Goal: Task Accomplishment & Management: Manage account settings

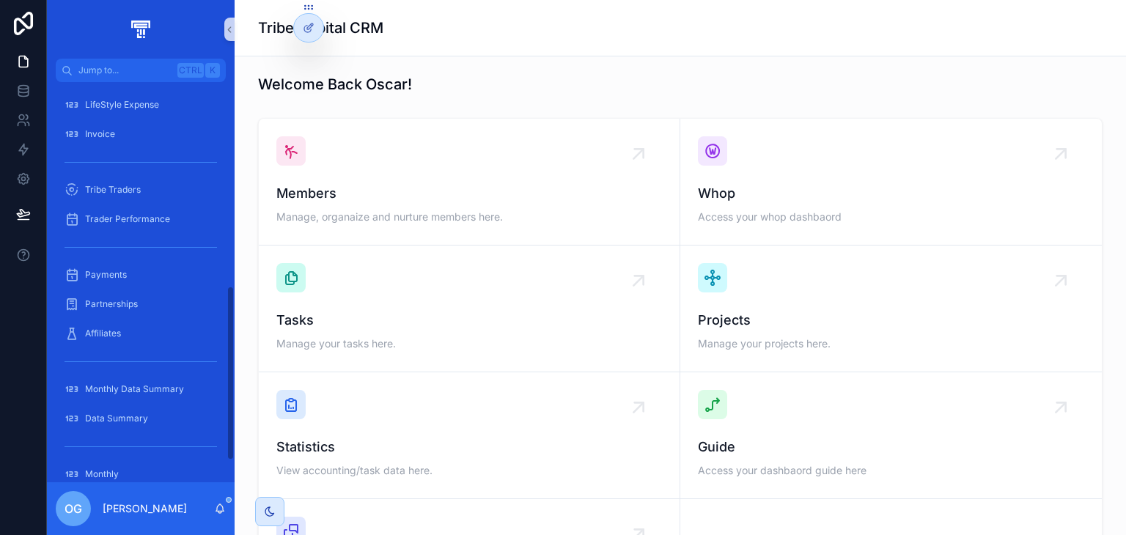
scroll to position [457, 0]
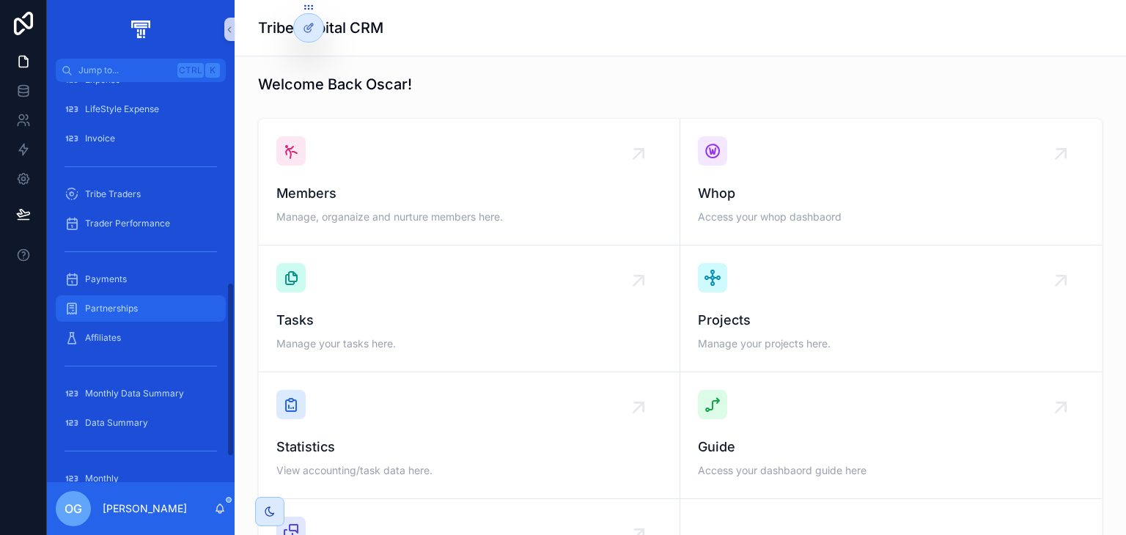
click at [136, 298] on div "Partnerships" at bounding box center [141, 308] width 152 height 23
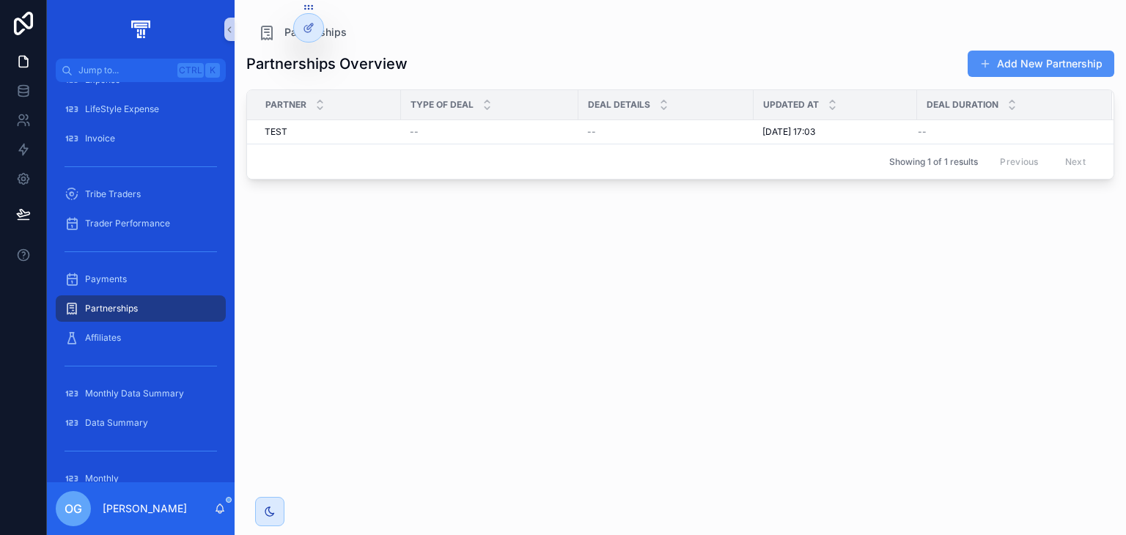
click at [1057, 54] on button "Add New Partnership" at bounding box center [1041, 64] width 147 height 26
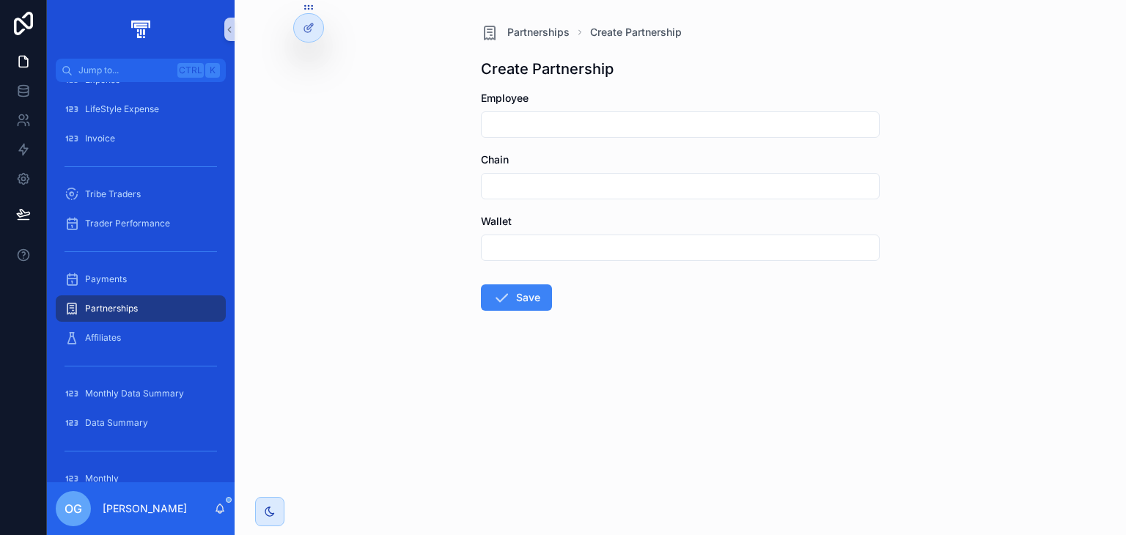
click at [144, 306] on div "Partnerships" at bounding box center [141, 308] width 152 height 23
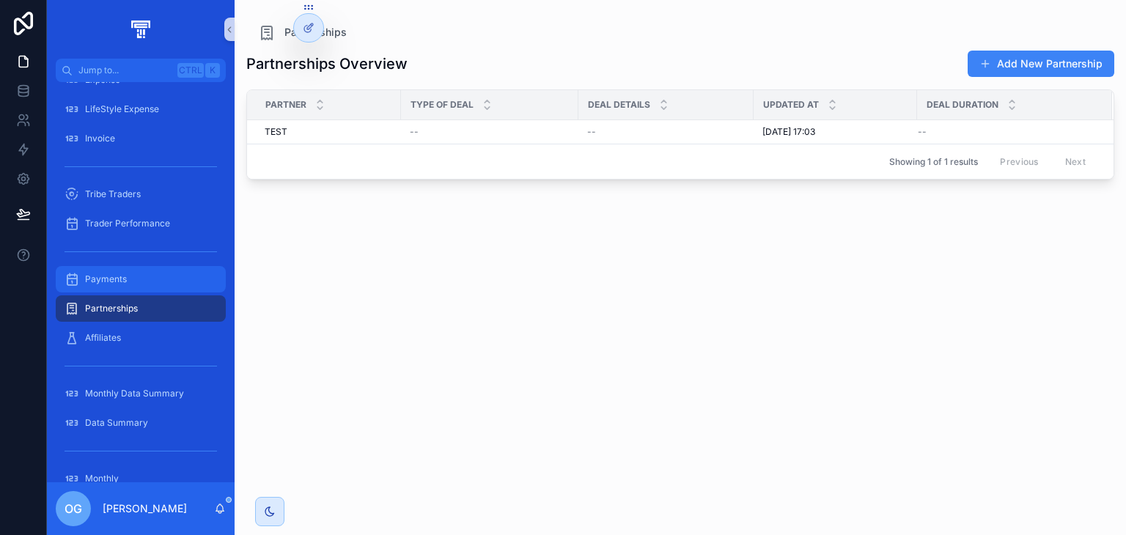
click at [149, 276] on div "Payments" at bounding box center [141, 279] width 152 height 23
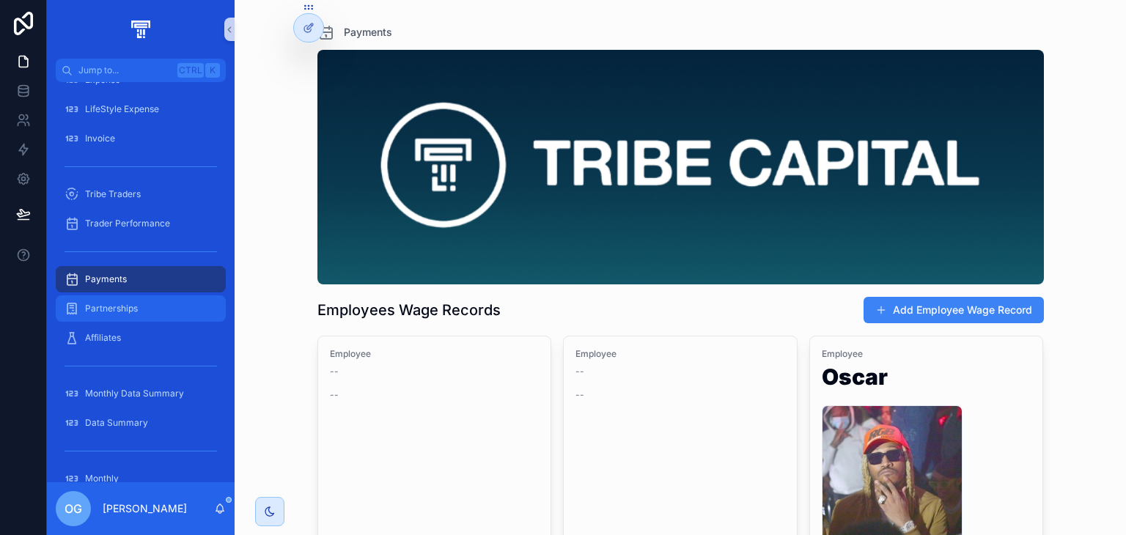
click at [106, 306] on span "Partnerships" at bounding box center [111, 309] width 53 height 12
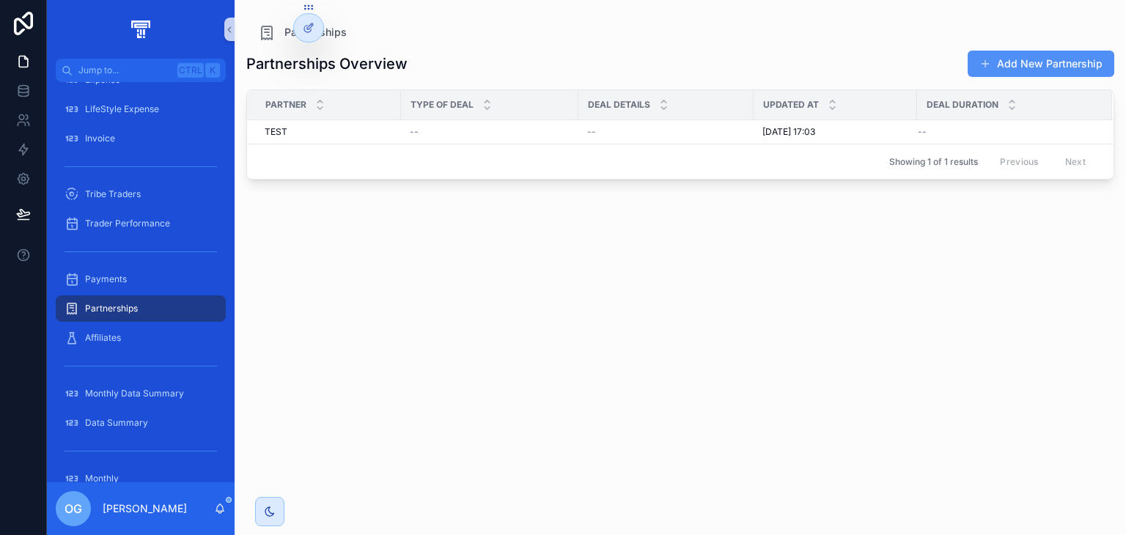
click at [1070, 59] on button "Add New Partnership" at bounding box center [1041, 64] width 147 height 26
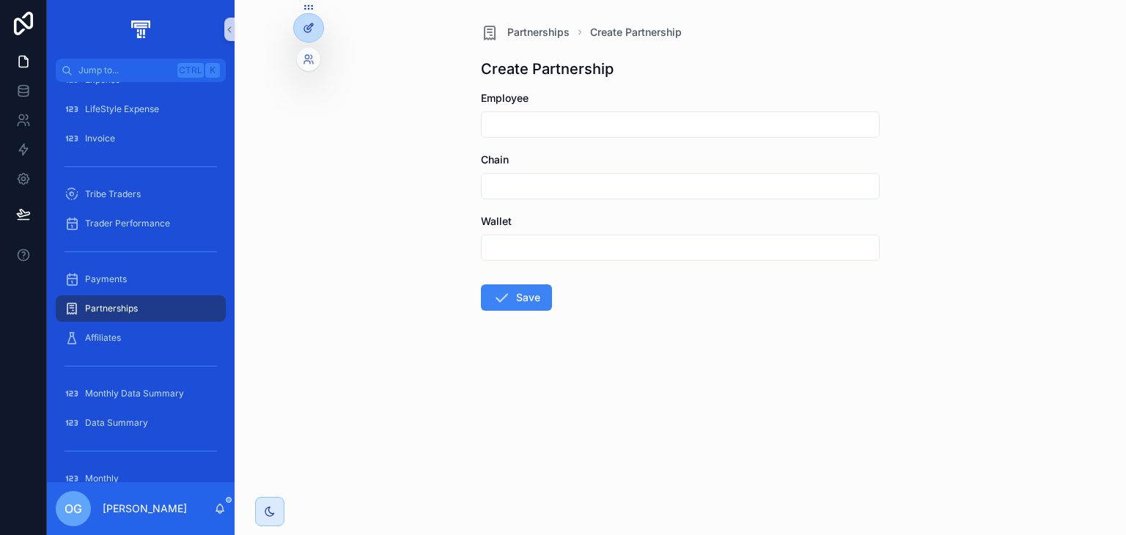
click at [307, 28] on icon at bounding box center [310, 26] width 6 height 6
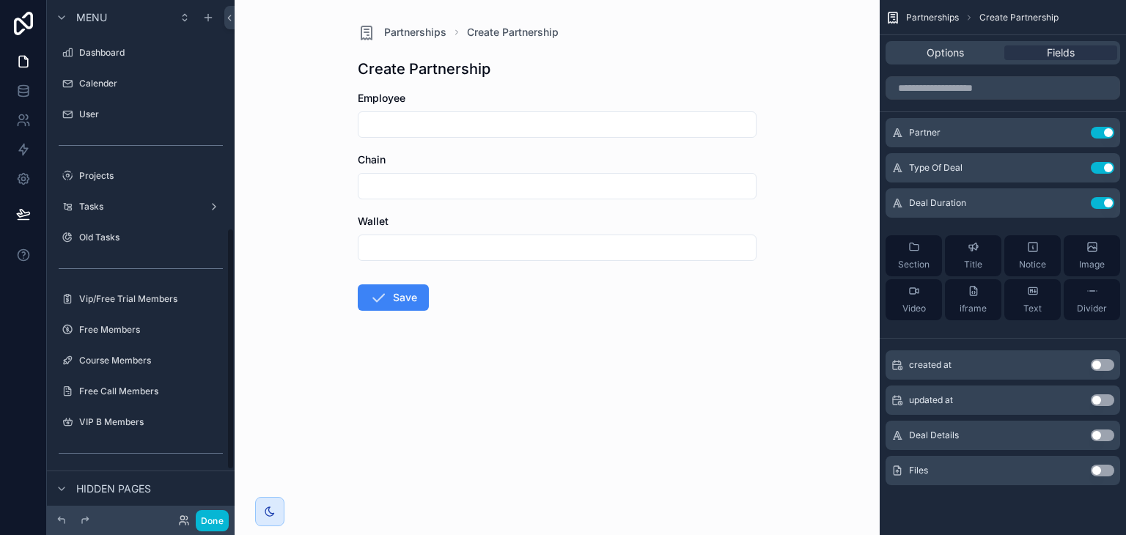
scroll to position [486, 0]
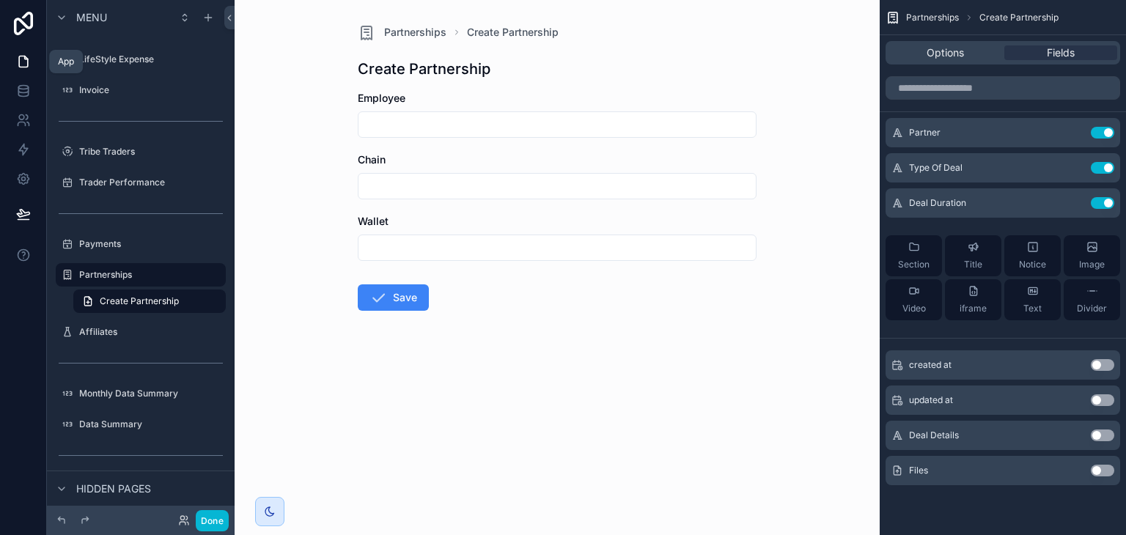
click at [29, 65] on icon at bounding box center [23, 61] width 15 height 15
click at [26, 177] on icon at bounding box center [23, 179] width 11 height 11
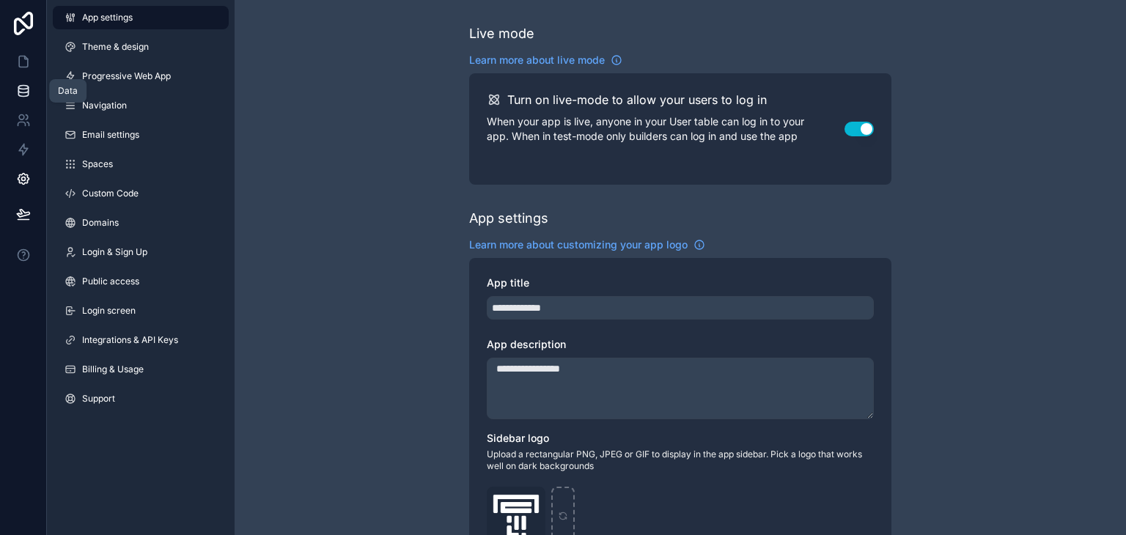
click at [24, 86] on icon at bounding box center [23, 91] width 15 height 15
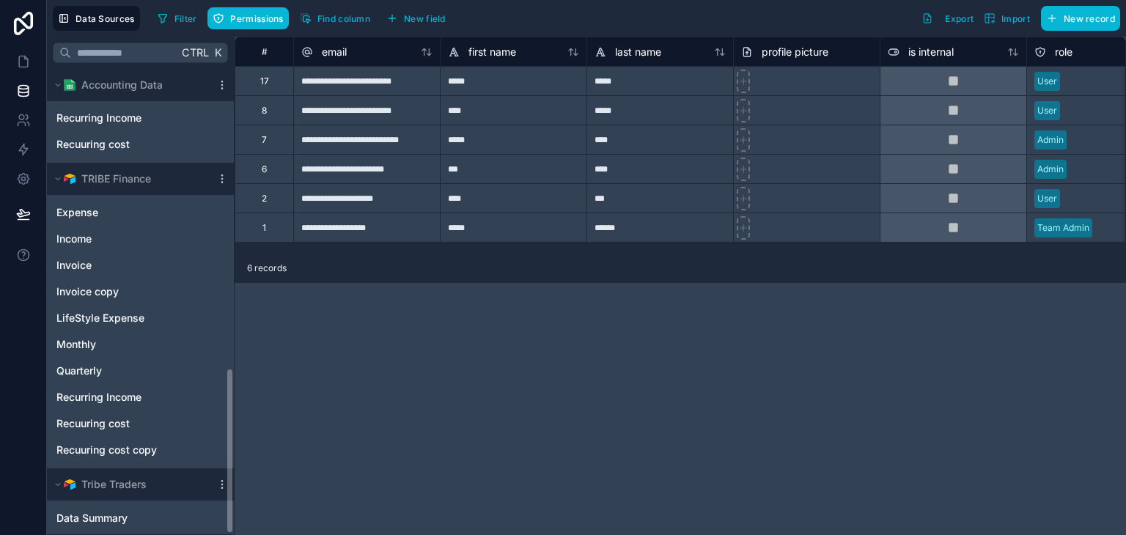
scroll to position [839, 0]
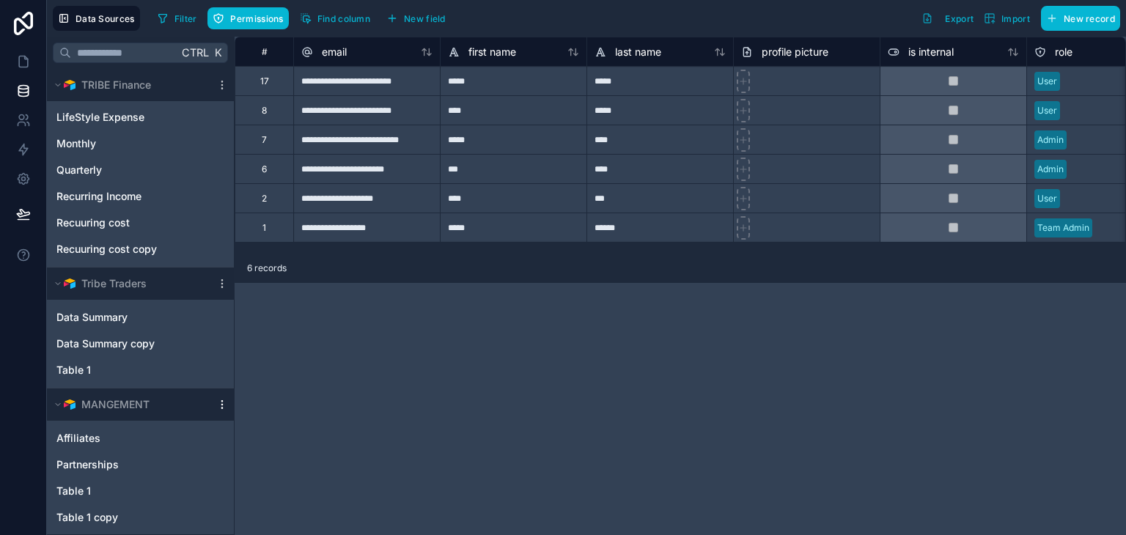
click at [217, 402] on icon "scrollable content" at bounding box center [222, 405] width 12 height 12
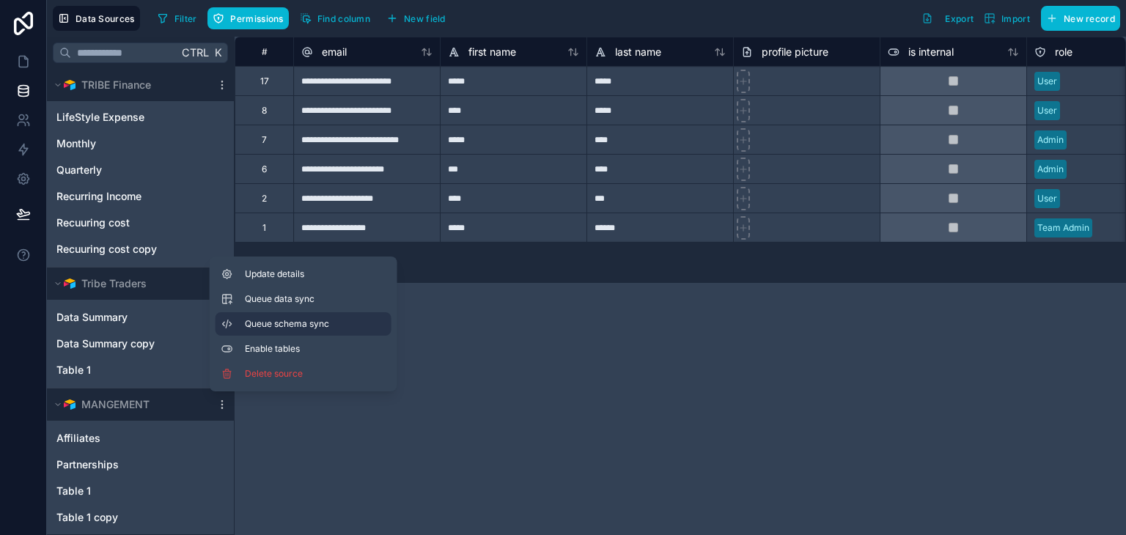
click at [279, 319] on span "Queue schema sync" at bounding box center [298, 324] width 106 height 12
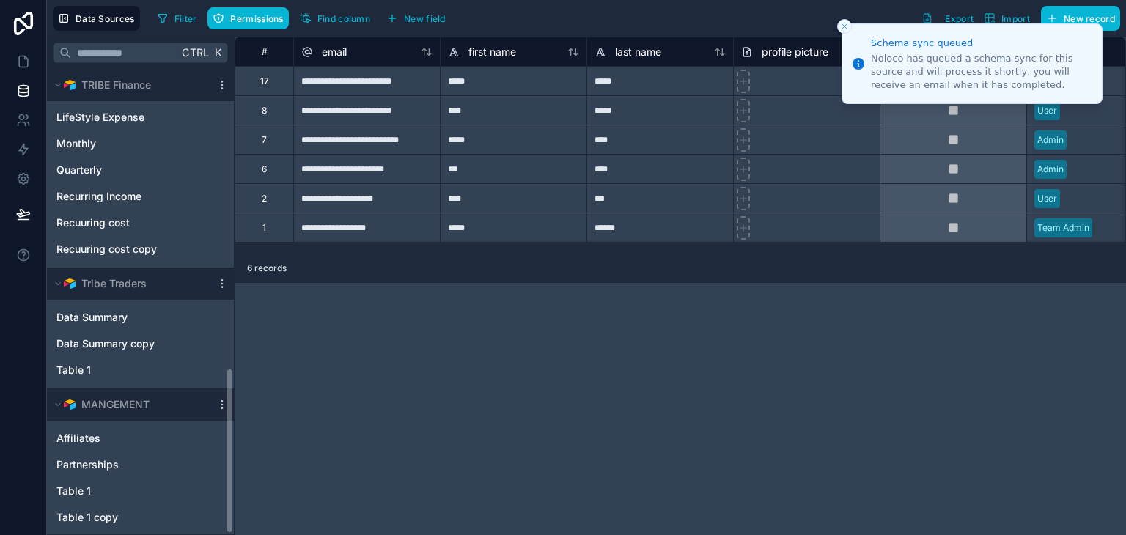
click at [214, 401] on div "scrollable content" at bounding box center [222, 405] width 18 height 12
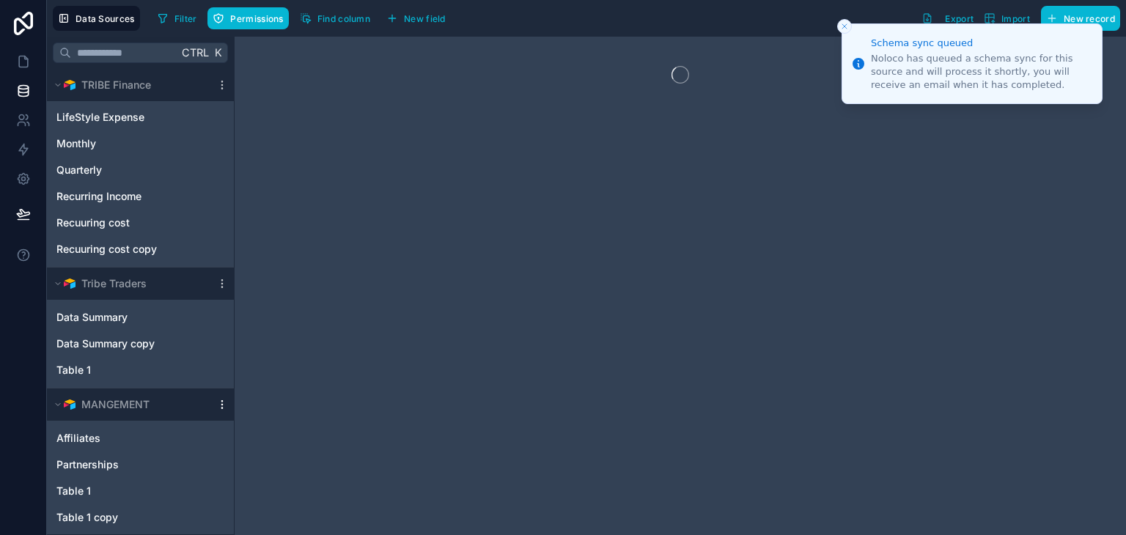
click at [221, 403] on icon "scrollable content" at bounding box center [222, 405] width 12 height 12
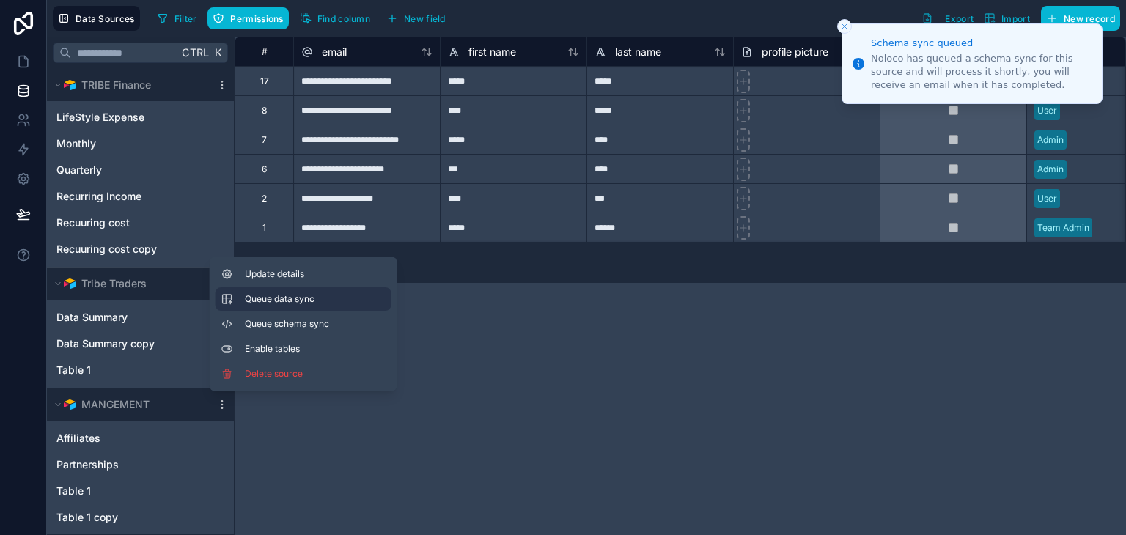
click at [274, 299] on span "Queue data sync" at bounding box center [298, 299] width 106 height 12
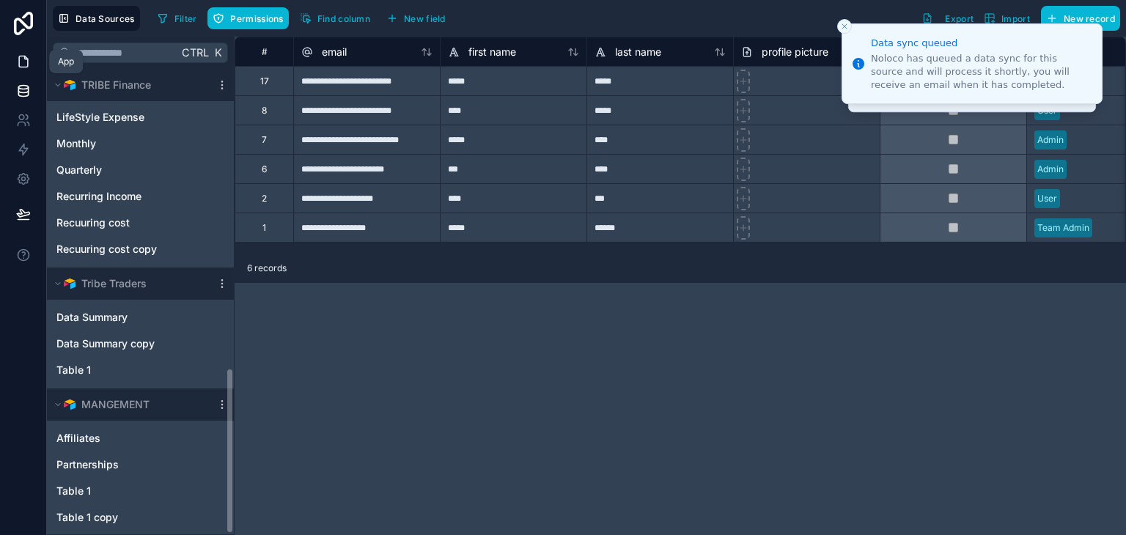
click at [18, 54] on icon at bounding box center [23, 61] width 15 height 15
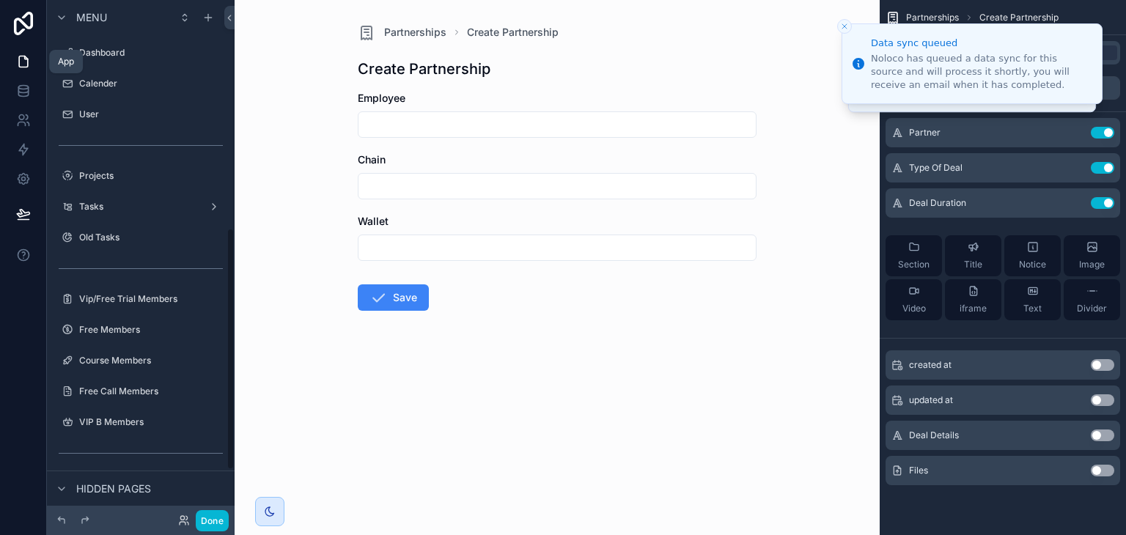
scroll to position [486, 0]
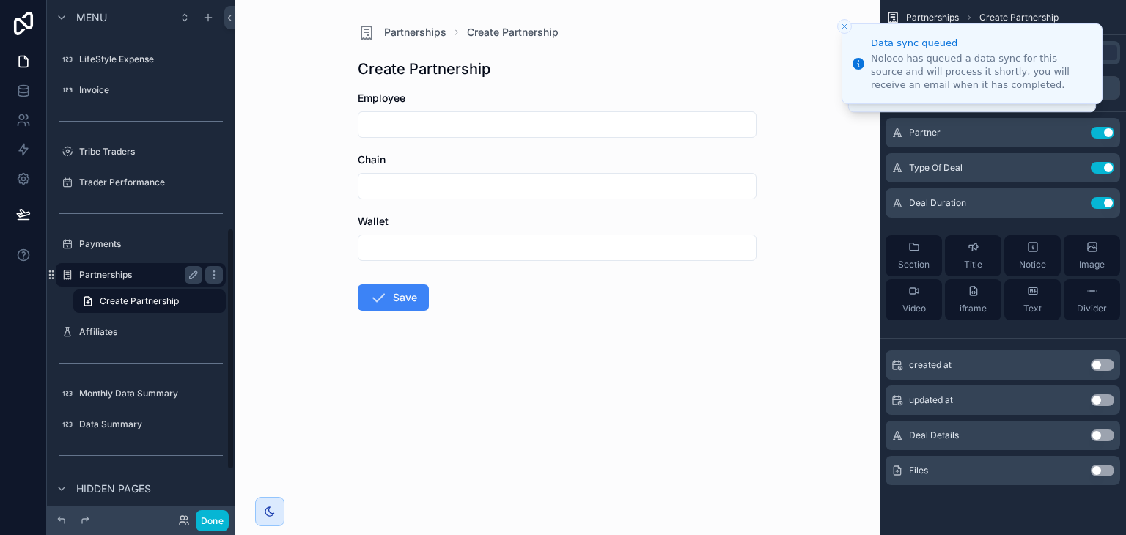
click at [152, 270] on label "Partnerships" at bounding box center [137, 275] width 117 height 12
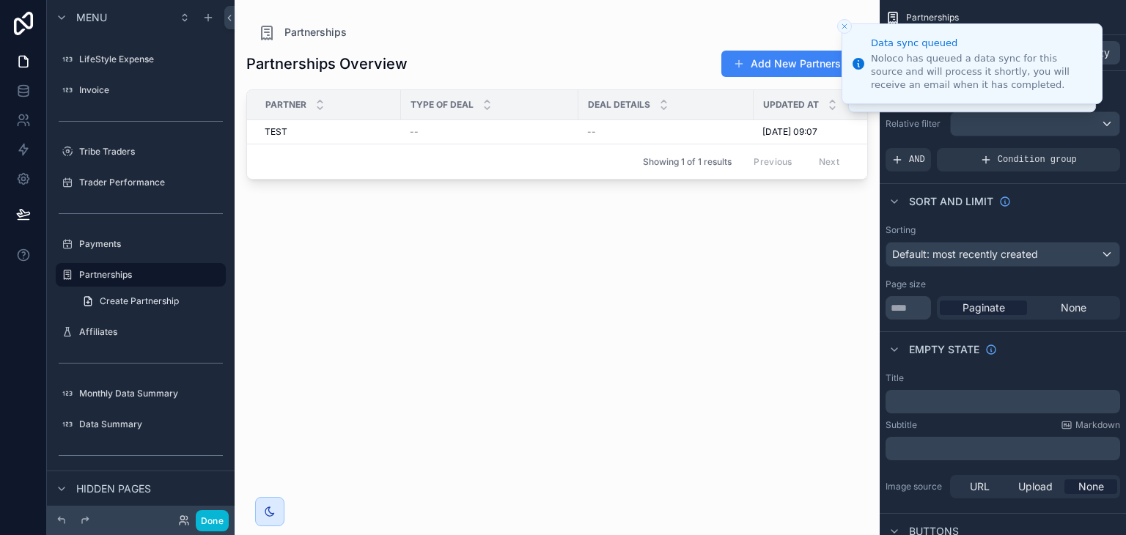
click at [742, 59] on div "scrollable content" at bounding box center [557, 259] width 645 height 518
click at [742, 59] on span "scrollable content" at bounding box center [739, 64] width 12 height 12
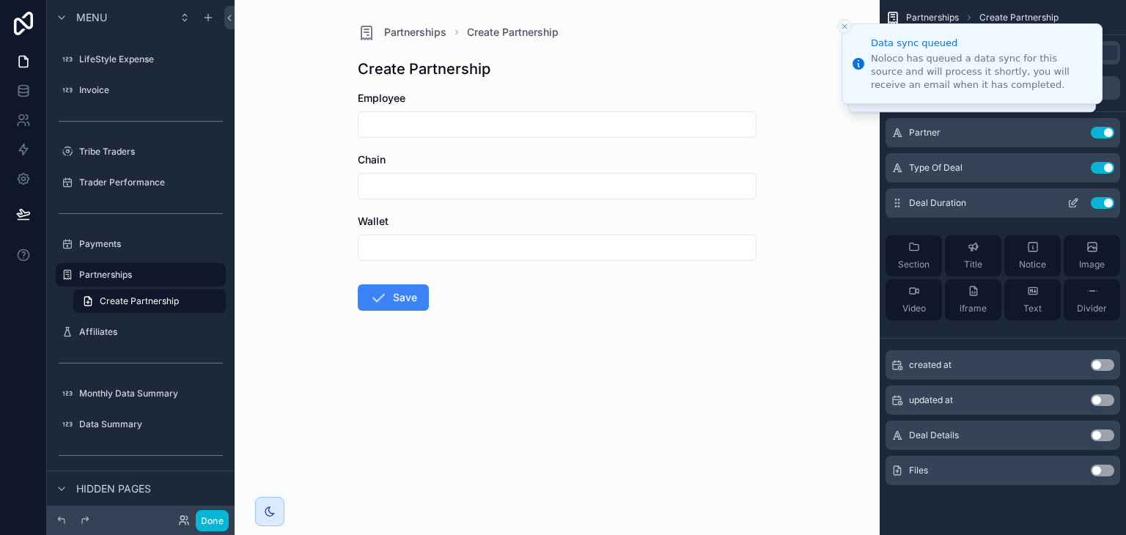
click at [1106, 207] on button "Use setting" at bounding box center [1102, 203] width 23 height 12
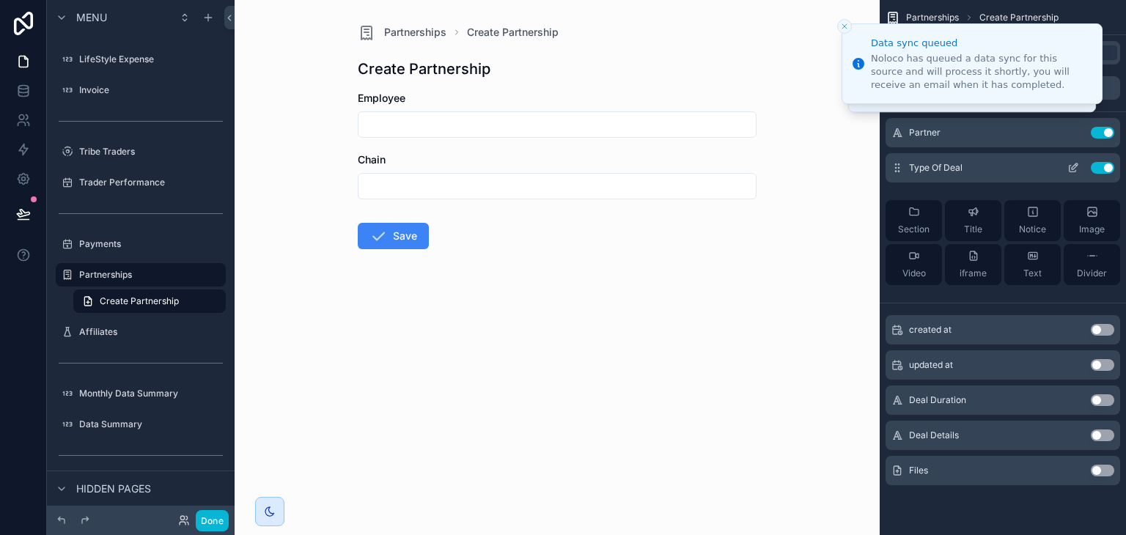
click at [1097, 174] on div "Type Of Deal Use setting" at bounding box center [1003, 167] width 235 height 29
click at [1098, 171] on button "Use setting" at bounding box center [1102, 168] width 23 height 12
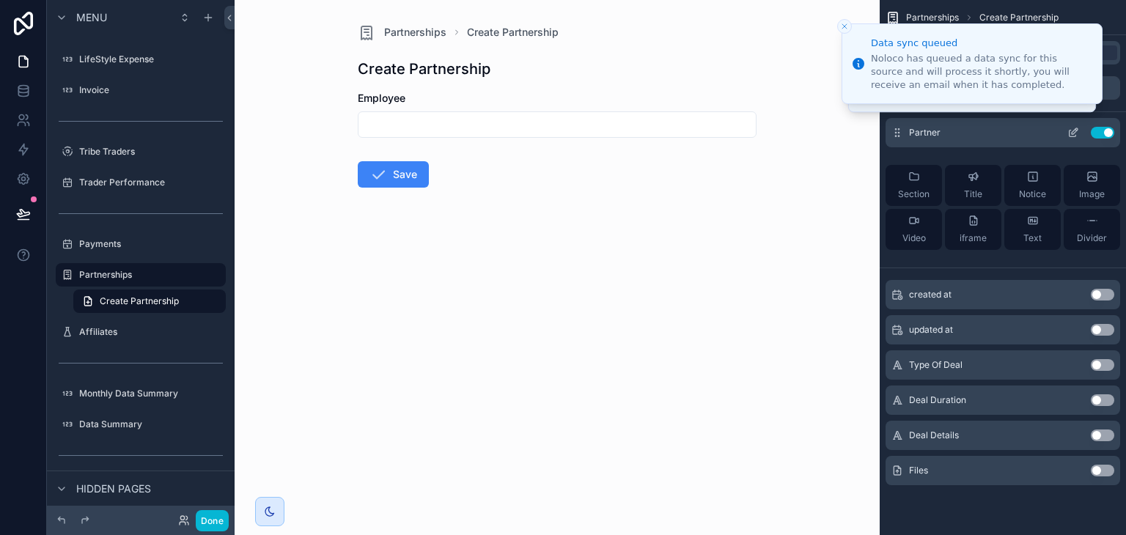
click at [1104, 129] on button "Use setting" at bounding box center [1102, 133] width 23 height 12
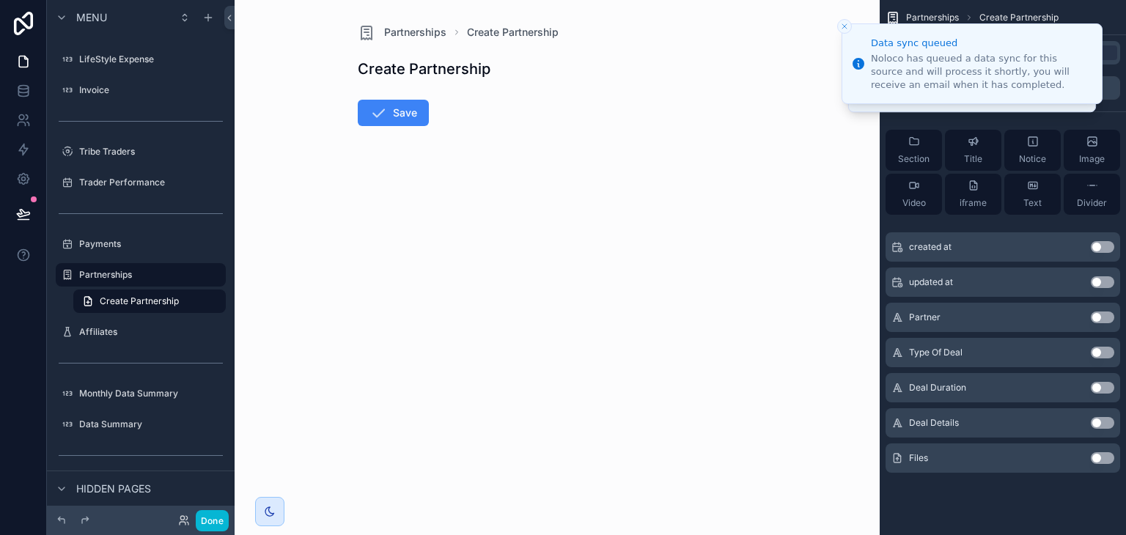
click at [1099, 315] on button "Use setting" at bounding box center [1102, 318] width 23 height 12
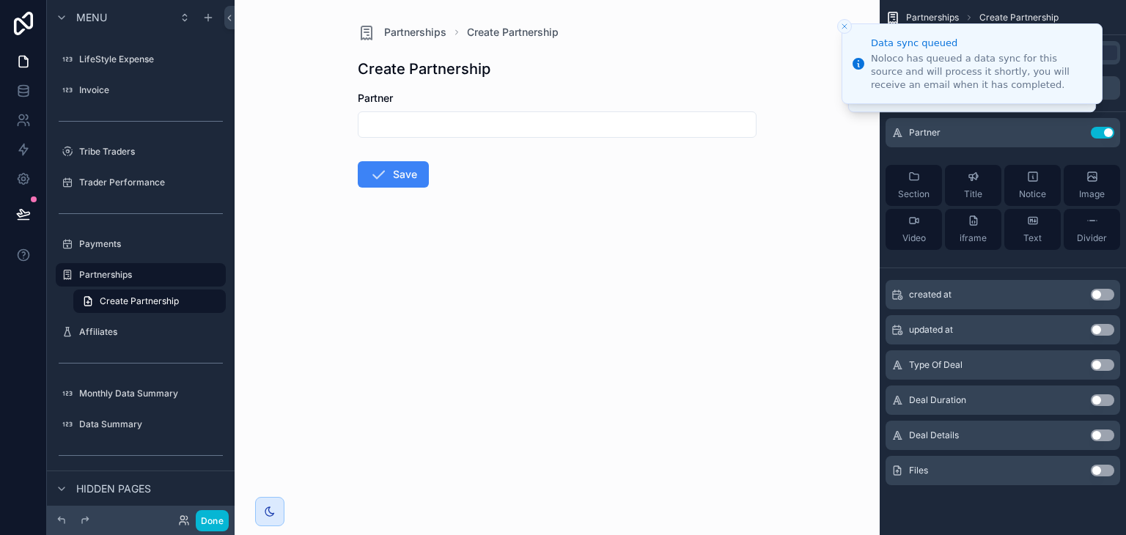
click at [1100, 366] on button "Use setting" at bounding box center [1102, 365] width 23 height 12
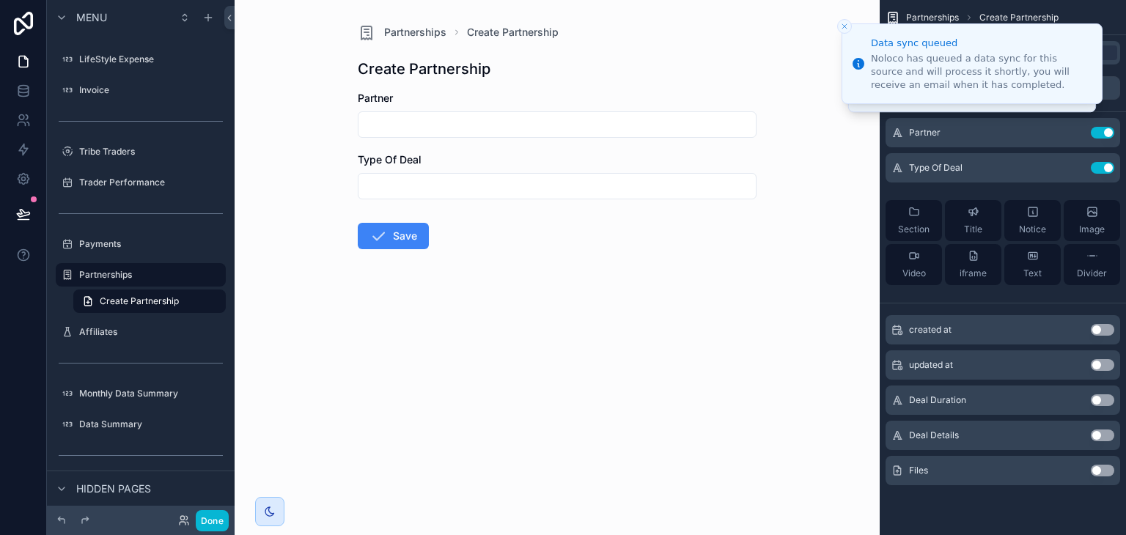
click at [1099, 398] on button "Use setting" at bounding box center [1102, 400] width 23 height 12
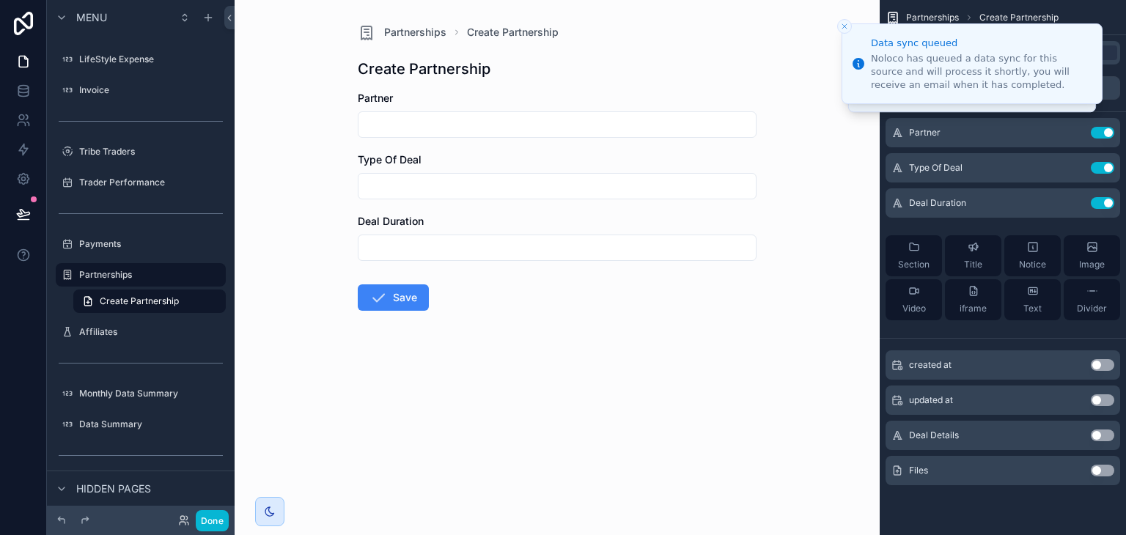
click at [1099, 431] on button "Use setting" at bounding box center [1102, 436] width 23 height 12
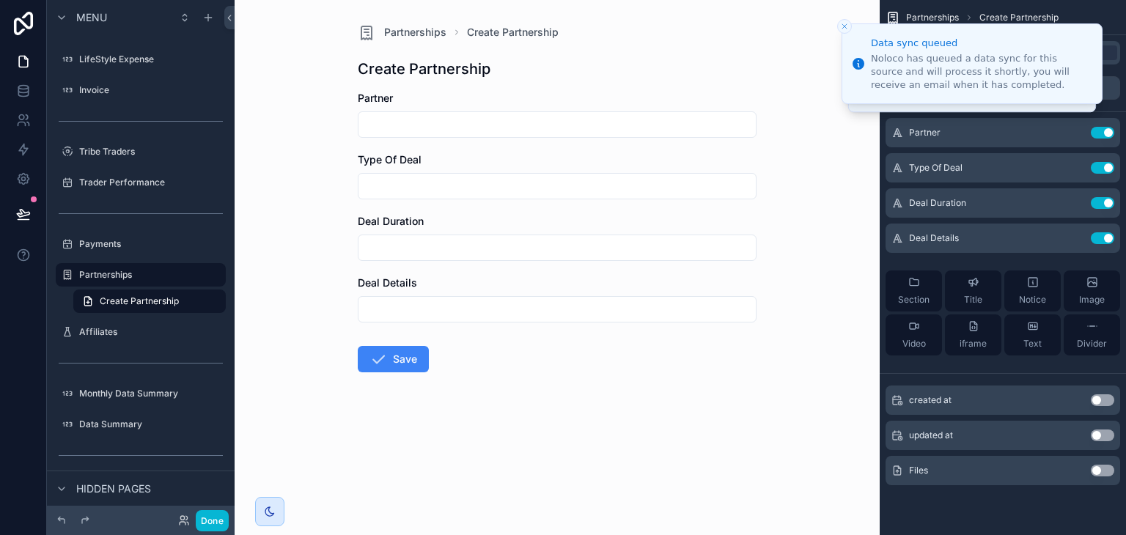
click at [1094, 466] on button "Use setting" at bounding box center [1102, 471] width 23 height 12
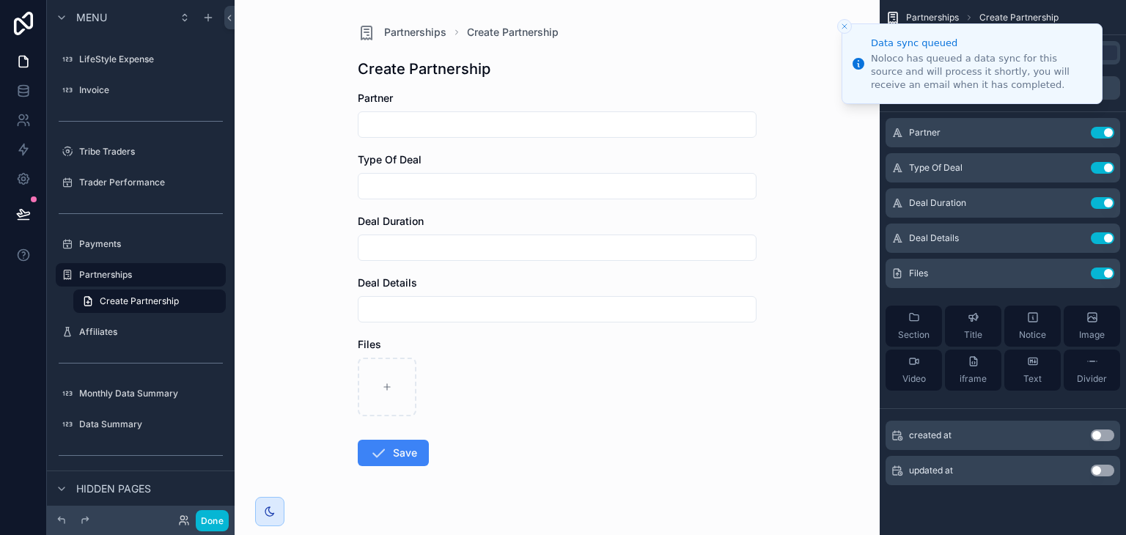
click at [447, 304] on input "scrollable content" at bounding box center [556, 309] width 397 height 21
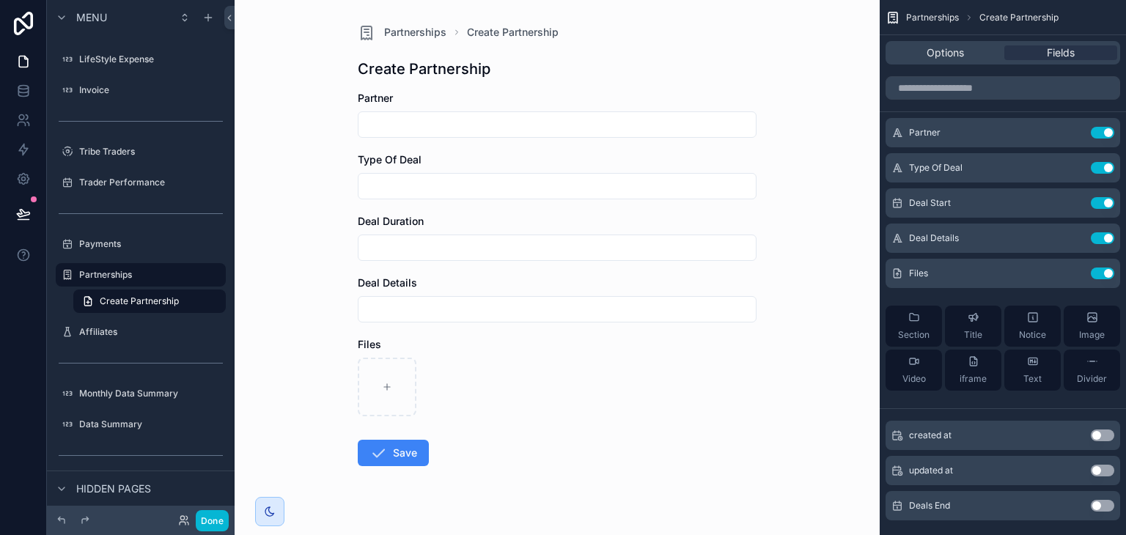
click at [1091, 505] on button "Use setting" at bounding box center [1102, 506] width 23 height 12
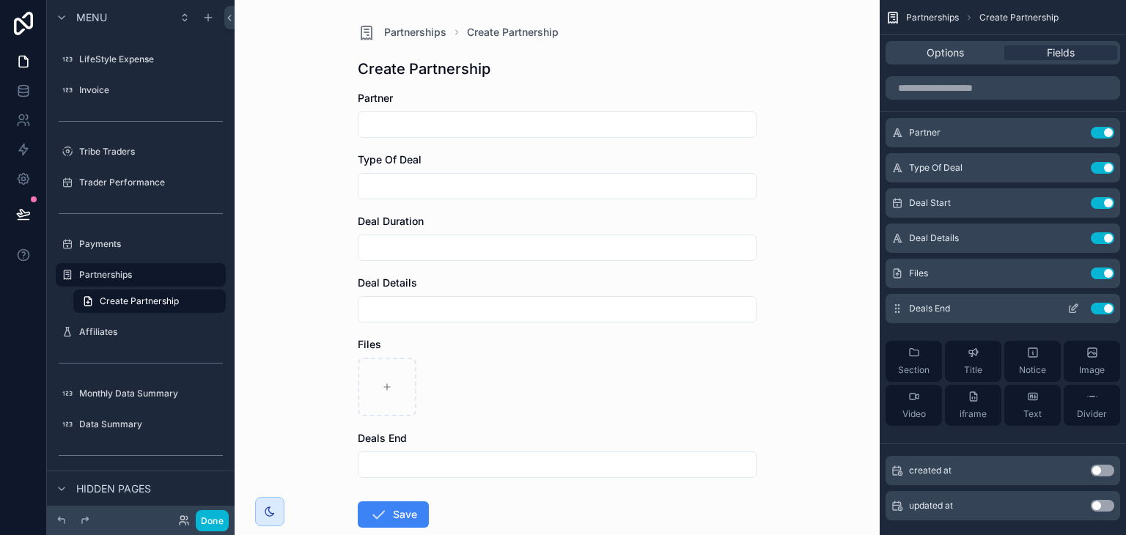
scroll to position [26, 0]
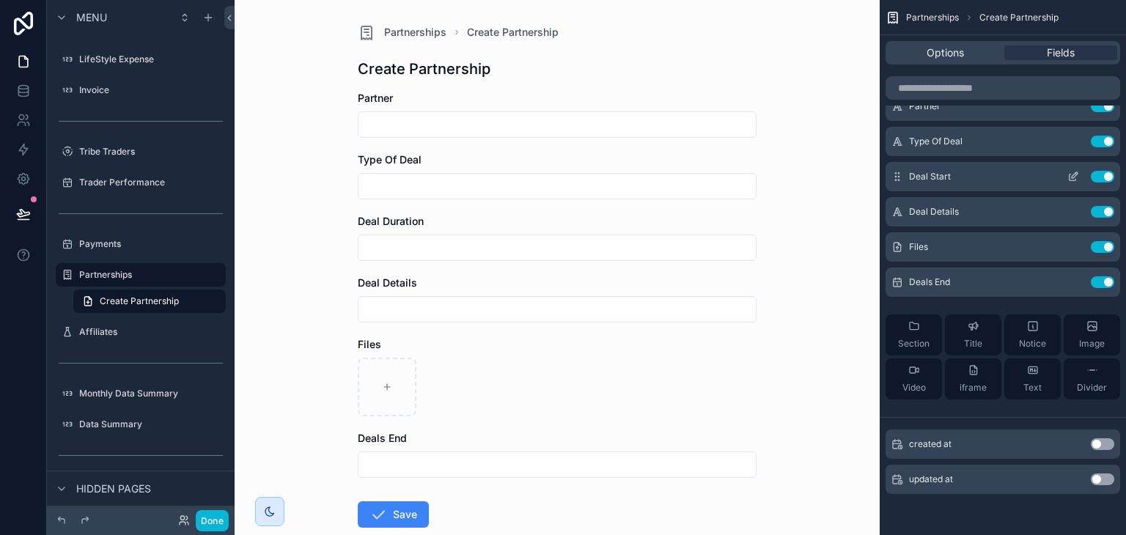
click at [1103, 176] on button "Use setting" at bounding box center [1102, 177] width 23 height 12
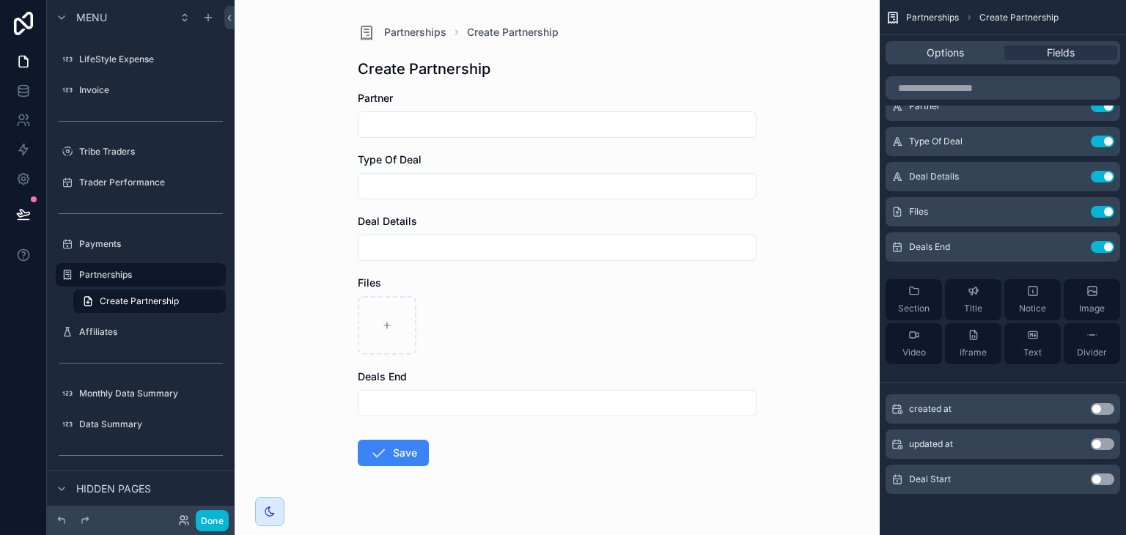
click at [1100, 474] on button "Use setting" at bounding box center [1102, 480] width 23 height 12
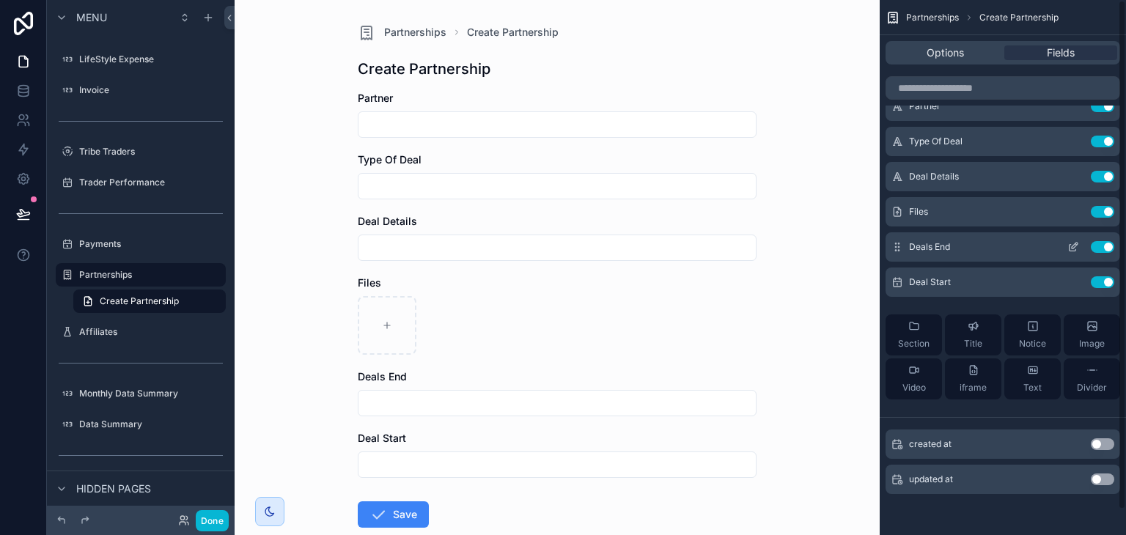
scroll to position [0, 0]
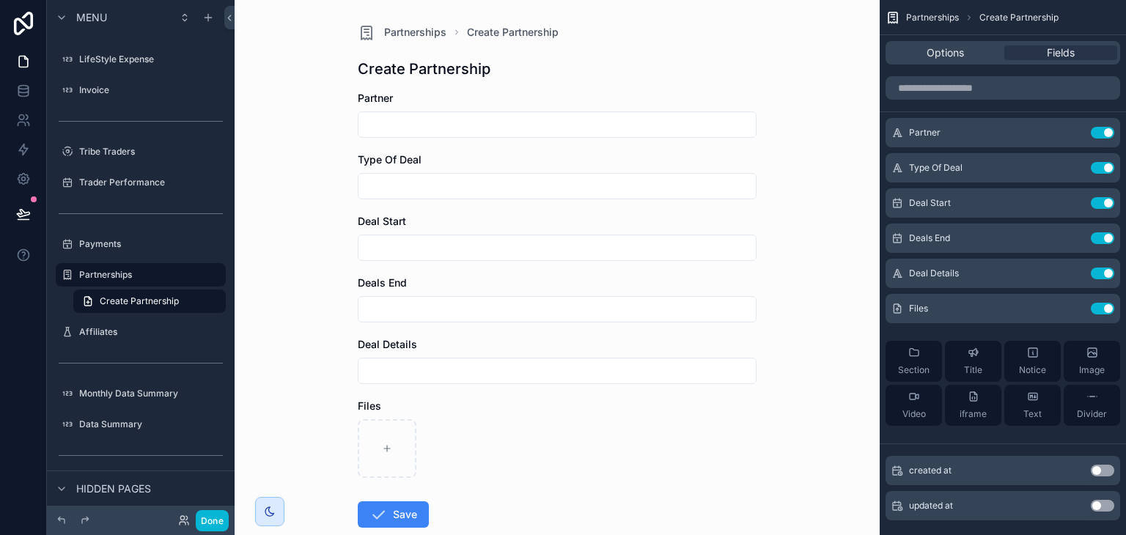
click at [513, 250] on input "scrollable content" at bounding box center [556, 248] width 397 height 21
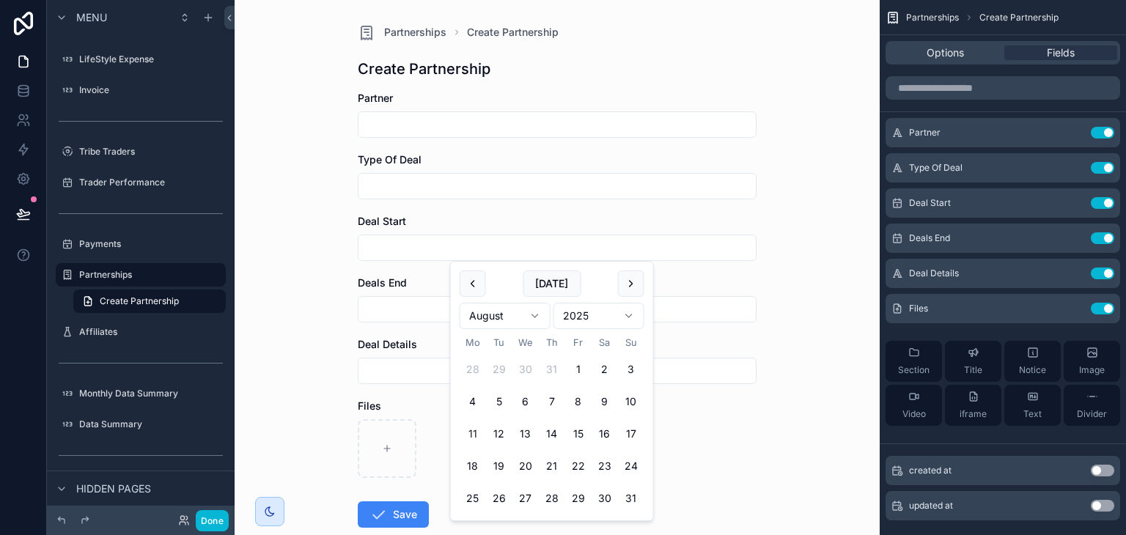
click at [296, 290] on div "Partnerships Create Partnership Create Partnership Partner Type Of Deal Deal St…" at bounding box center [557, 267] width 645 height 535
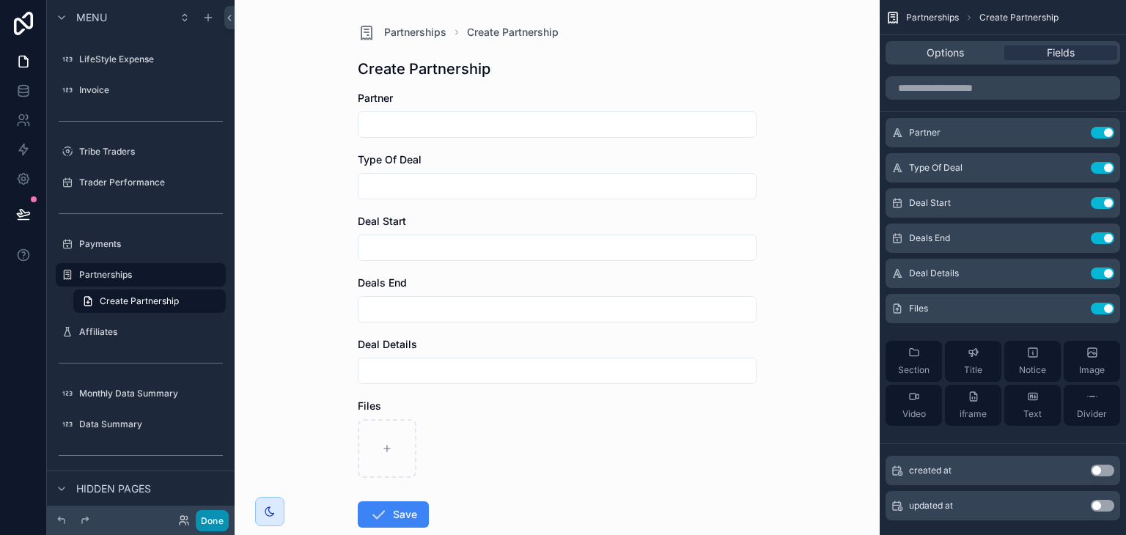
click at [219, 518] on button "Done" at bounding box center [212, 520] width 33 height 21
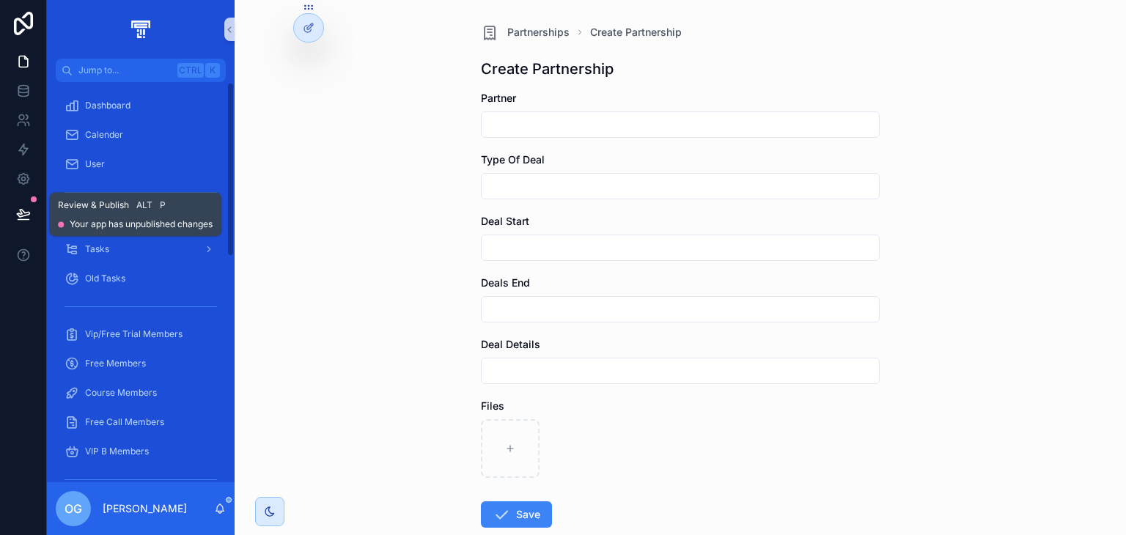
click at [14, 204] on button at bounding box center [23, 214] width 32 height 41
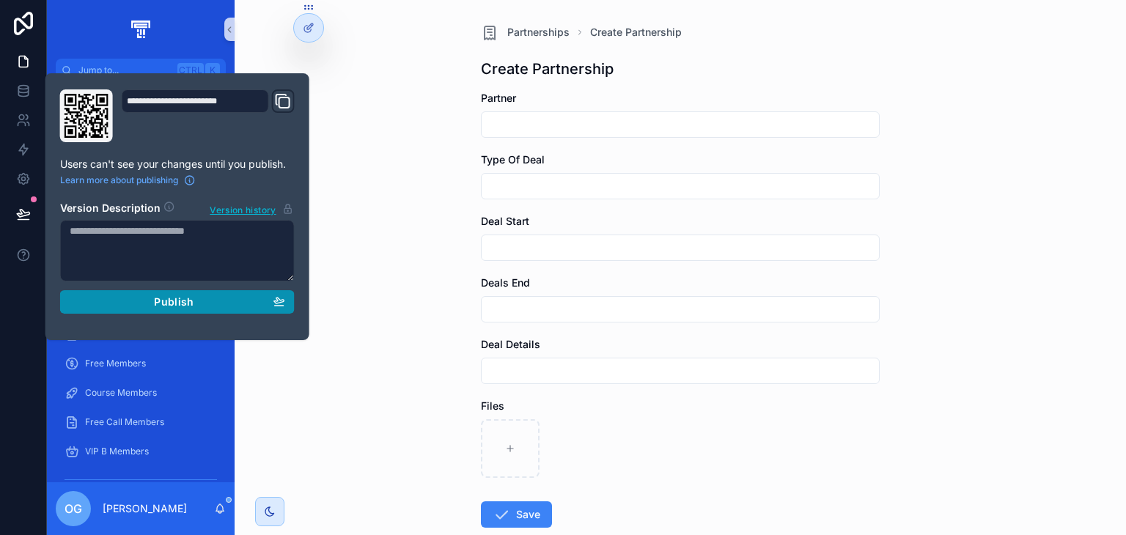
click at [133, 302] on div "Publish" at bounding box center [178, 301] width 216 height 13
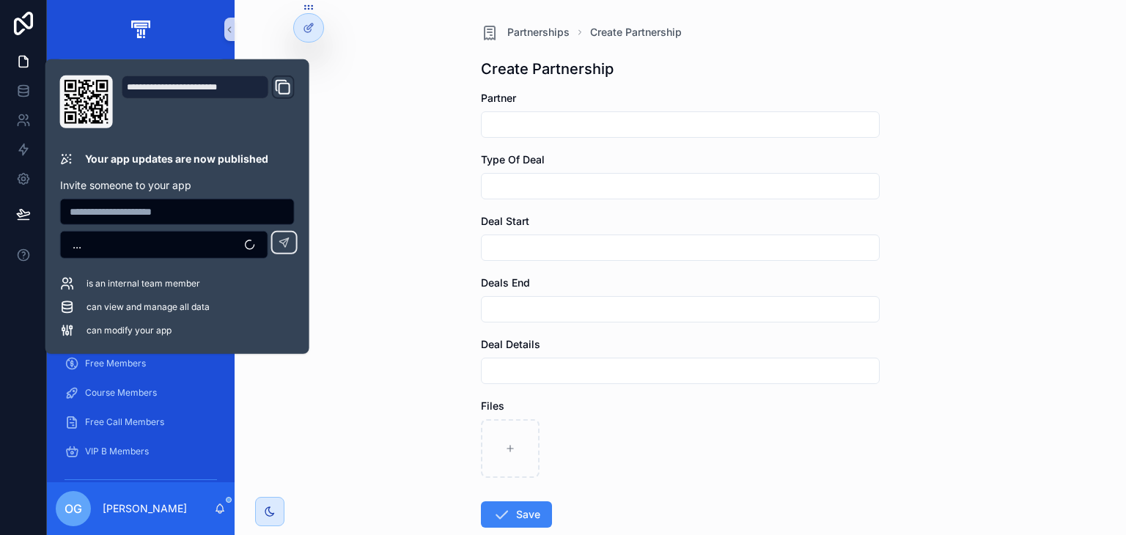
click at [369, 202] on div "Partnerships Create Partnership Create Partnership Partner Type Of Deal Deal St…" at bounding box center [680, 267] width 891 height 535
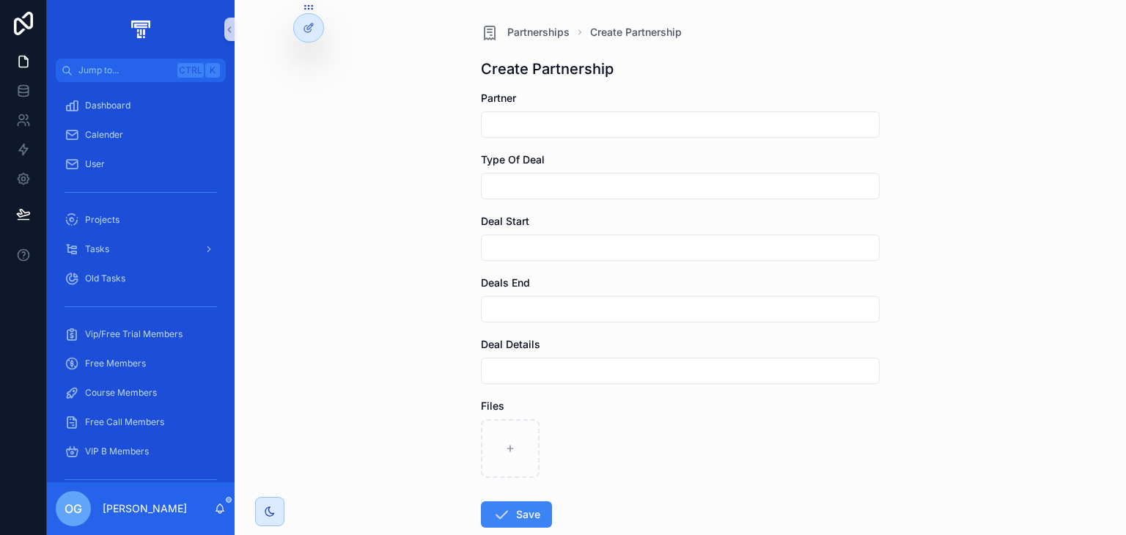
click at [534, 109] on div "Partner" at bounding box center [680, 114] width 399 height 47
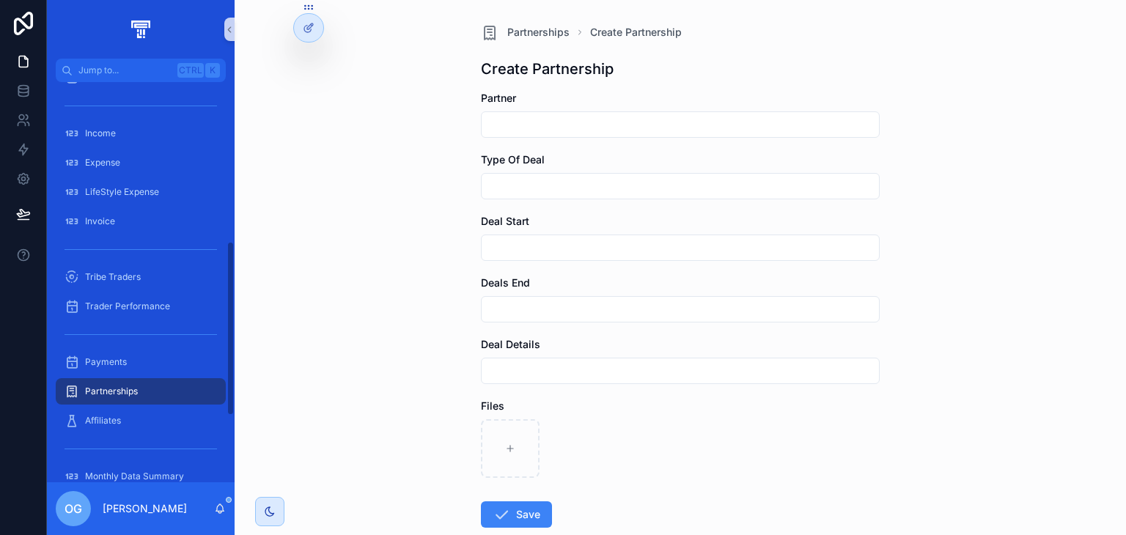
scroll to position [378, 0]
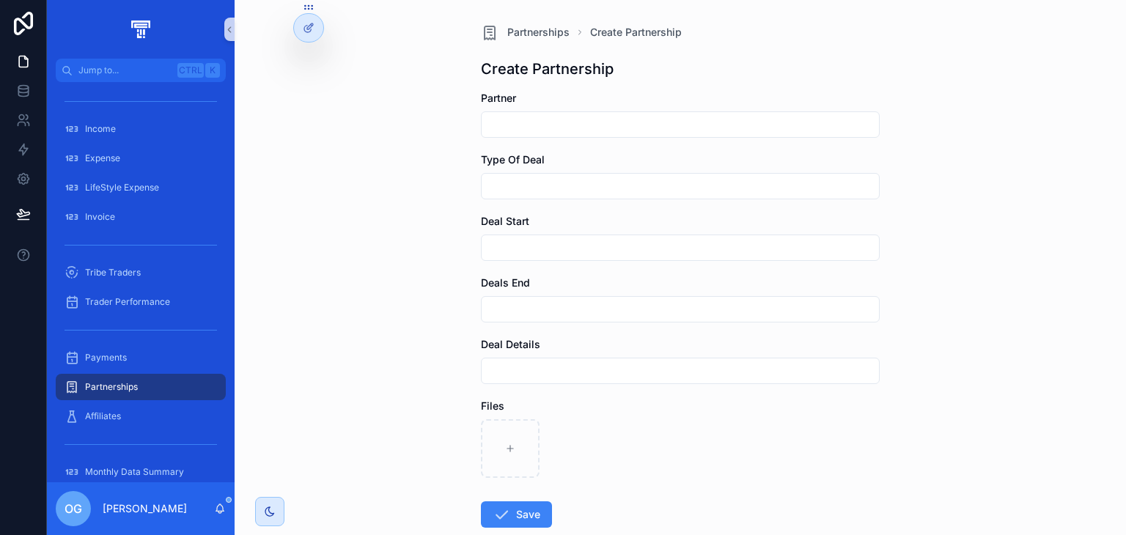
click at [123, 377] on div "Partnerships" at bounding box center [141, 386] width 152 height 23
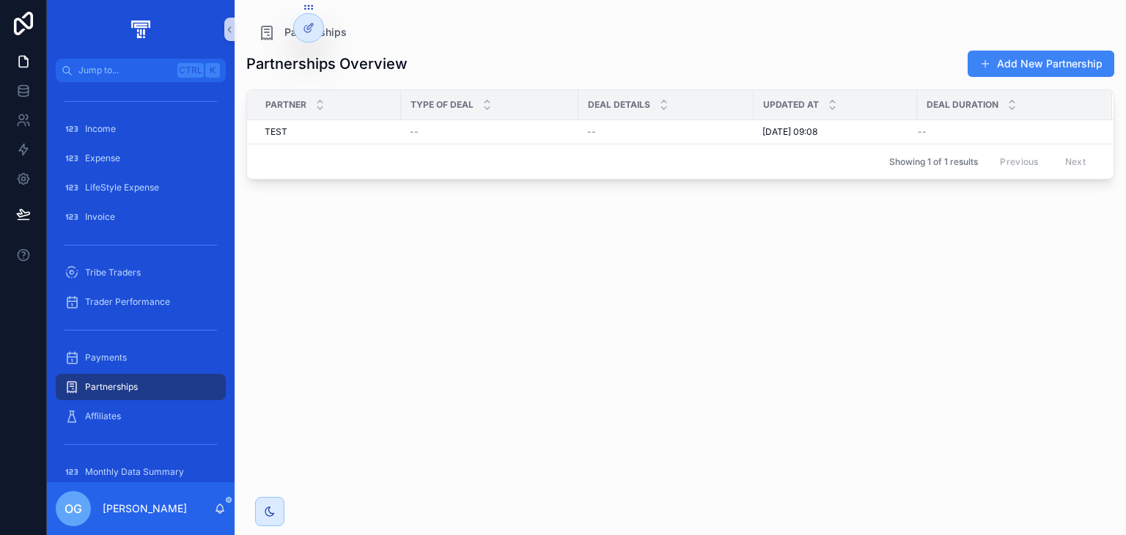
click at [473, 298] on div "Partnerships Overview Add New Partnership Partner Type Of Deal Deal Details Upd…" at bounding box center [680, 279] width 868 height 477
click at [570, 133] on td "--" at bounding box center [489, 132] width 177 height 24
click at [554, 136] on div "--" at bounding box center [490, 132] width 160 height 12
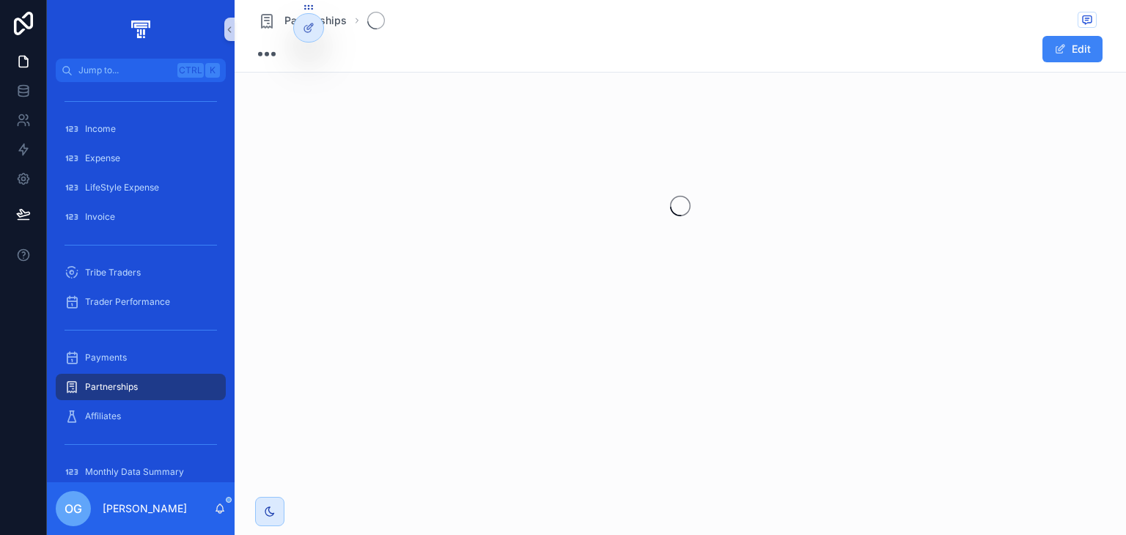
click at [554, 136] on div "scrollable content" at bounding box center [680, 206] width 880 height 232
click at [132, 397] on div "Partnerships" at bounding box center [141, 386] width 152 height 23
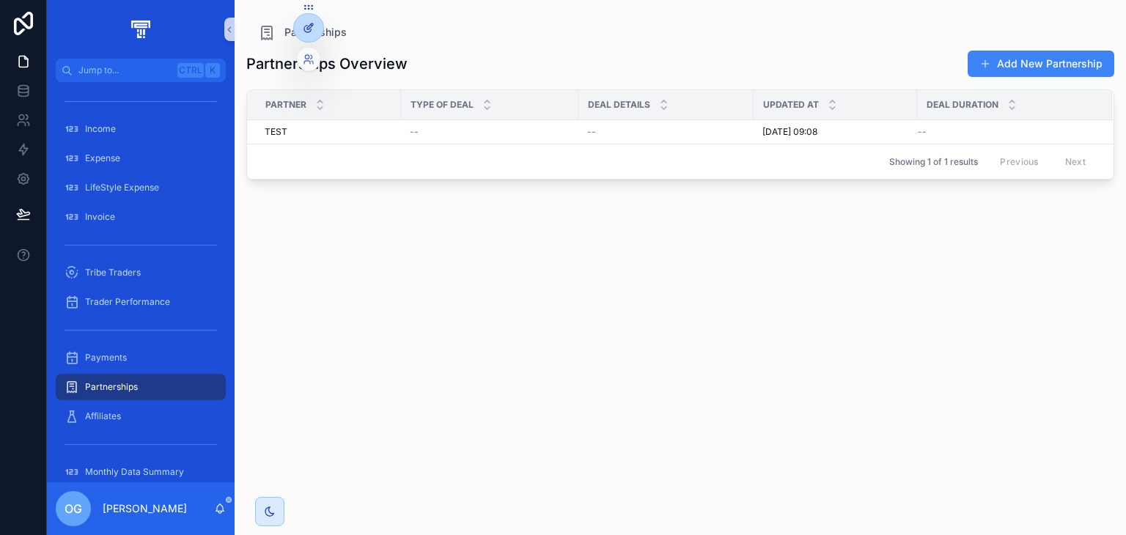
click at [318, 26] on div at bounding box center [308, 28] width 29 height 28
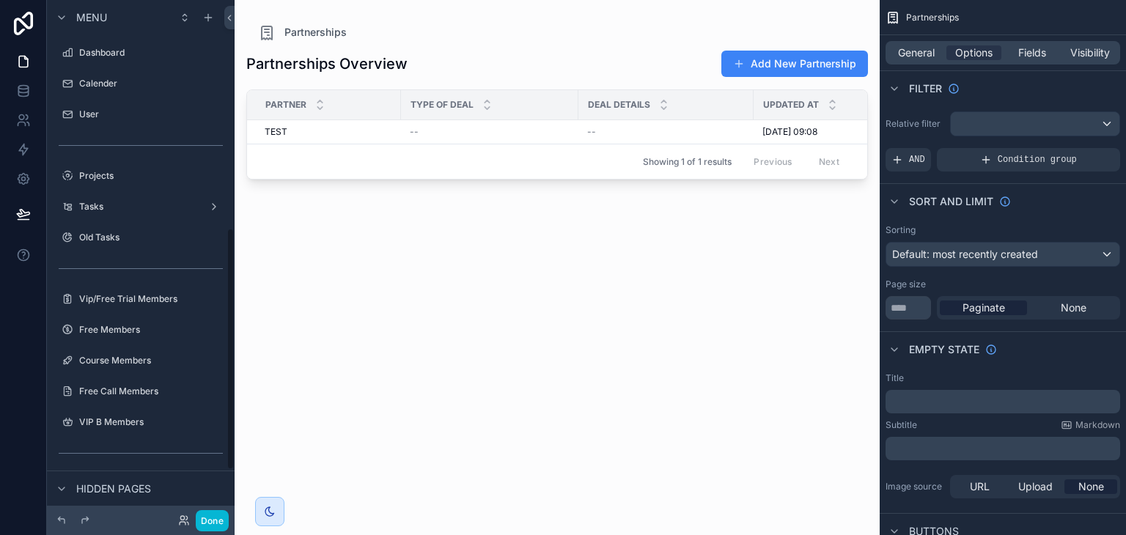
scroll to position [486, 0]
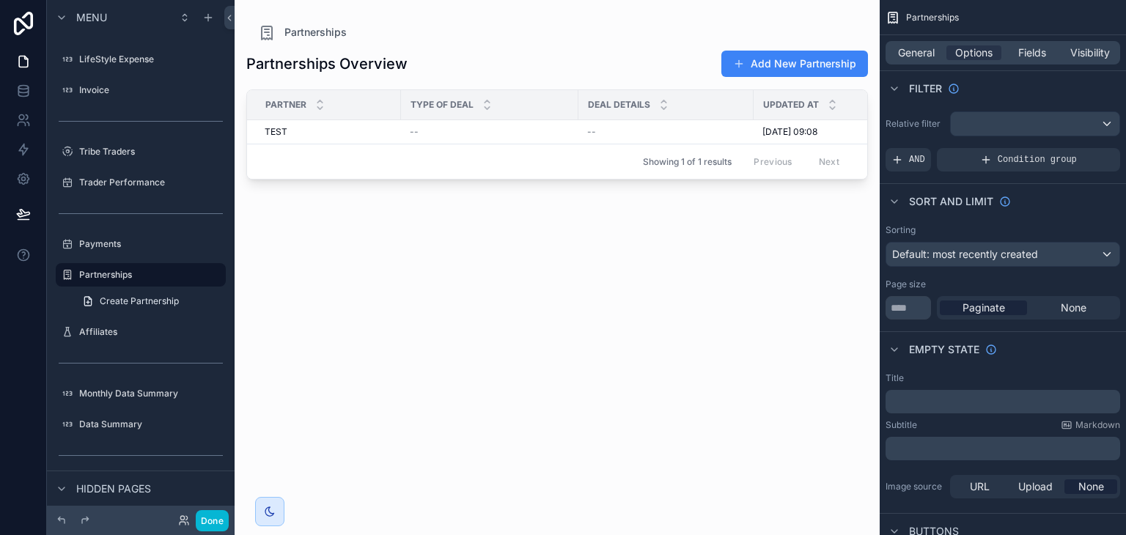
click at [780, 61] on div "scrollable content" at bounding box center [557, 259] width 645 height 518
click at [780, 60] on button "Add New Partnership" at bounding box center [794, 64] width 147 height 26
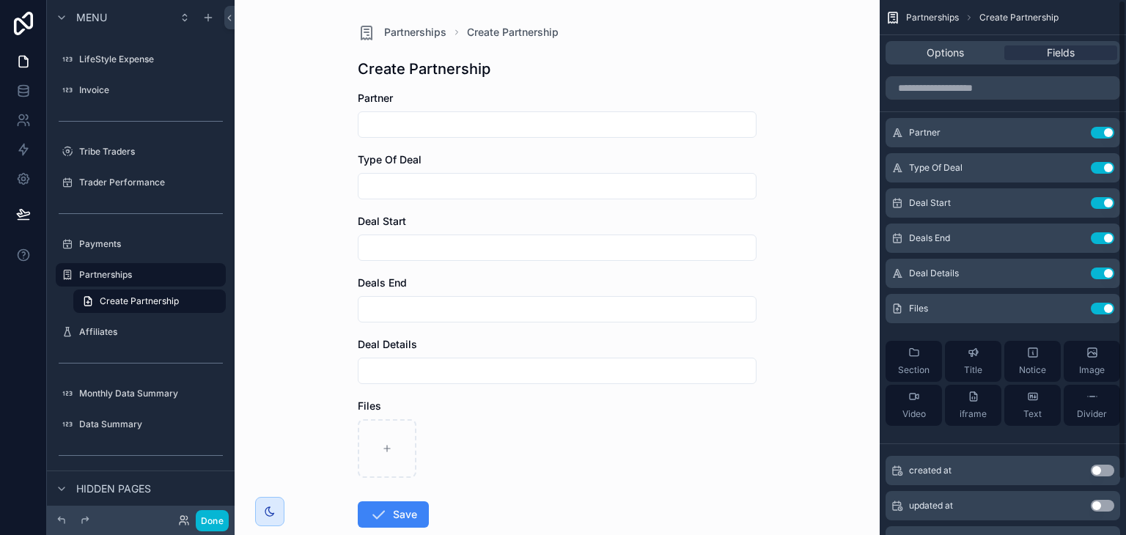
scroll to position [62, 0]
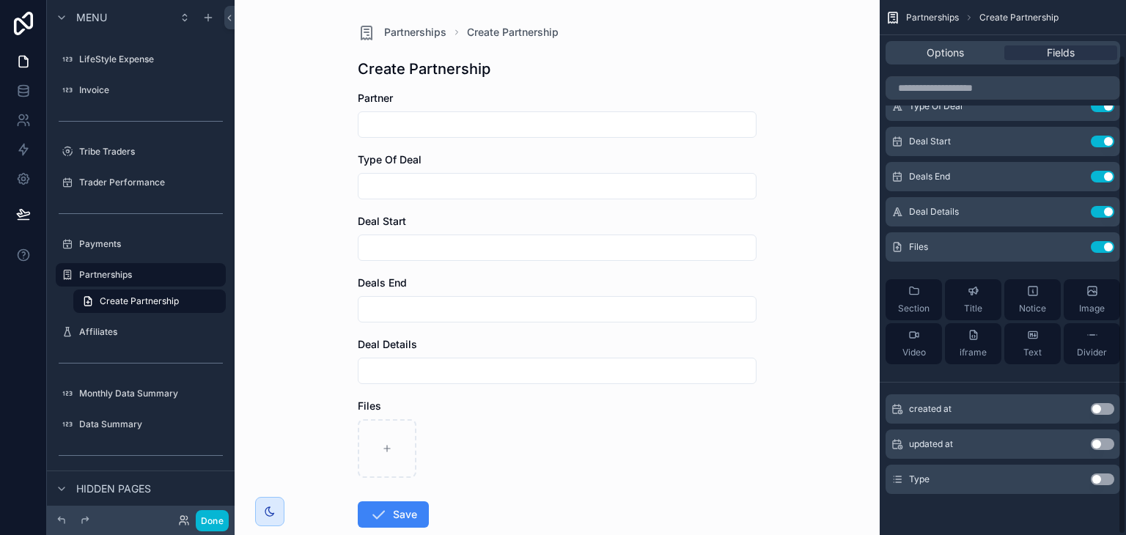
click at [1098, 480] on button "Use setting" at bounding box center [1102, 480] width 23 height 12
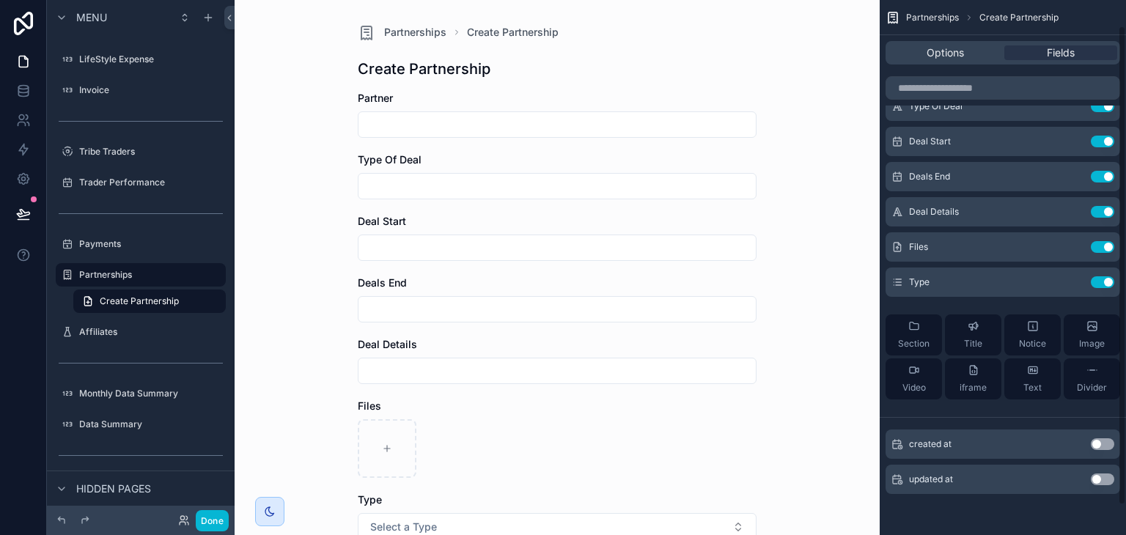
scroll to position [0, 0]
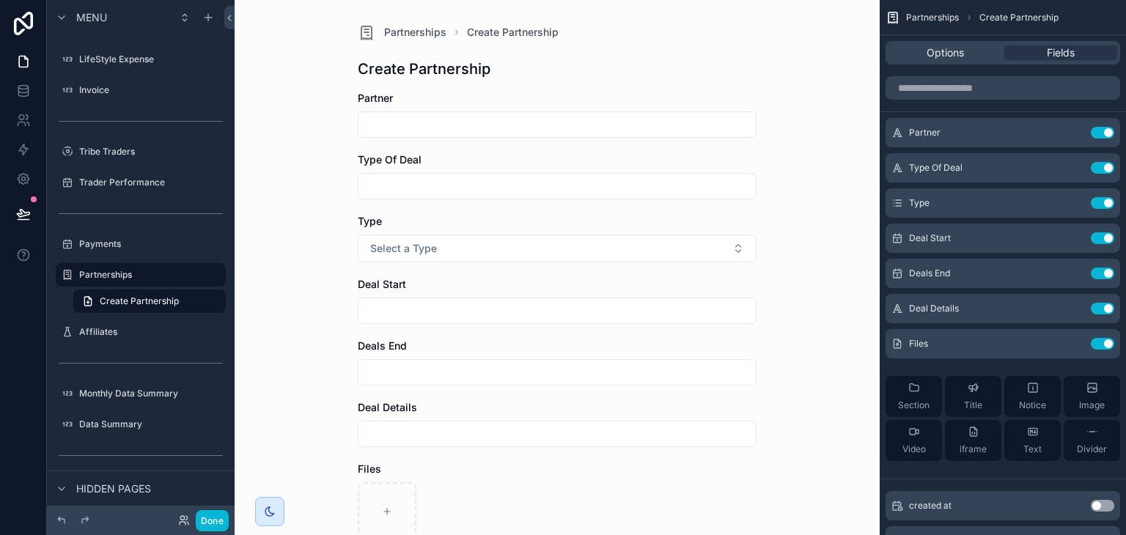
click at [570, 194] on input "scrollable content" at bounding box center [556, 186] width 397 height 21
click at [1110, 171] on button "Use setting" at bounding box center [1102, 168] width 23 height 12
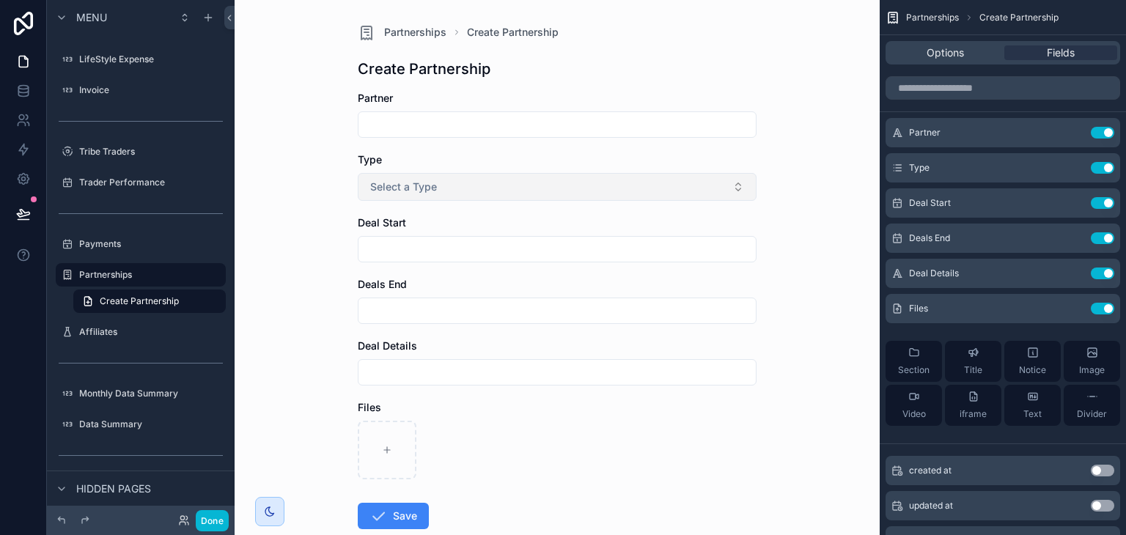
click at [577, 182] on button "Select a Type" at bounding box center [557, 187] width 399 height 28
click at [191, 527] on div "Done" at bounding box center [199, 520] width 59 height 21
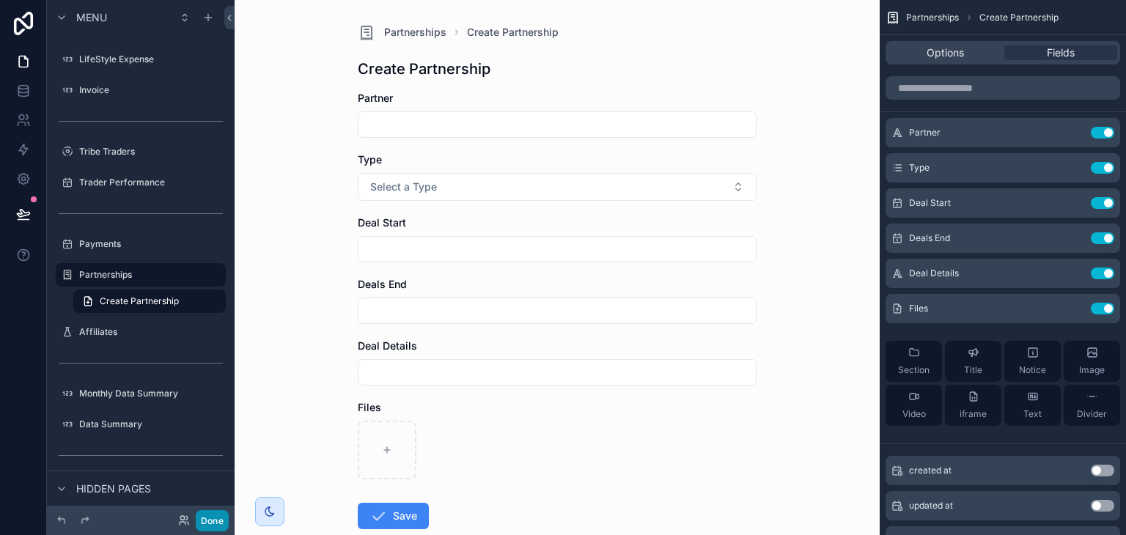
click at [211, 520] on button "Done" at bounding box center [212, 520] width 33 height 21
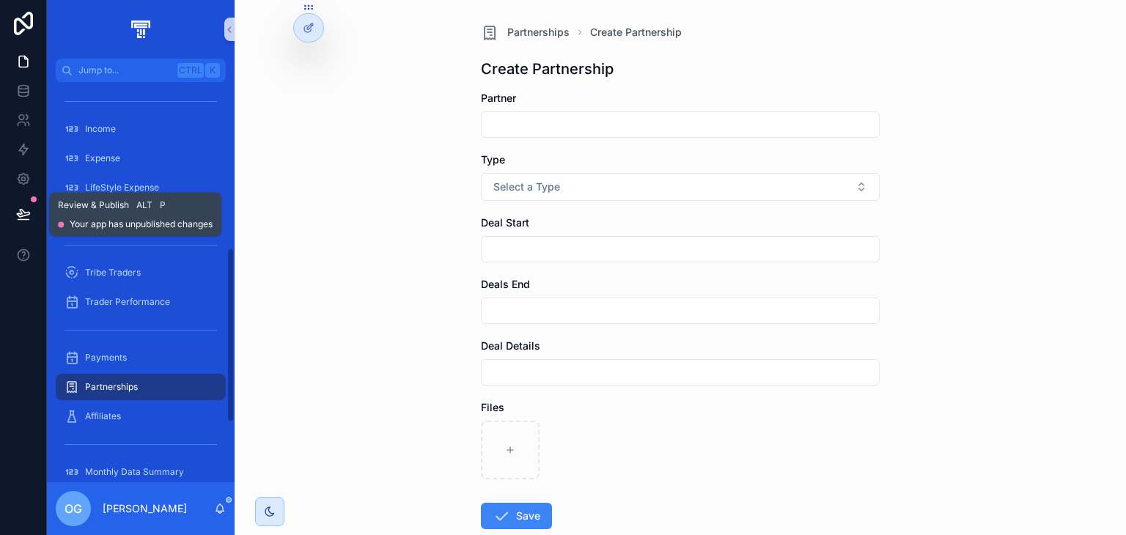
click at [28, 212] on icon at bounding box center [23, 213] width 12 height 7
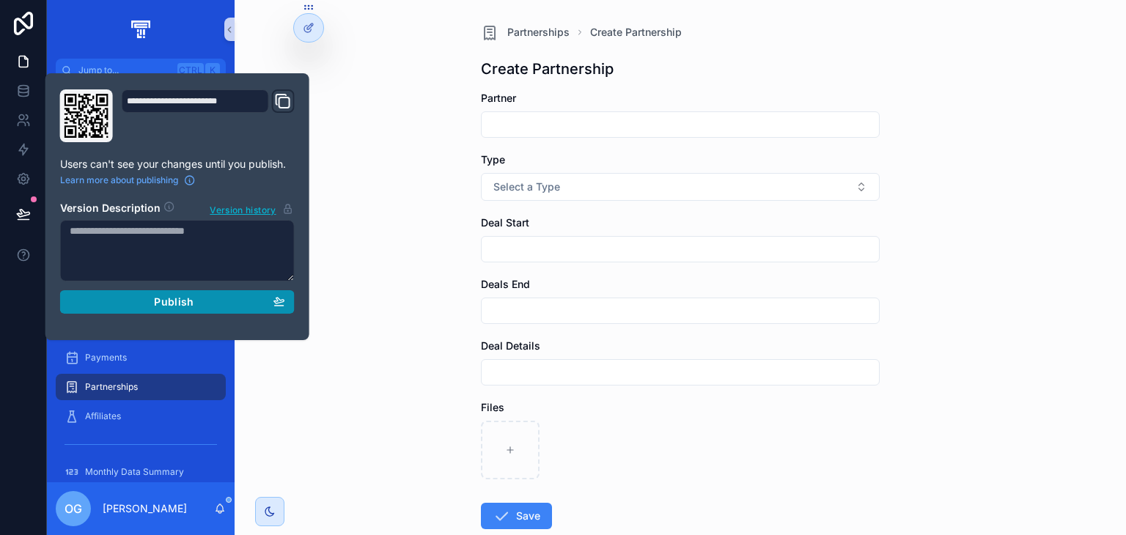
click at [160, 298] on span "Publish" at bounding box center [174, 301] width 40 height 13
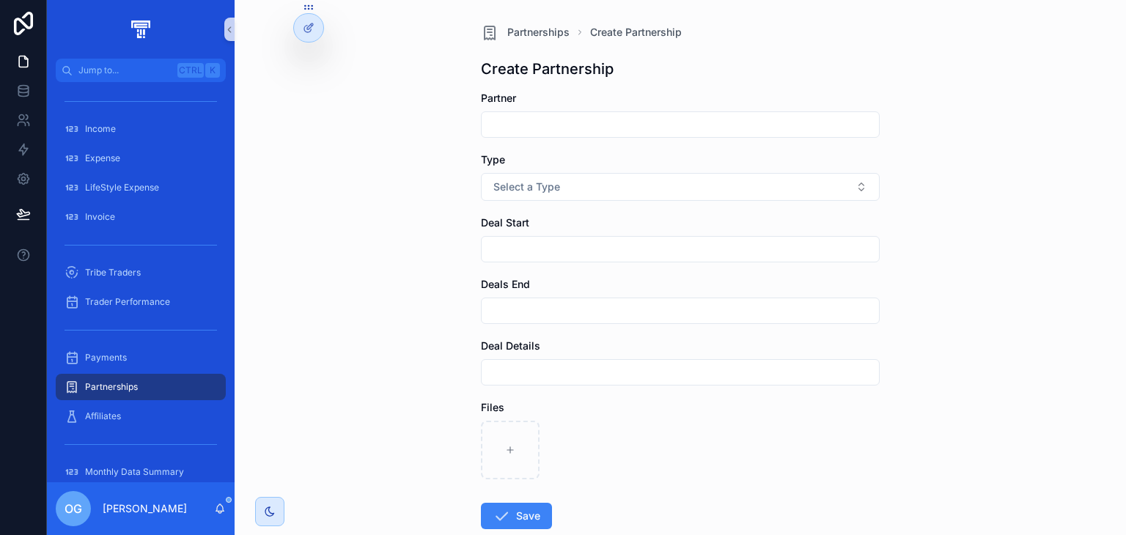
click at [454, 350] on div "Partnerships Create Partnership Create Partnership Partner Type Select a Type D…" at bounding box center [680, 267] width 891 height 535
click at [145, 375] on div "Partnerships" at bounding box center [141, 386] width 152 height 23
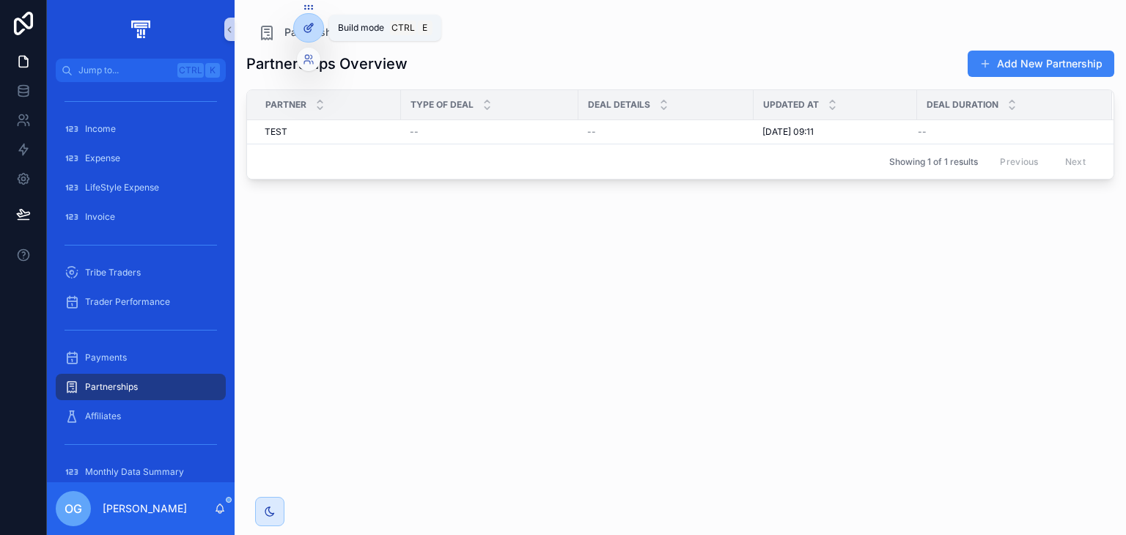
click at [314, 33] on icon at bounding box center [309, 28] width 12 height 12
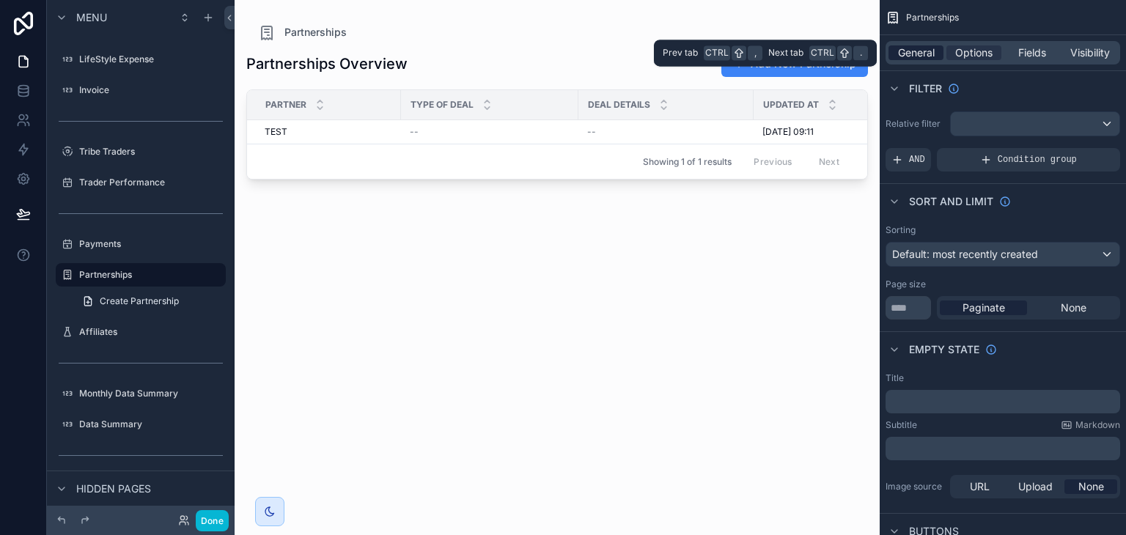
click at [922, 48] on span "General" at bounding box center [916, 52] width 37 height 15
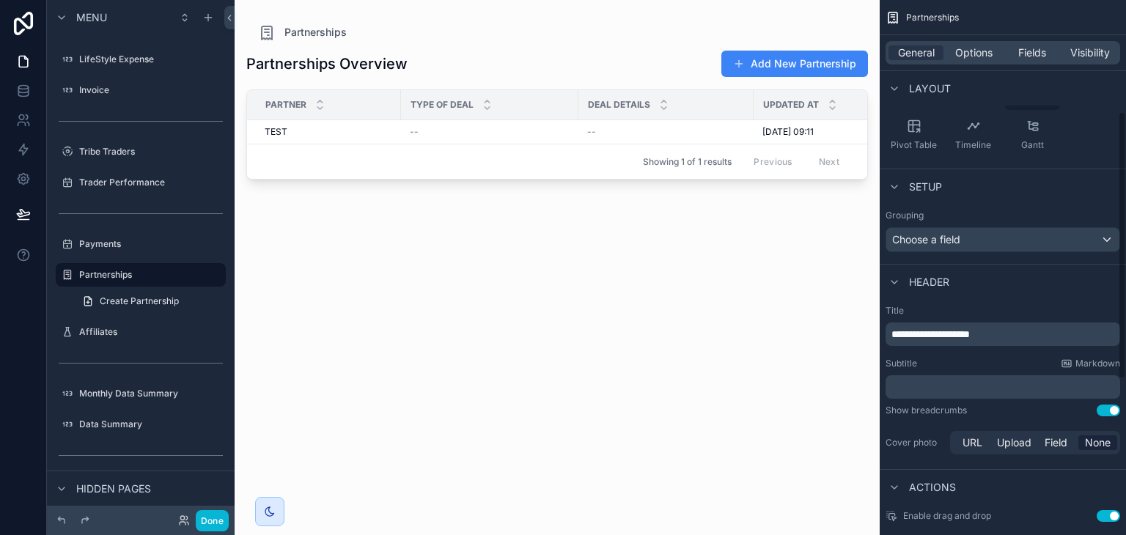
scroll to position [222, 0]
click at [1015, 232] on div "Choose a field" at bounding box center [1002, 238] width 233 height 23
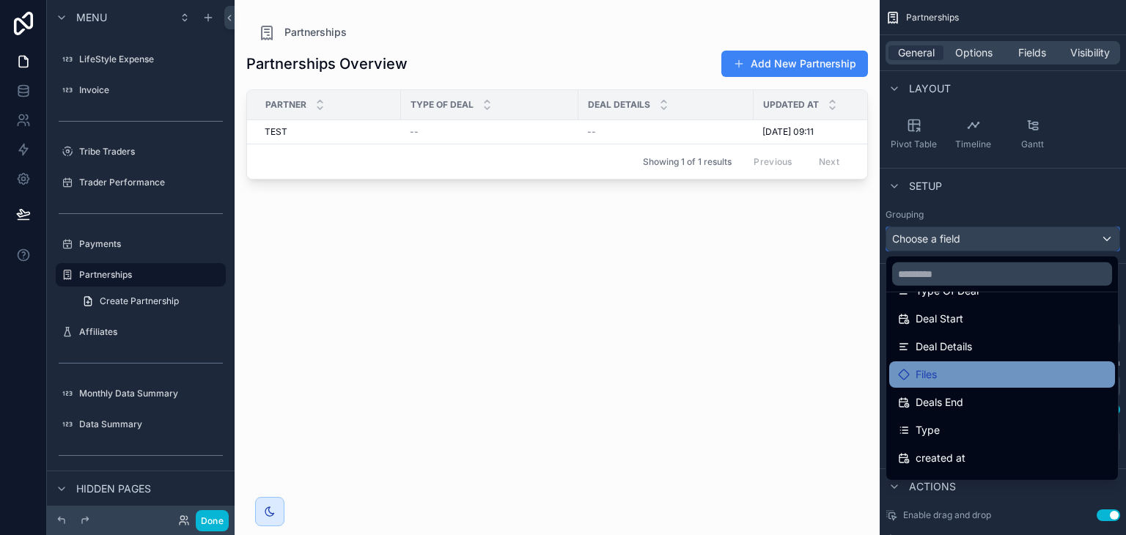
scroll to position [140, 0]
click at [956, 424] on div "Type" at bounding box center [1002, 428] width 208 height 18
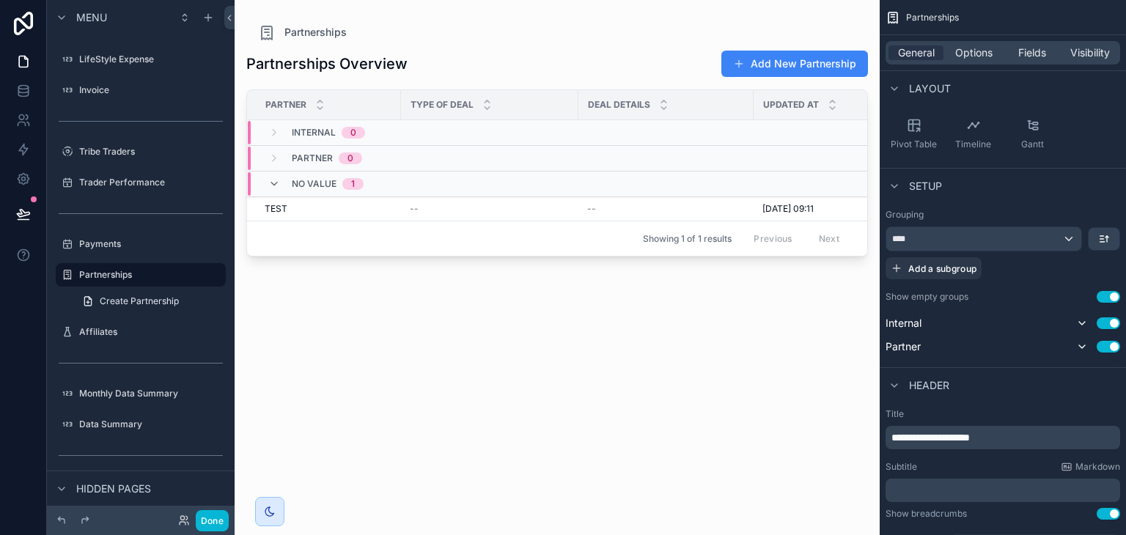
click at [438, 214] on div "scrollable content" at bounding box center [557, 259] width 645 height 518
click at [438, 216] on td "--" at bounding box center [489, 209] width 177 height 24
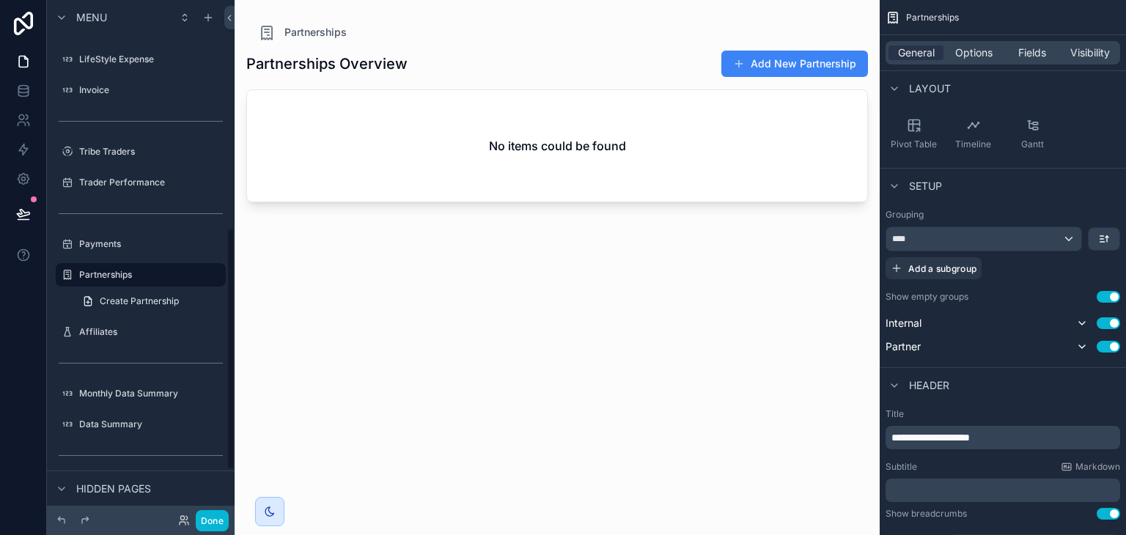
click at [537, 315] on div "Partnerships Overview Add New Partnership No items could be found" at bounding box center [557, 279] width 622 height 477
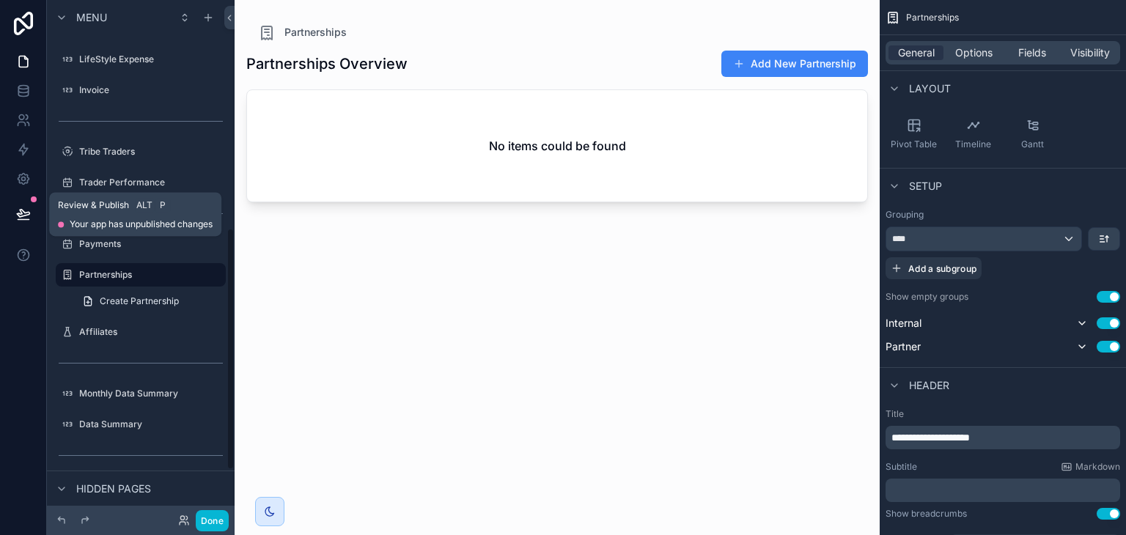
click at [26, 213] on icon at bounding box center [23, 213] width 12 height 7
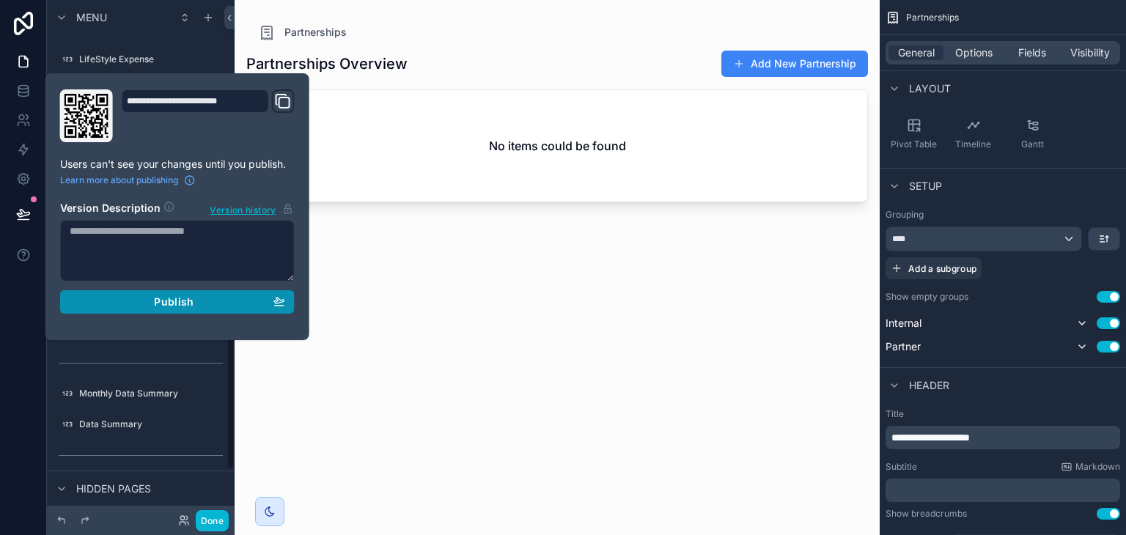
click at [178, 307] on span "Publish" at bounding box center [174, 301] width 40 height 13
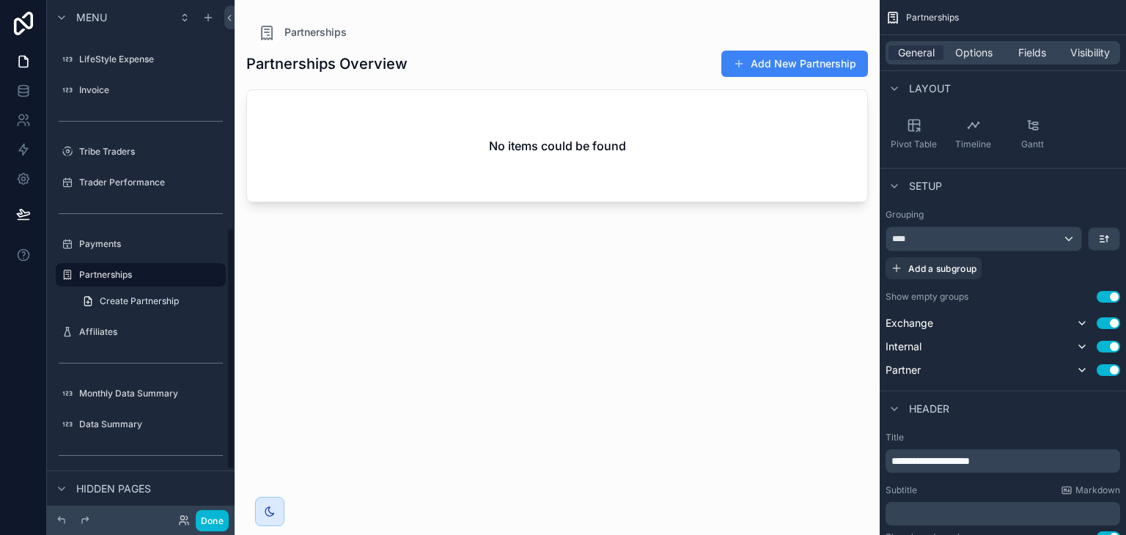
click at [420, 282] on div "Partnerships Overview Add New Partnership No items could be found" at bounding box center [557, 279] width 622 height 477
click at [128, 246] on label "Payments" at bounding box center [137, 244] width 117 height 12
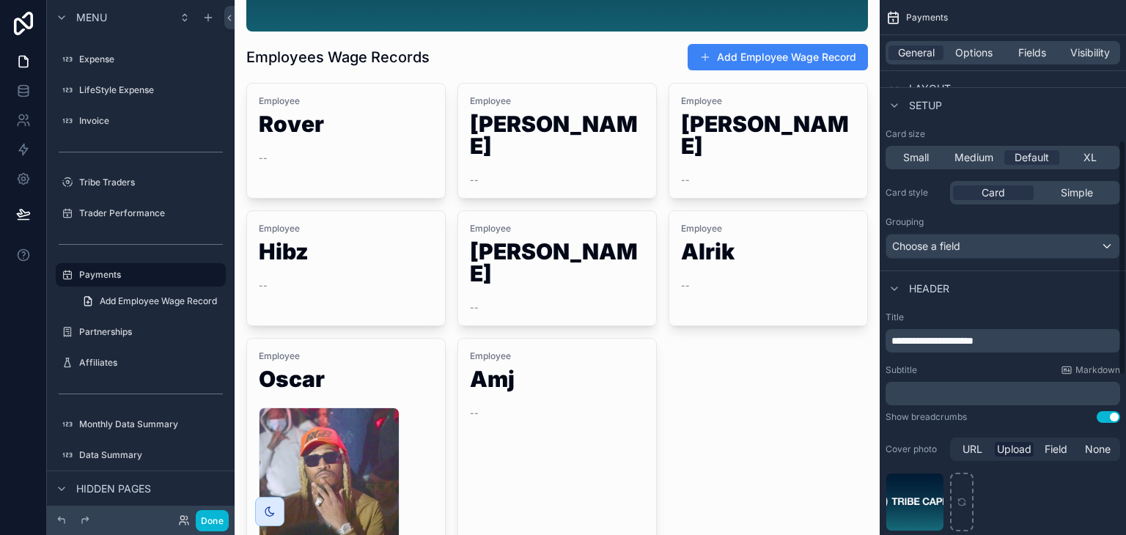
scroll to position [289, 0]
click at [982, 51] on span "Options" at bounding box center [973, 52] width 37 height 15
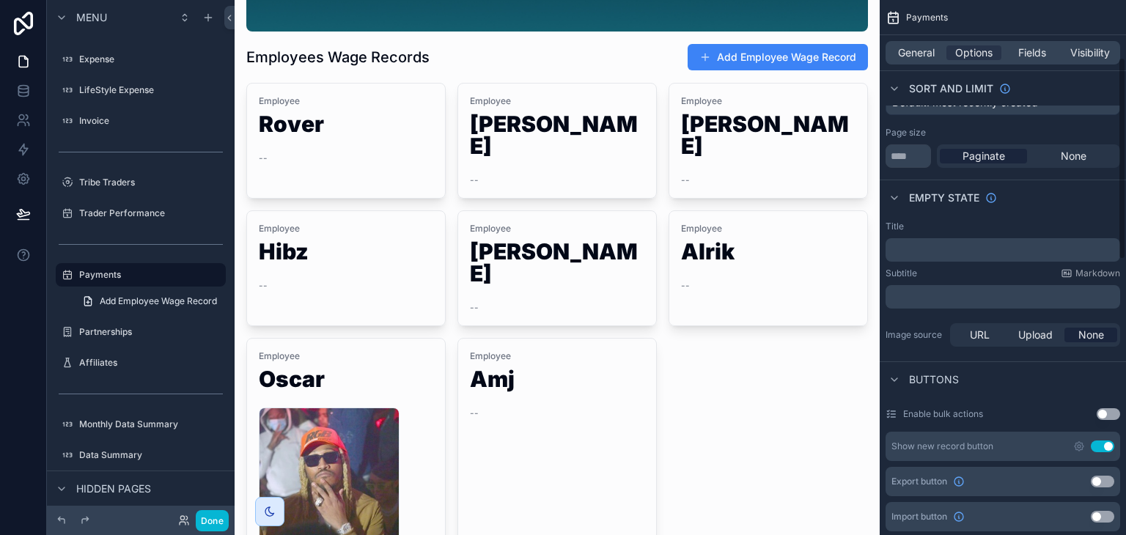
scroll to position [0, 0]
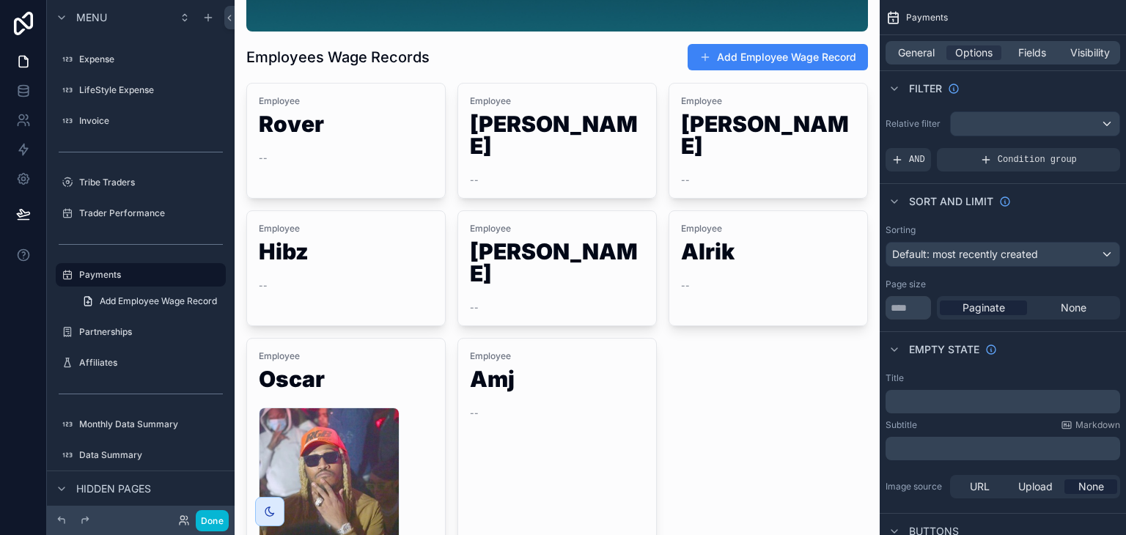
click at [545, 335] on div "scrollable content" at bounding box center [557, 200] width 645 height 907
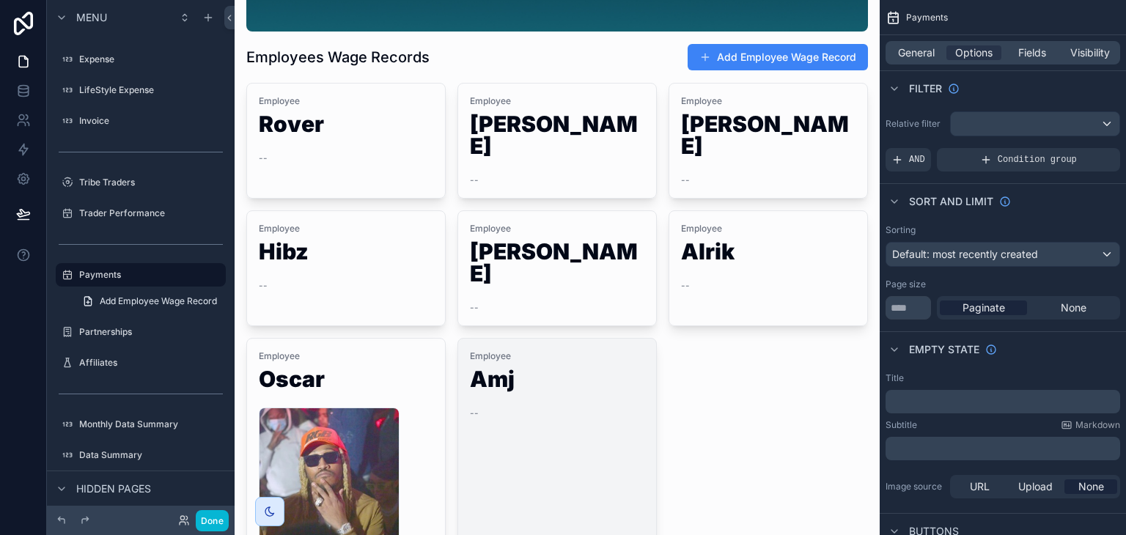
click at [531, 350] on span "Employee" at bounding box center [557, 356] width 174 height 12
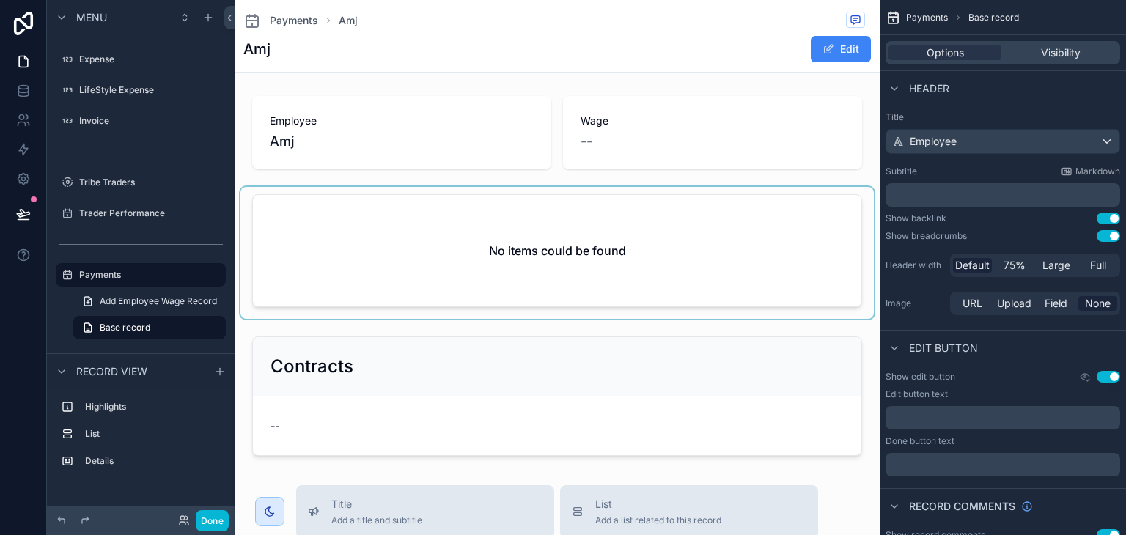
click at [522, 218] on div "scrollable content" at bounding box center [556, 253] width 633 height 132
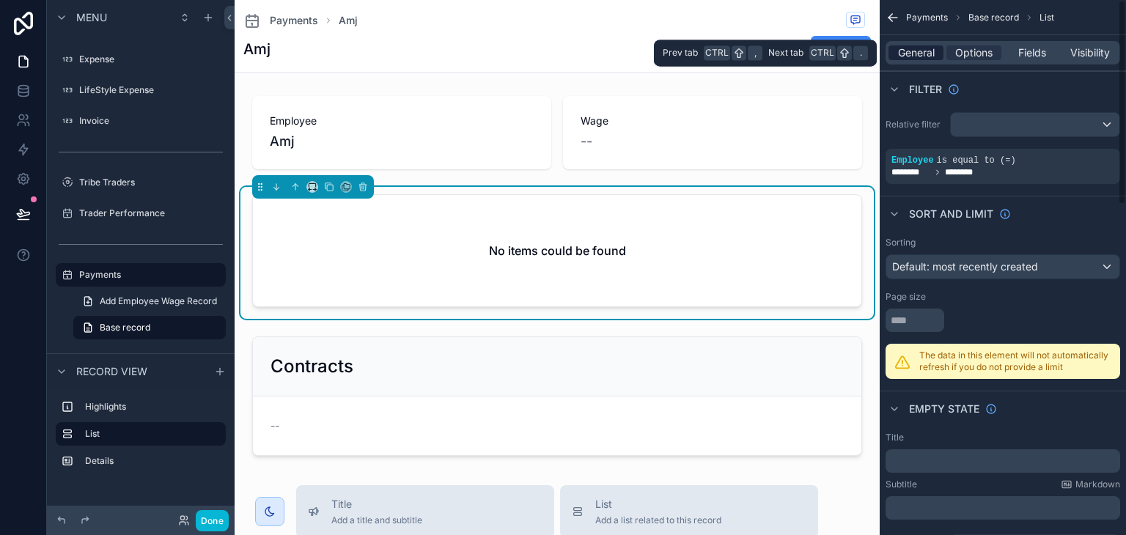
click at [922, 59] on span "General" at bounding box center [916, 52] width 37 height 15
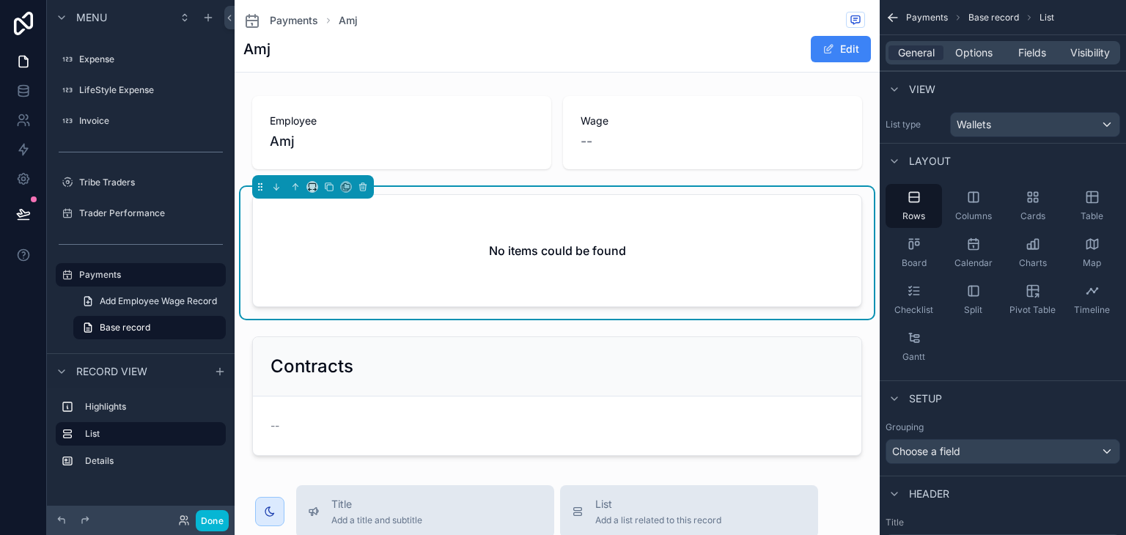
scroll to position [2, 0]
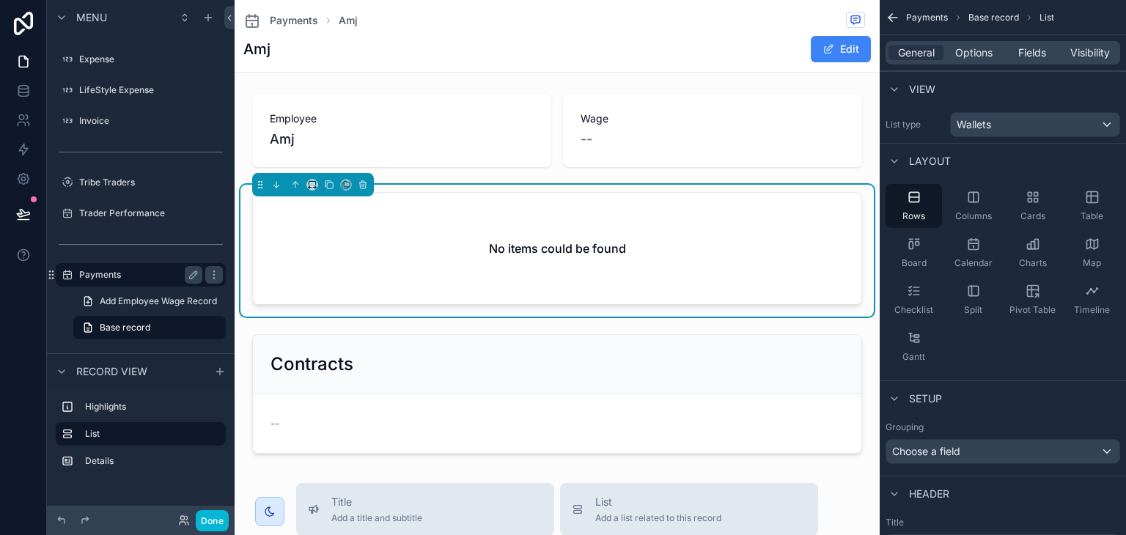
click at [141, 279] on label "Payments" at bounding box center [137, 275] width 117 height 12
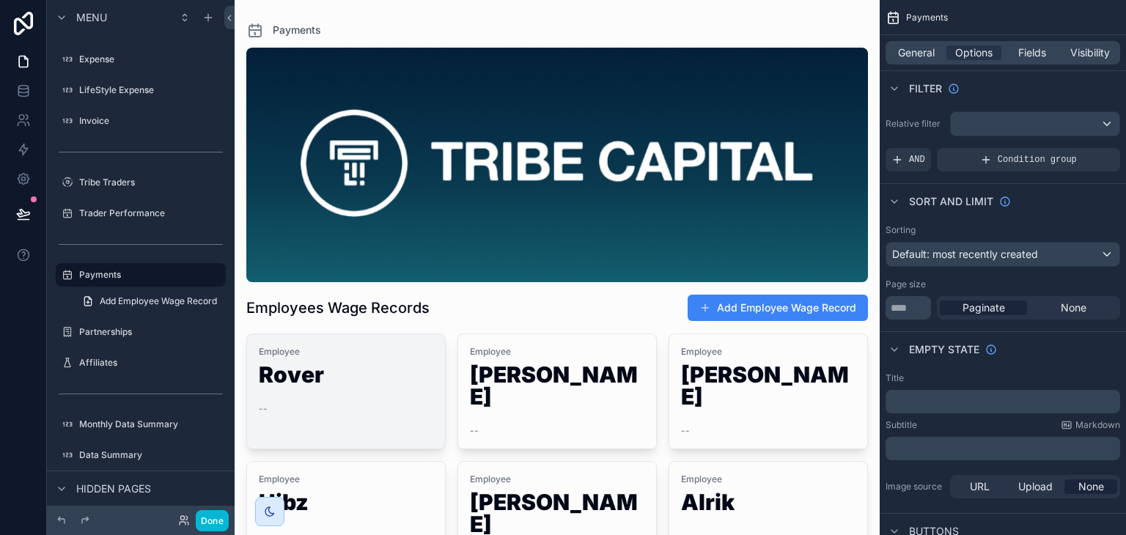
click at [368, 385] on h1 "Rover" at bounding box center [346, 378] width 174 height 28
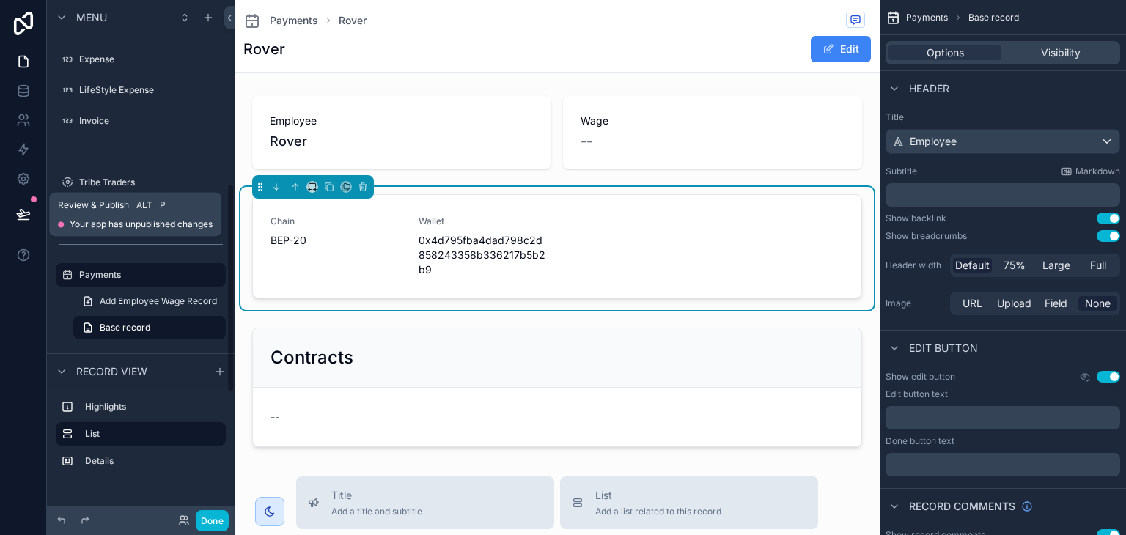
click at [9, 216] on button at bounding box center [23, 214] width 32 height 41
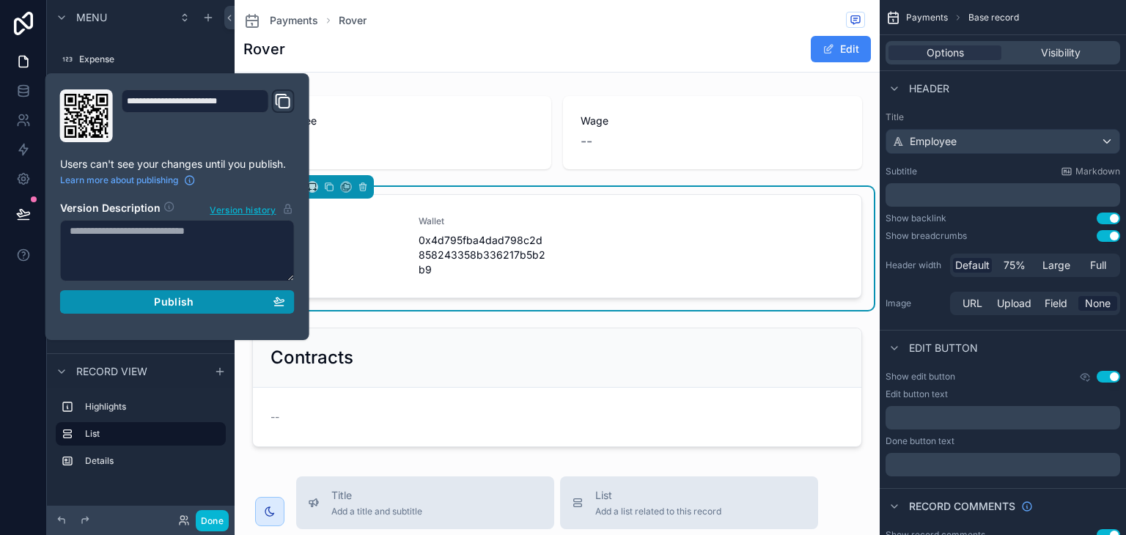
click at [273, 300] on icon "button" at bounding box center [279, 301] width 12 height 12
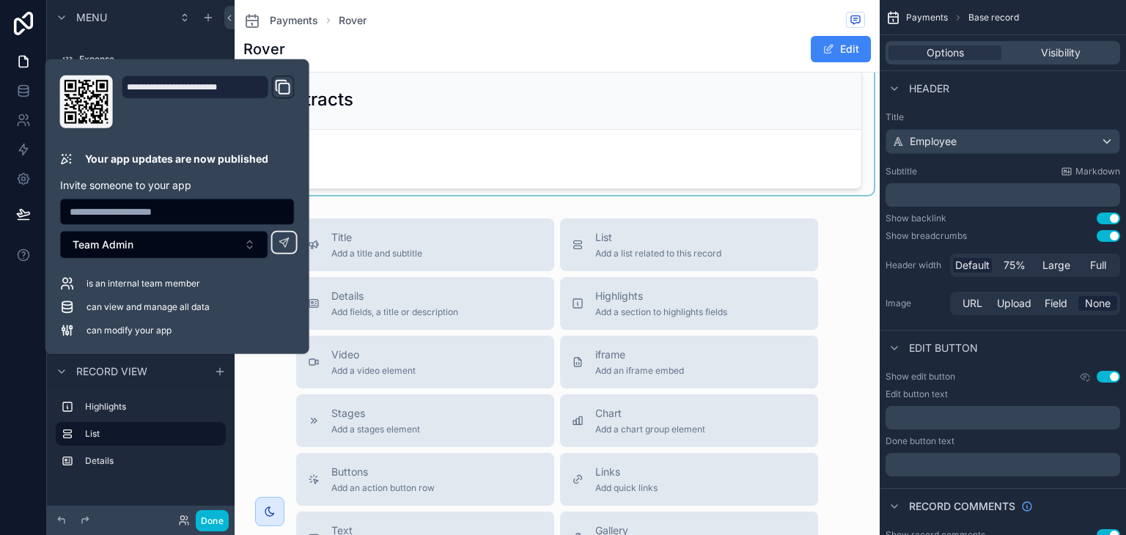
scroll to position [260, 0]
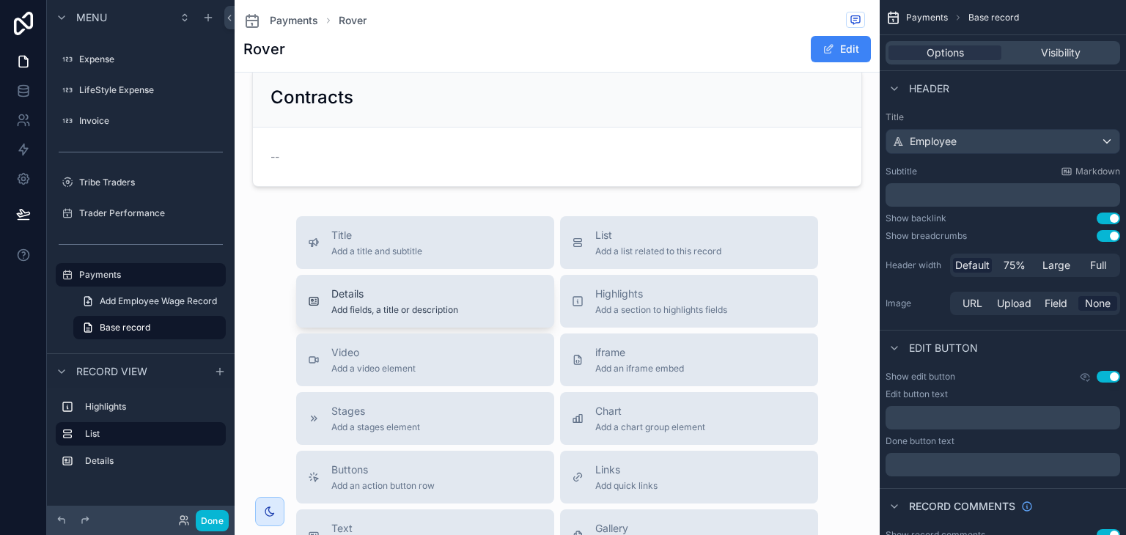
click at [439, 304] on span "Add fields, a title or description" at bounding box center [394, 310] width 127 height 12
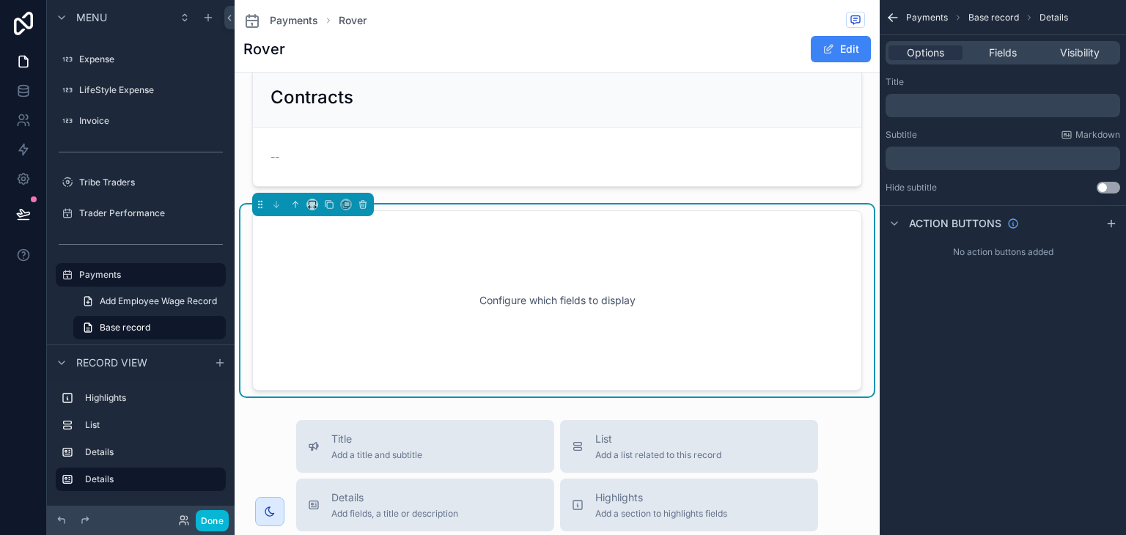
scroll to position [293, 0]
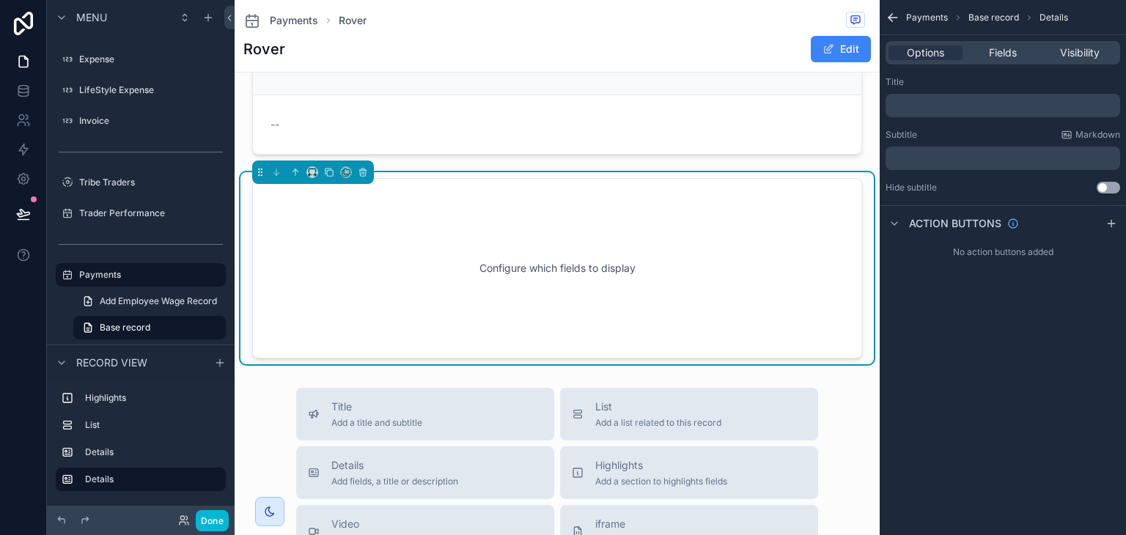
click at [985, 43] on div "Options Fields Visibility" at bounding box center [1003, 52] width 235 height 23
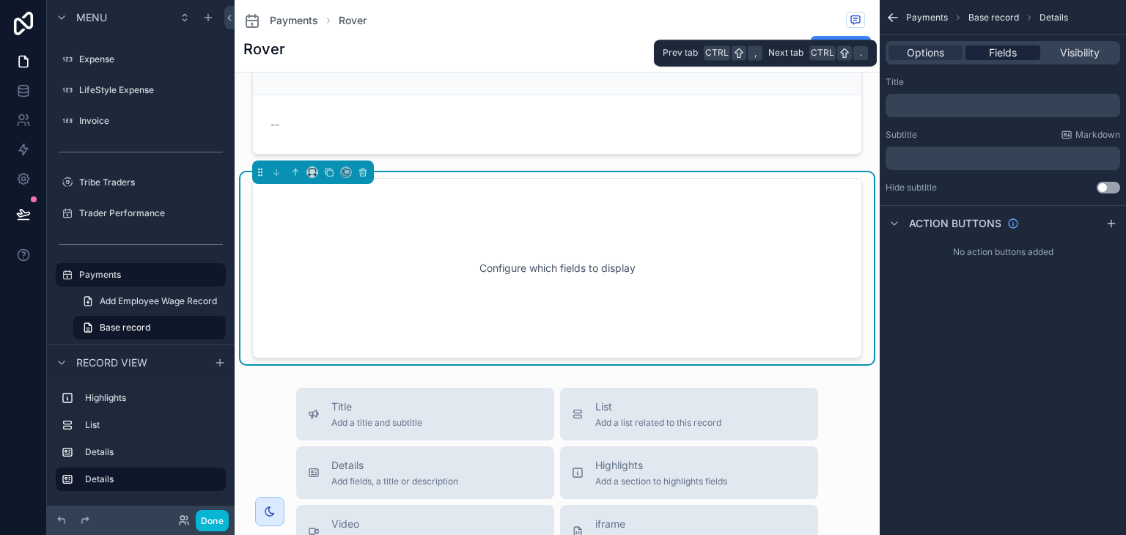
click at [989, 48] on span "Fields" at bounding box center [1003, 52] width 28 height 15
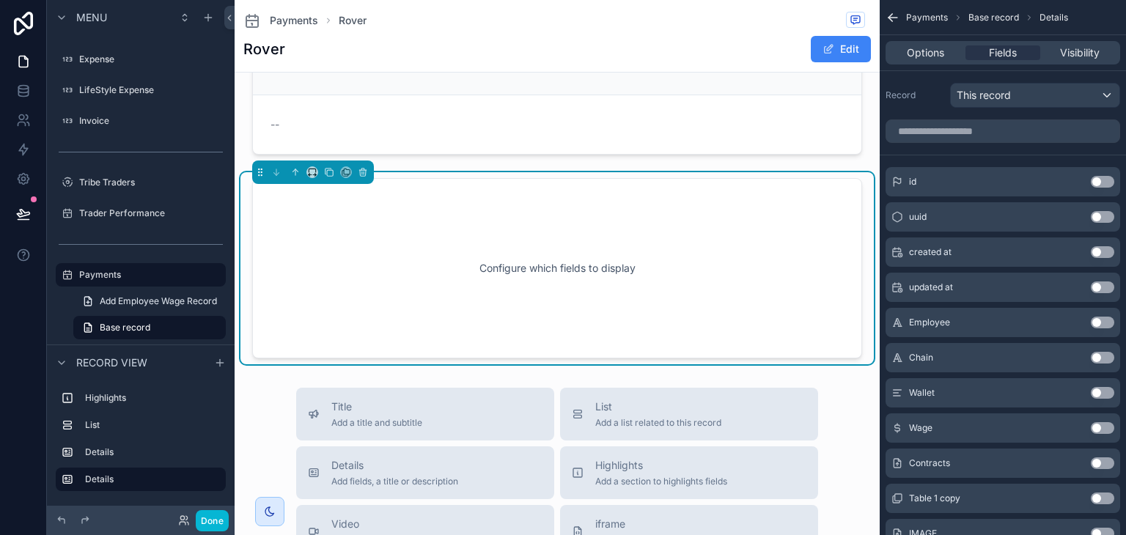
scroll to position [18, 0]
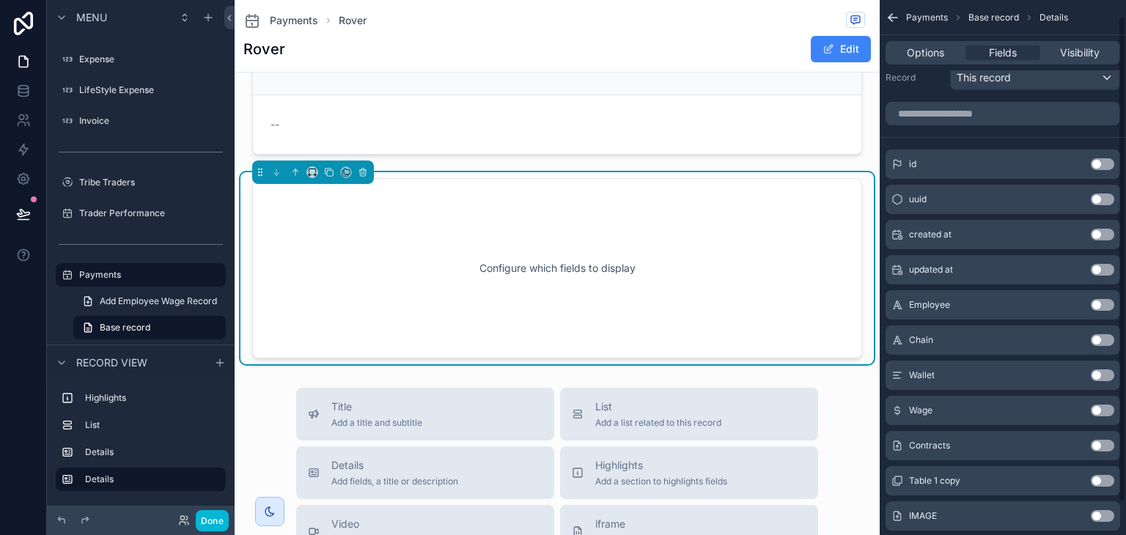
click at [1098, 303] on button "Use setting" at bounding box center [1102, 305] width 23 height 12
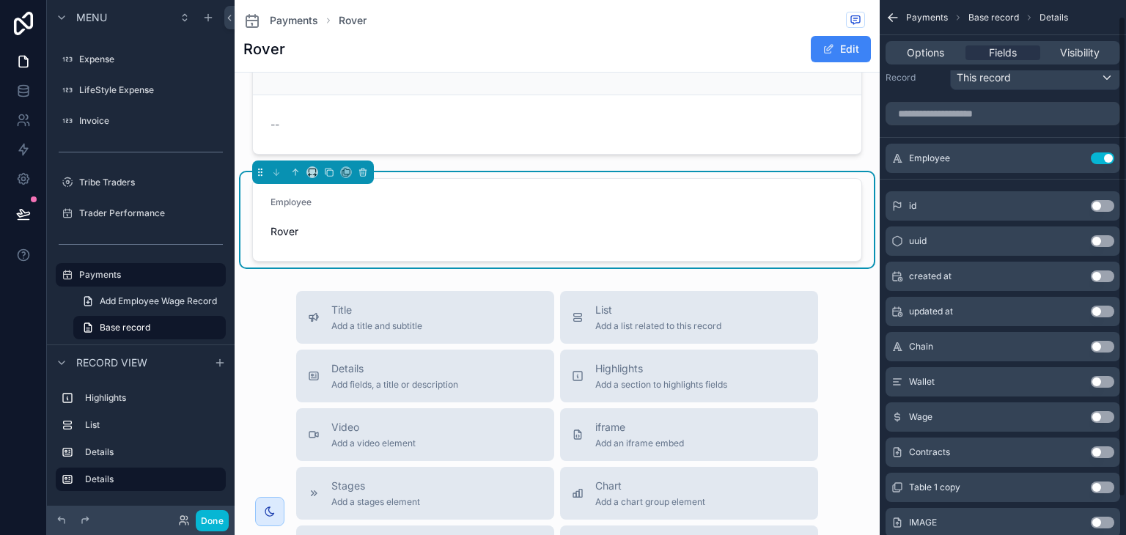
scroll to position [60, 0]
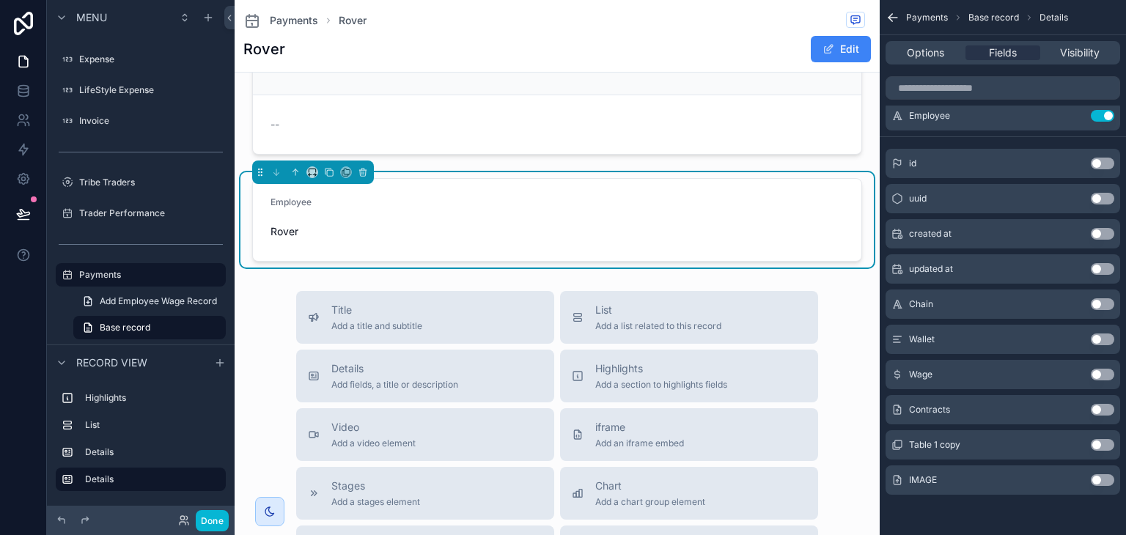
click at [1103, 369] on button "Use setting" at bounding box center [1102, 375] width 23 height 12
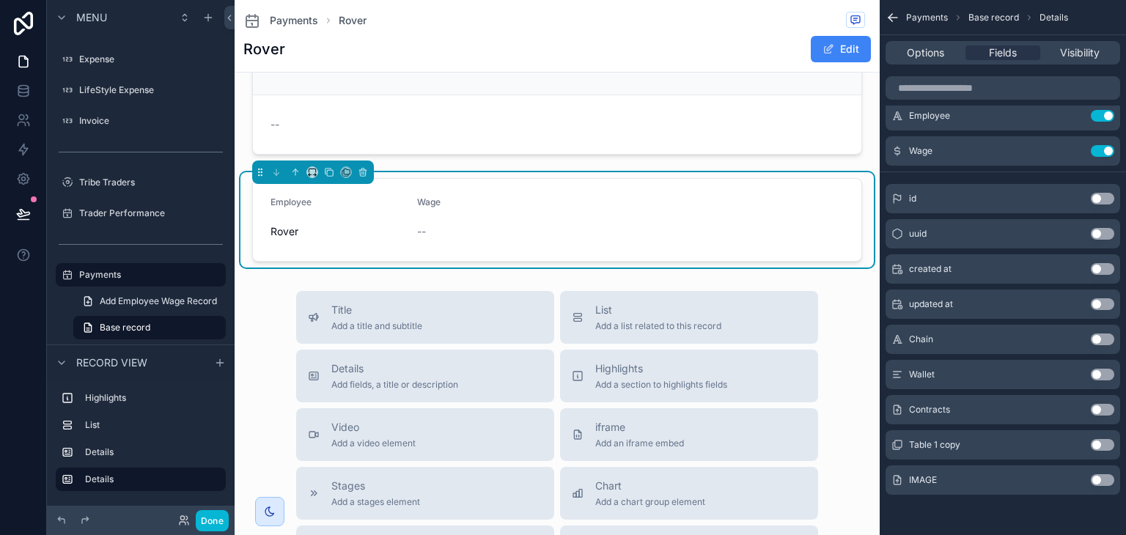
scroll to position [0, 0]
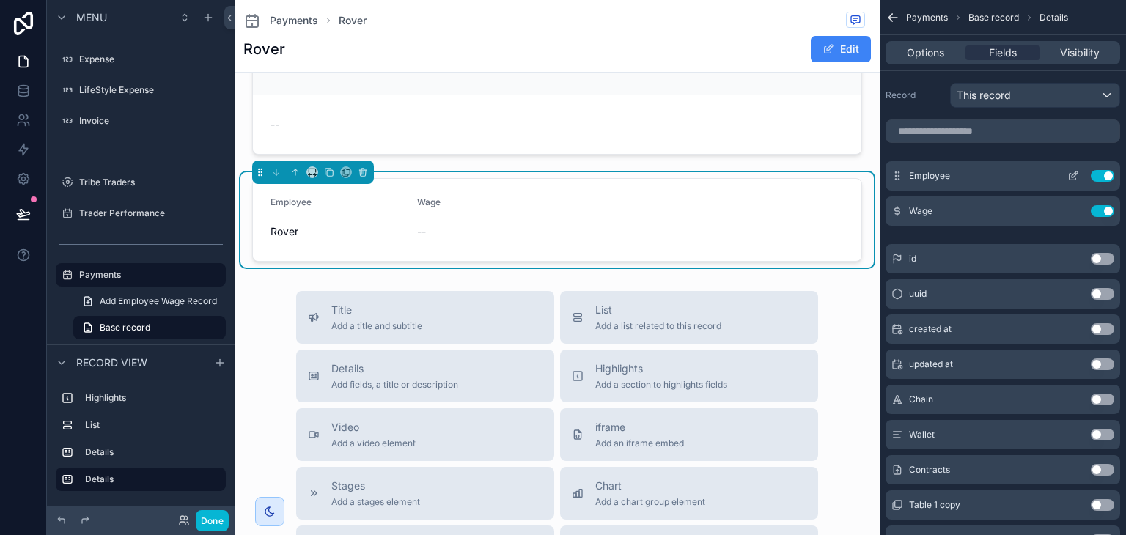
click at [1067, 181] on div "Employee Use setting" at bounding box center [1003, 175] width 235 height 29
click at [1068, 177] on icon "scrollable content" at bounding box center [1073, 176] width 12 height 12
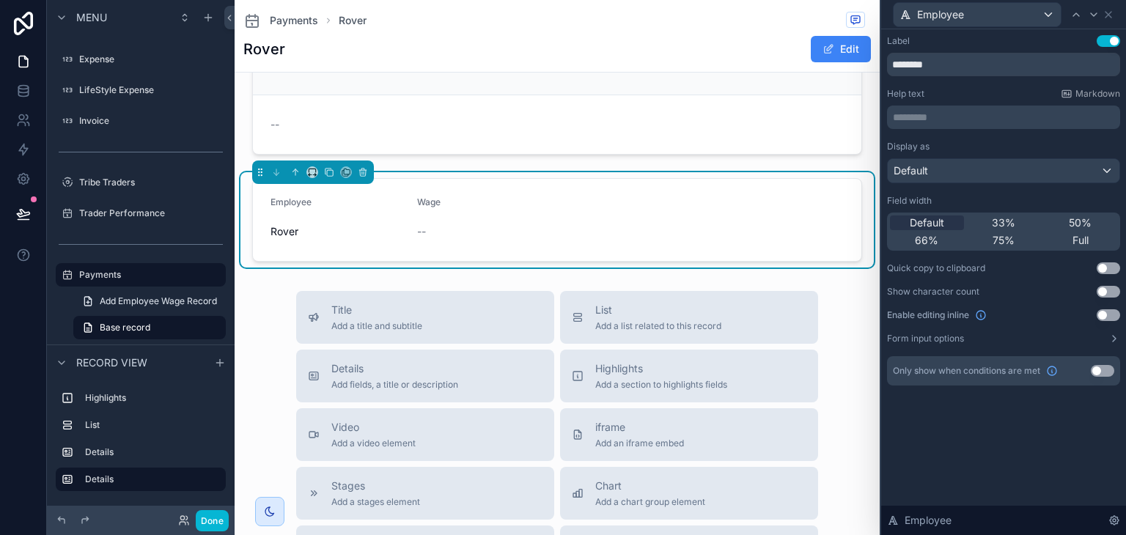
click at [1056, 213] on div "Default 33% 50% 66% 75% Full" at bounding box center [1003, 232] width 233 height 38
click at [1065, 223] on div "50%" at bounding box center [1080, 223] width 74 height 15
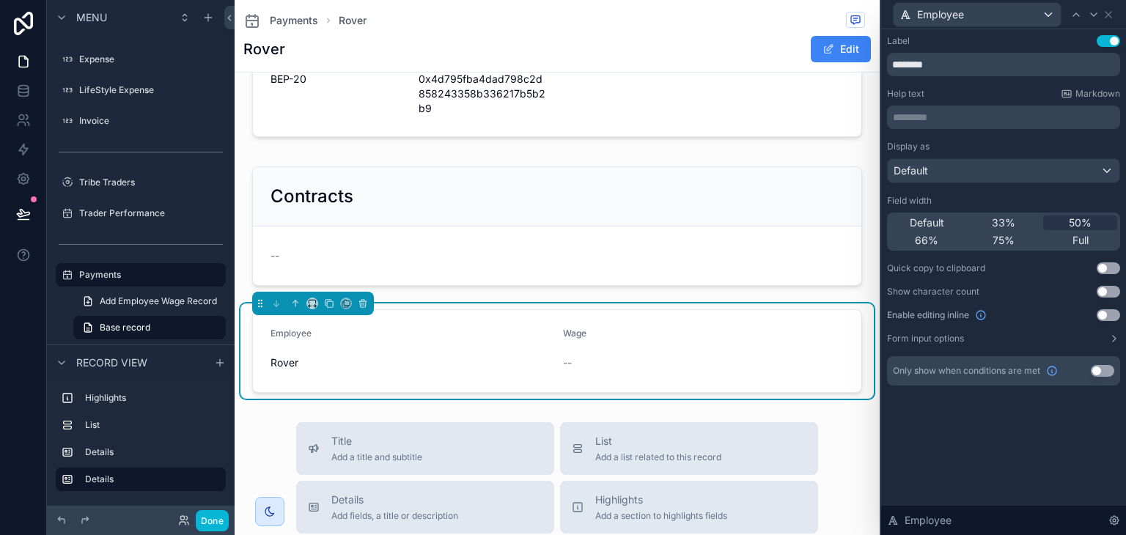
scroll to position [155, 0]
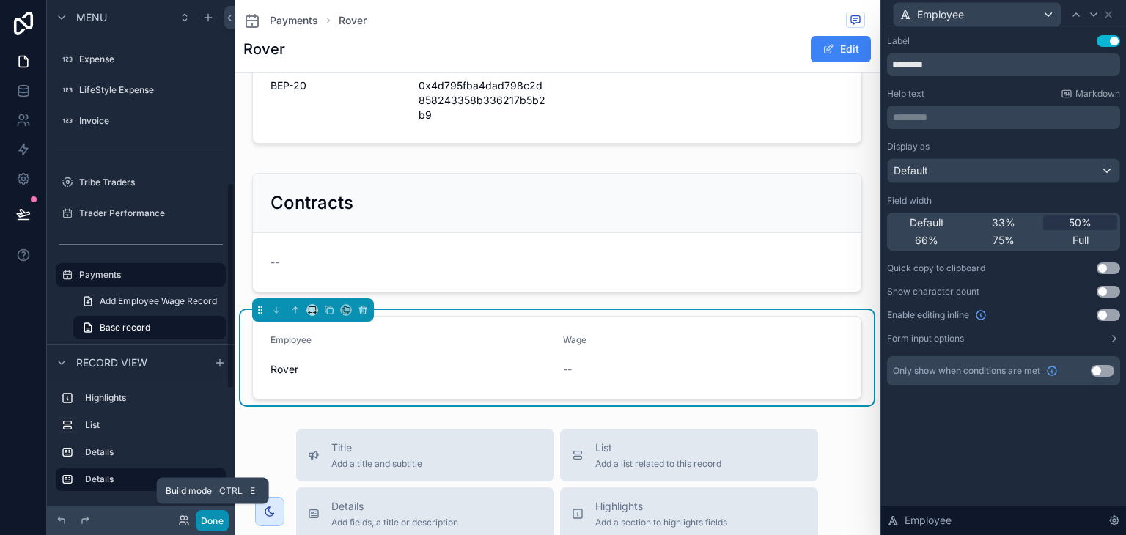
click at [210, 529] on button "Done" at bounding box center [212, 520] width 33 height 21
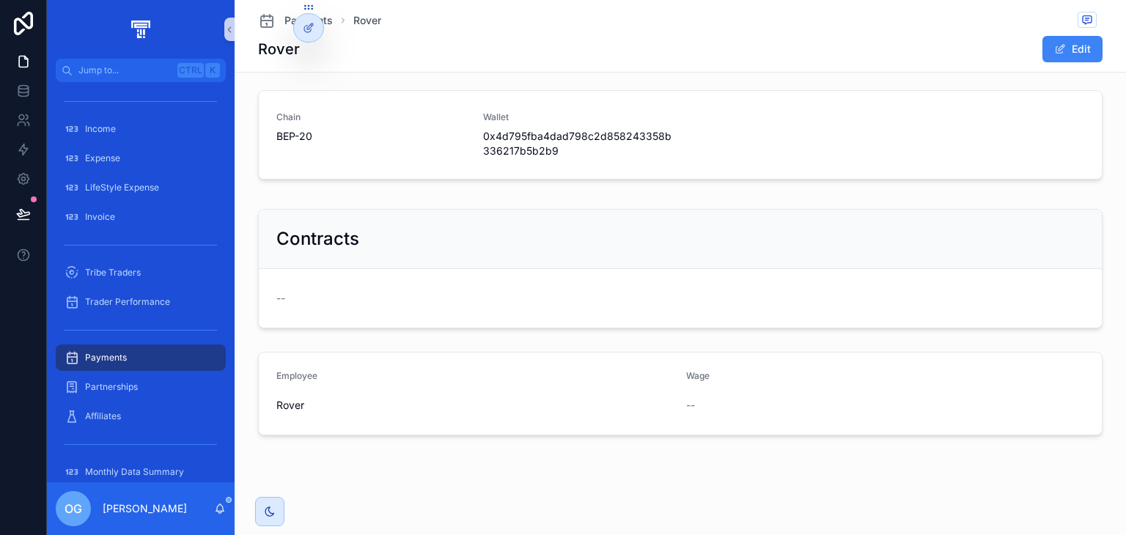
scroll to position [103, 0]
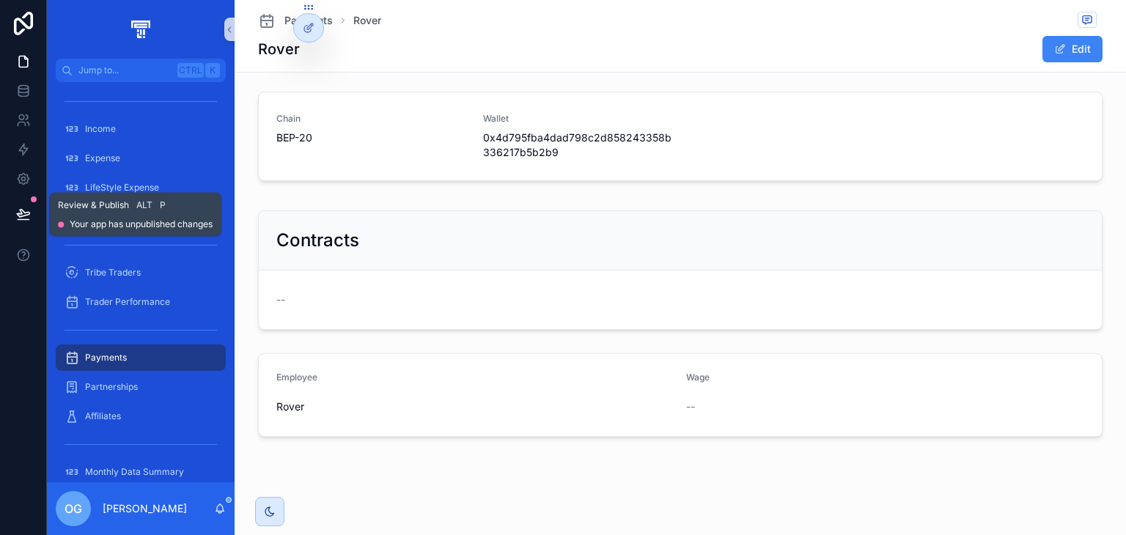
click at [35, 214] on button at bounding box center [23, 214] width 32 height 41
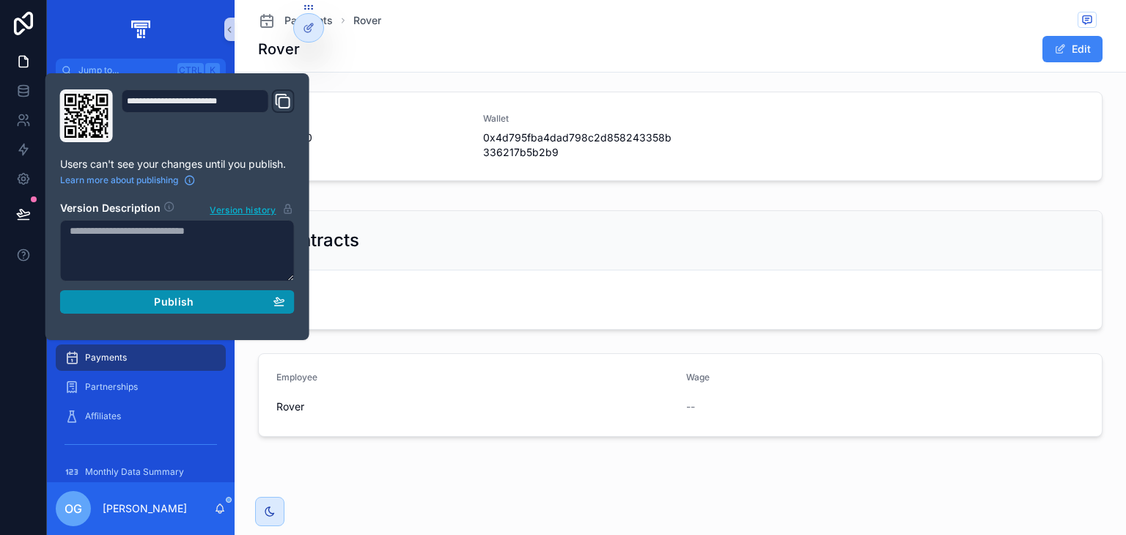
click at [172, 295] on span "Publish" at bounding box center [174, 301] width 40 height 13
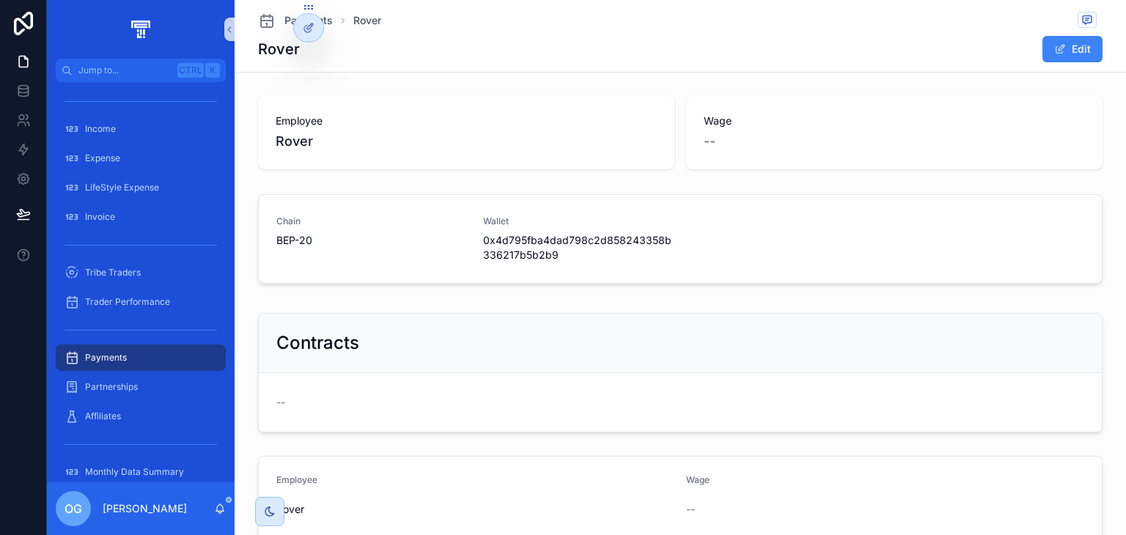
click at [113, 361] on span "Payments" at bounding box center [106, 358] width 42 height 12
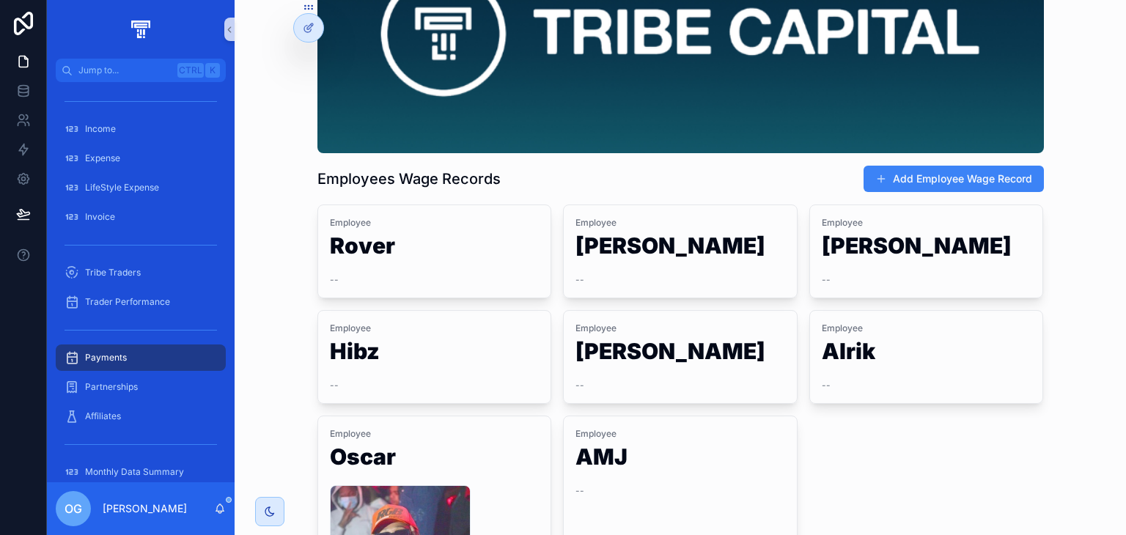
scroll to position [134, 0]
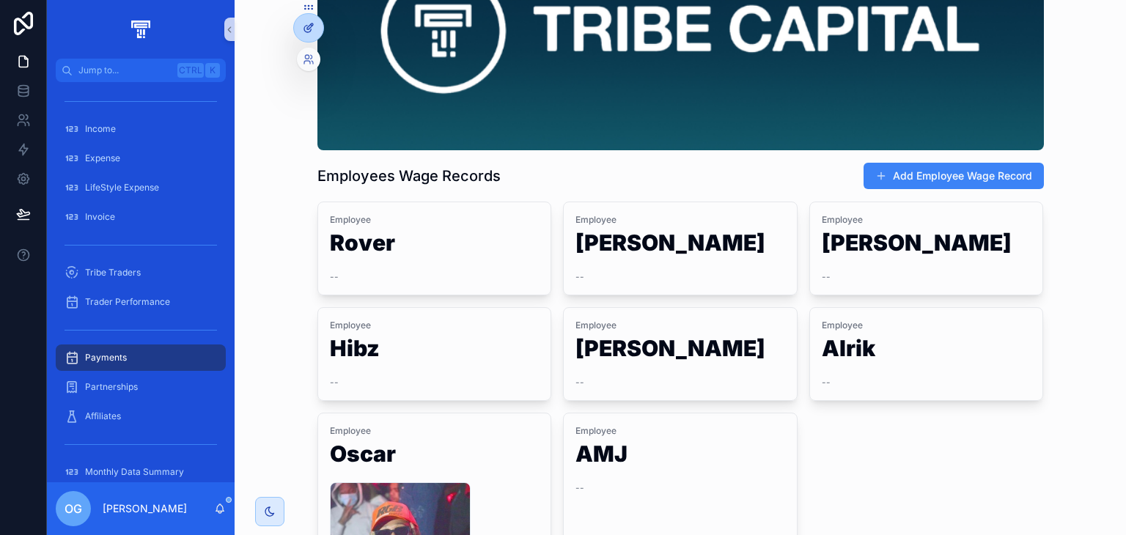
click at [305, 21] on div at bounding box center [308, 28] width 29 height 28
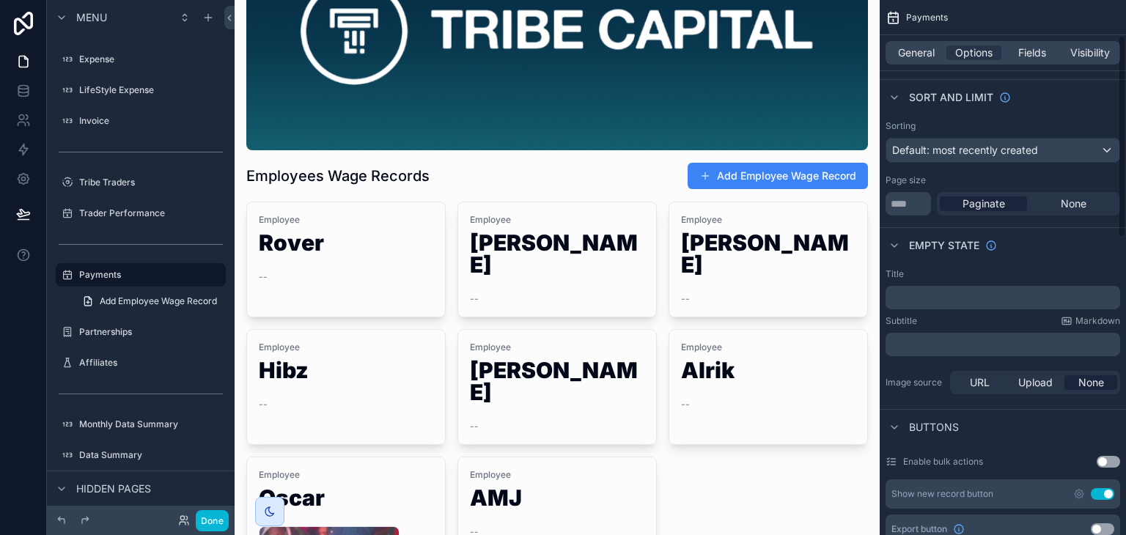
scroll to position [92, 0]
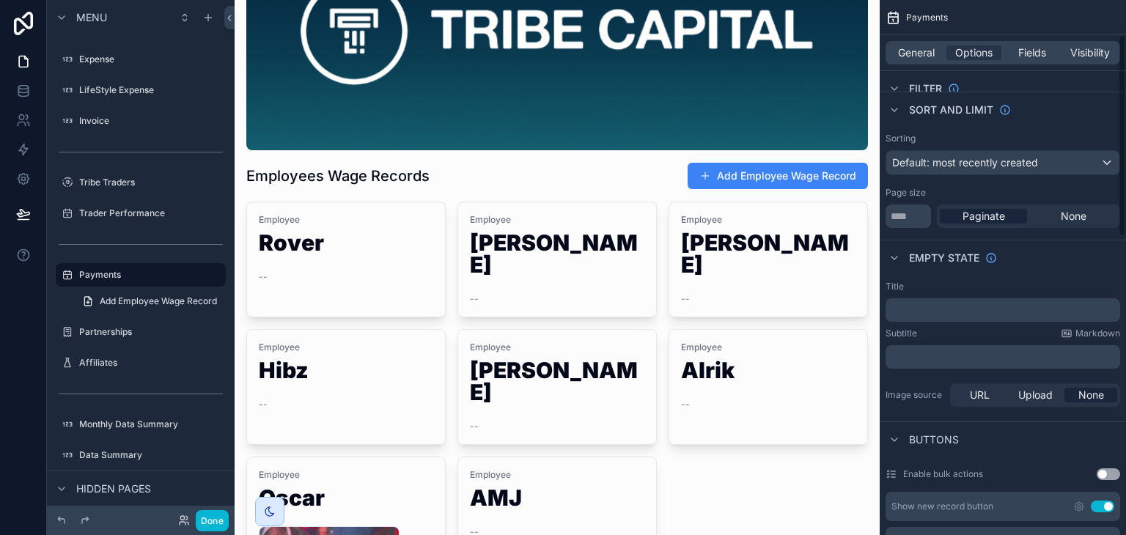
click at [900, 66] on div "General Options Fields Visibility" at bounding box center [1003, 52] width 246 height 35
click at [905, 59] on span "General" at bounding box center [916, 52] width 37 height 15
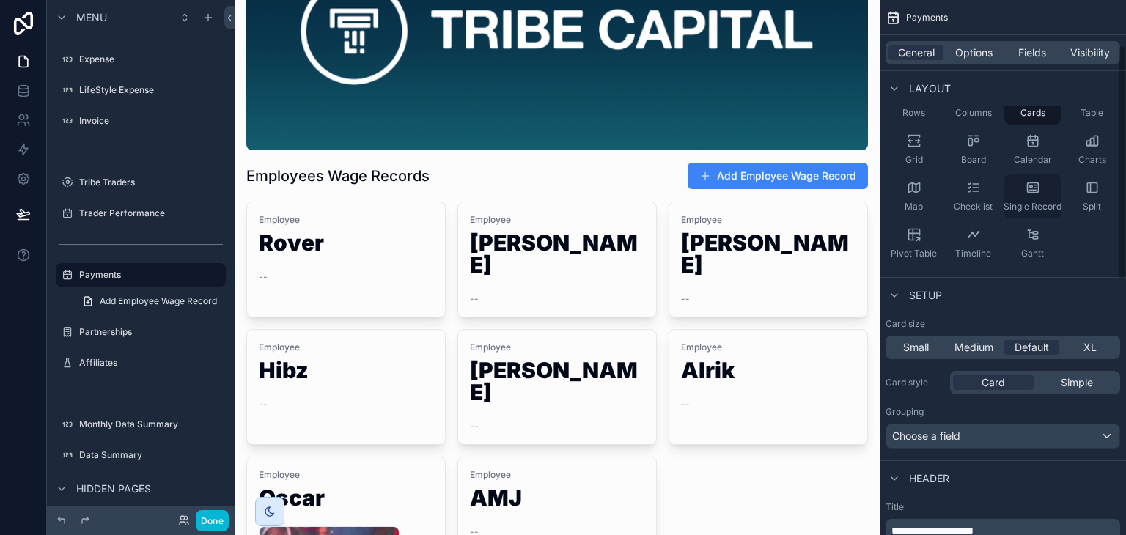
scroll to position [103, 0]
click at [1049, 54] on div "Fields" at bounding box center [1031, 52] width 55 height 15
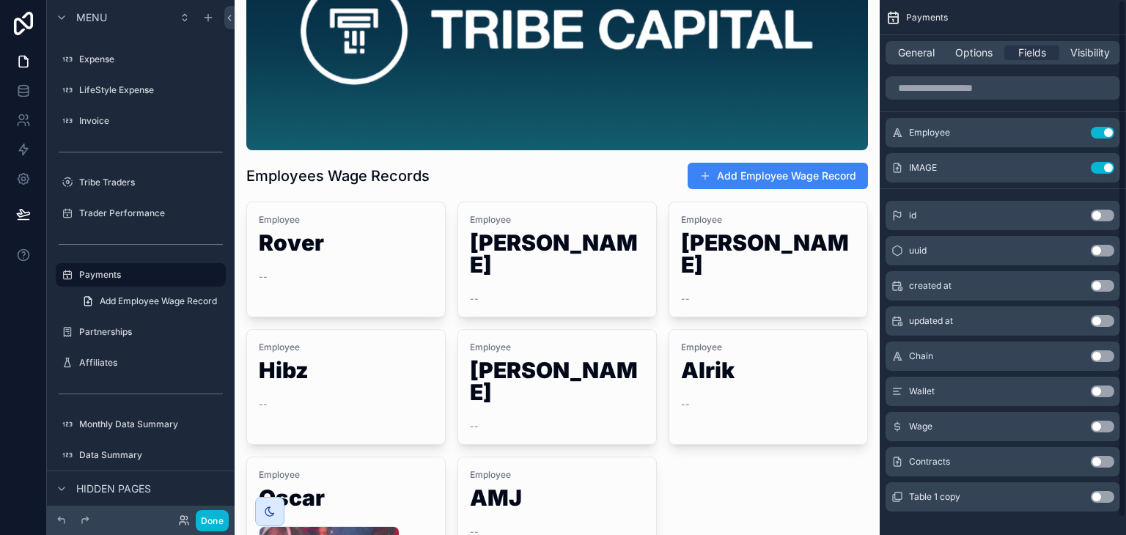
scroll to position [18, 0]
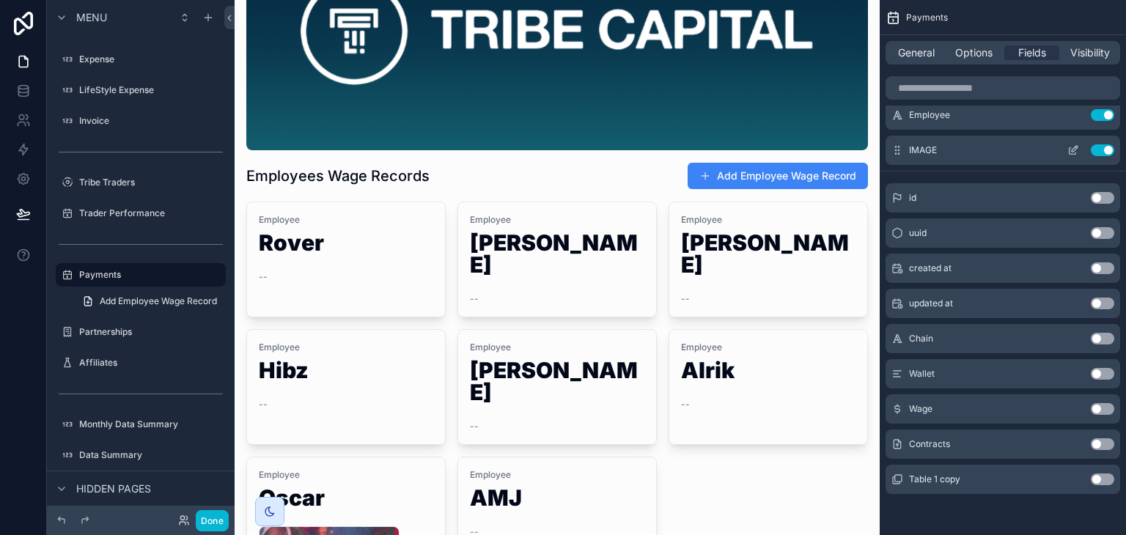
click at [1099, 151] on button "Use setting" at bounding box center [1102, 150] width 23 height 12
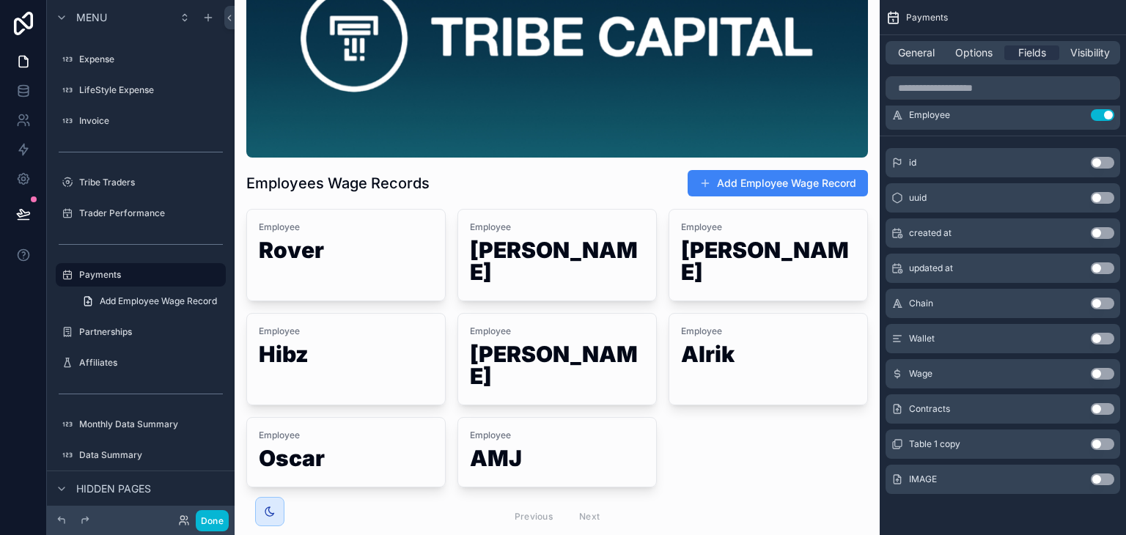
scroll to position [0, 0]
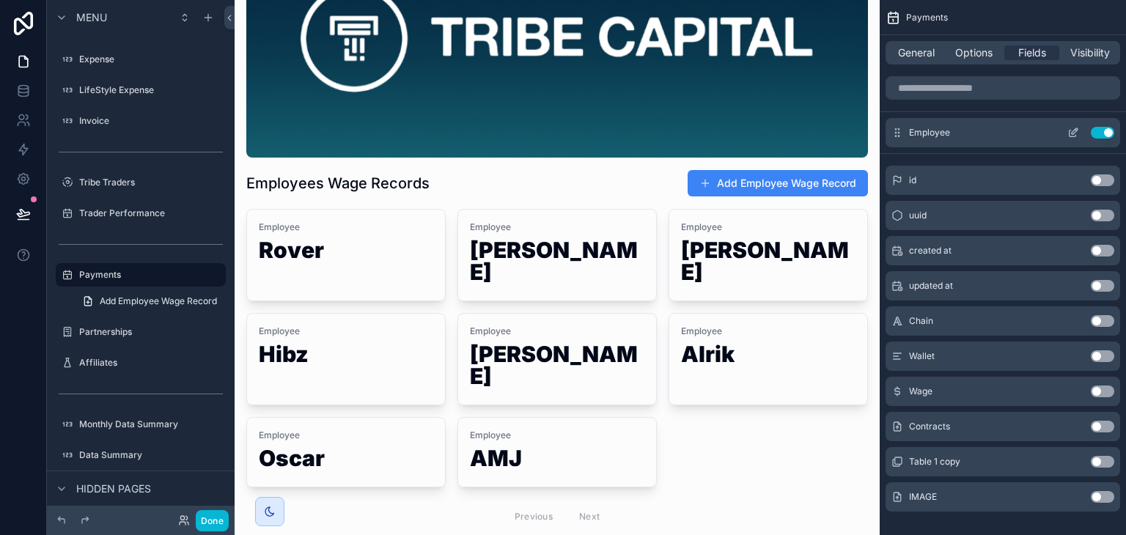
click at [1076, 127] on icon "scrollable content" at bounding box center [1073, 133] width 12 height 12
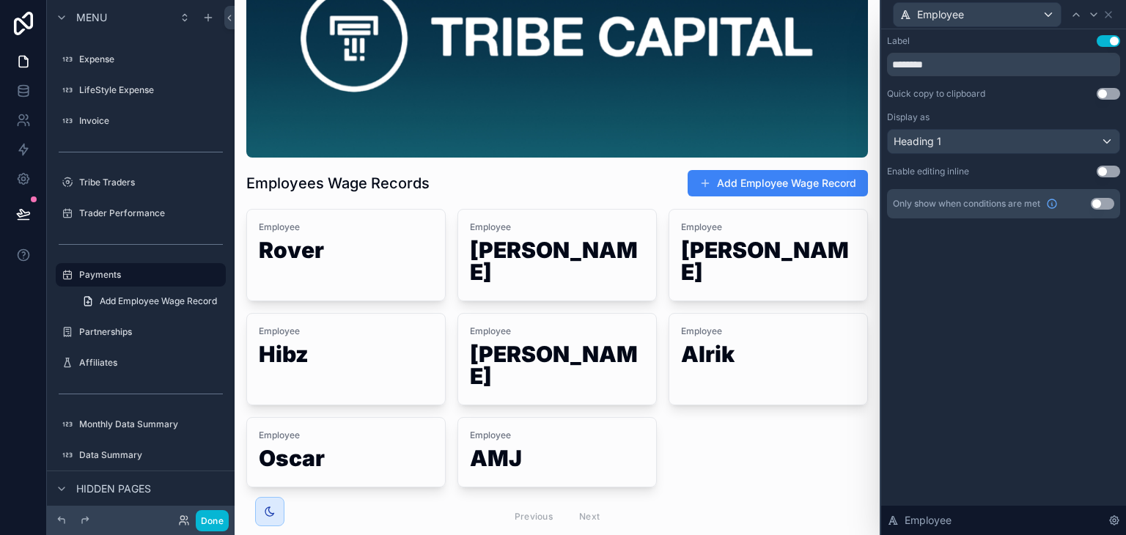
click at [1108, 37] on button "Use setting" at bounding box center [1108, 41] width 23 height 12
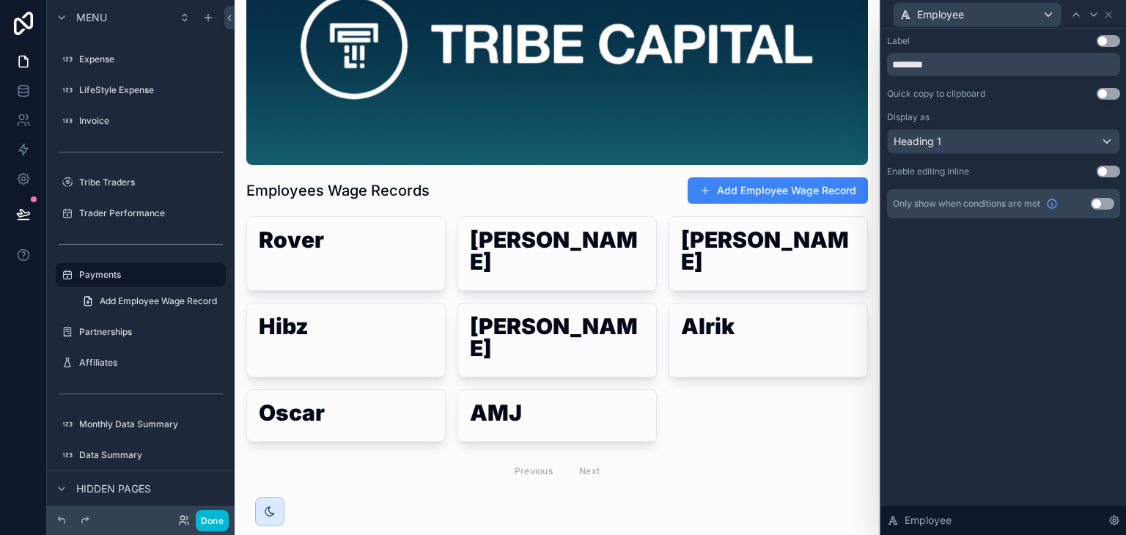
scroll to position [74, 0]
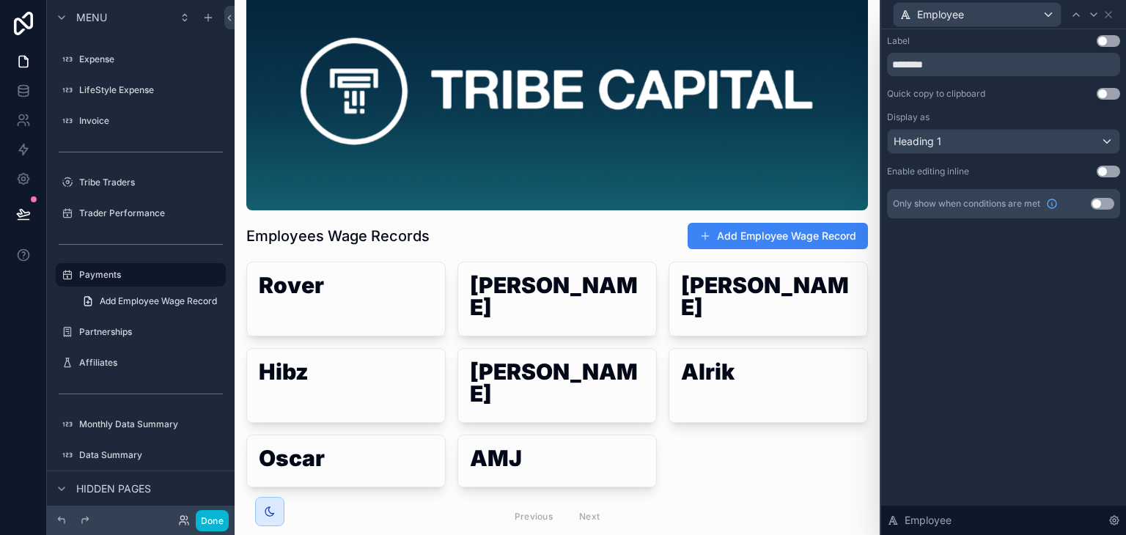
click at [1108, 37] on button "Use setting" at bounding box center [1108, 41] width 23 height 12
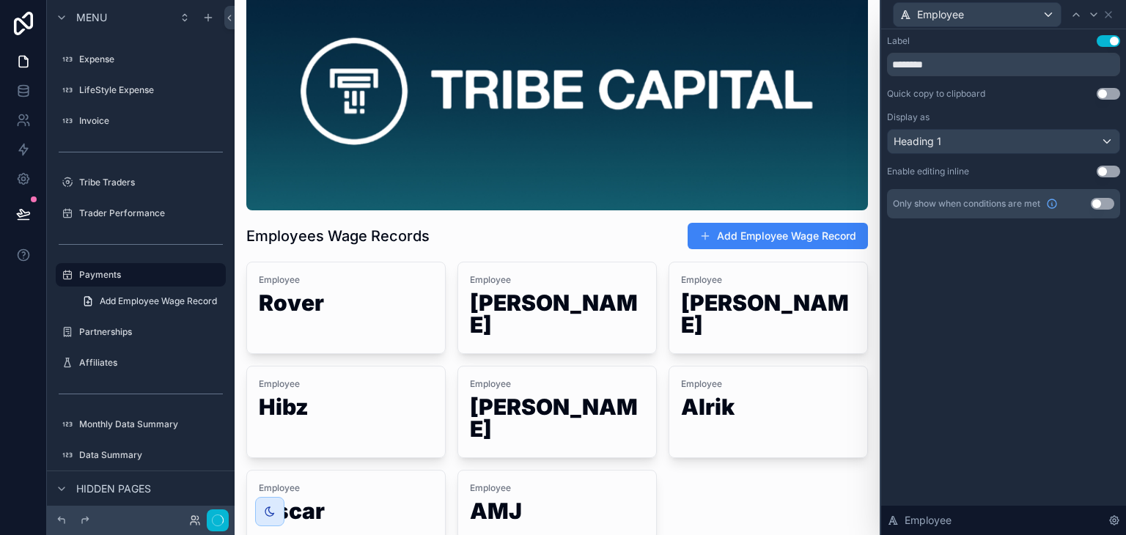
scroll to position [127, 0]
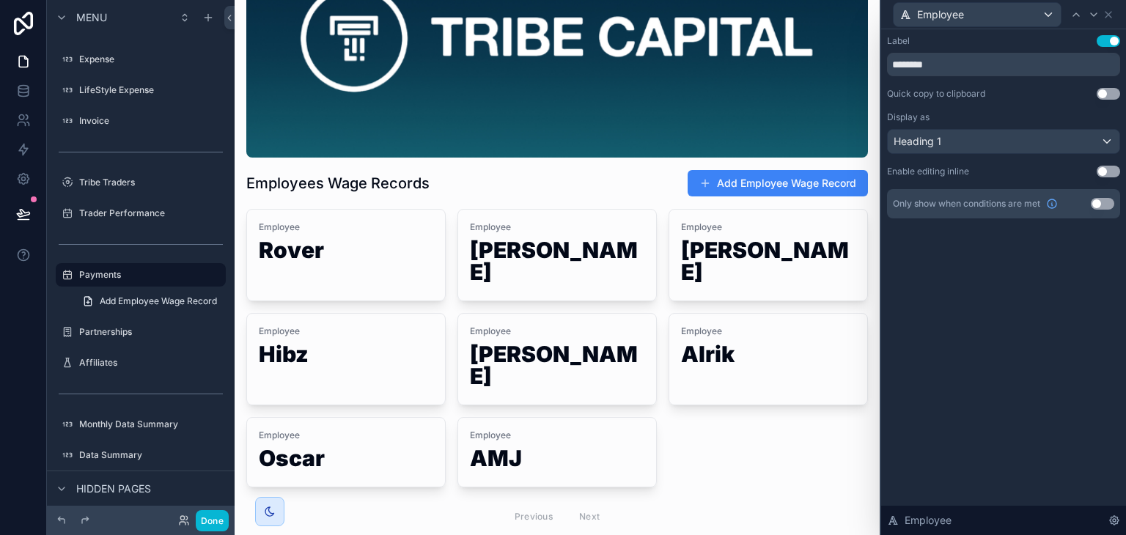
click at [1108, 37] on button "Use setting" at bounding box center [1108, 41] width 23 height 12
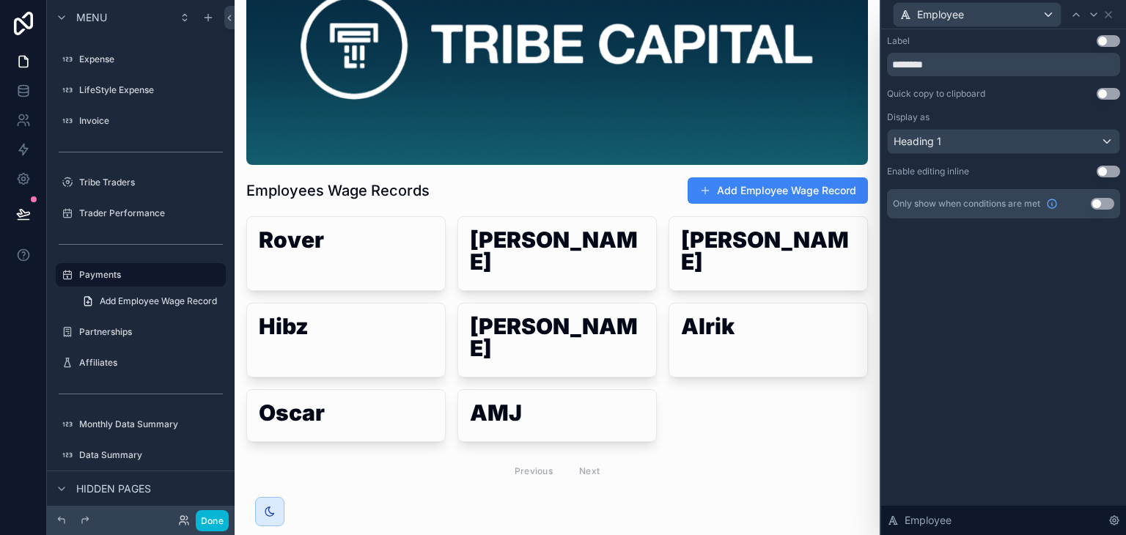
scroll to position [74, 0]
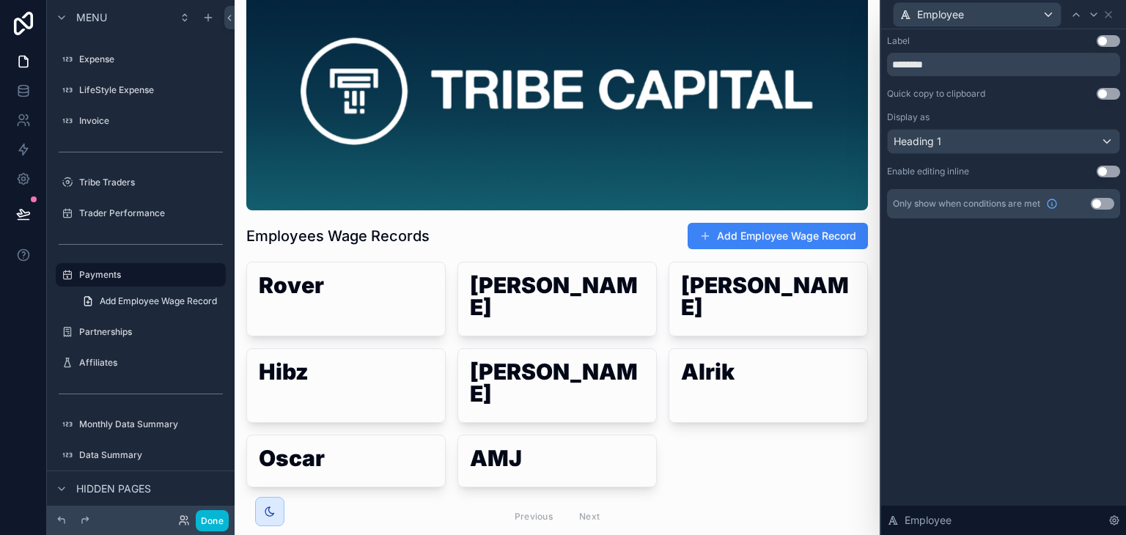
click at [1108, 37] on button "Use setting" at bounding box center [1108, 41] width 23 height 12
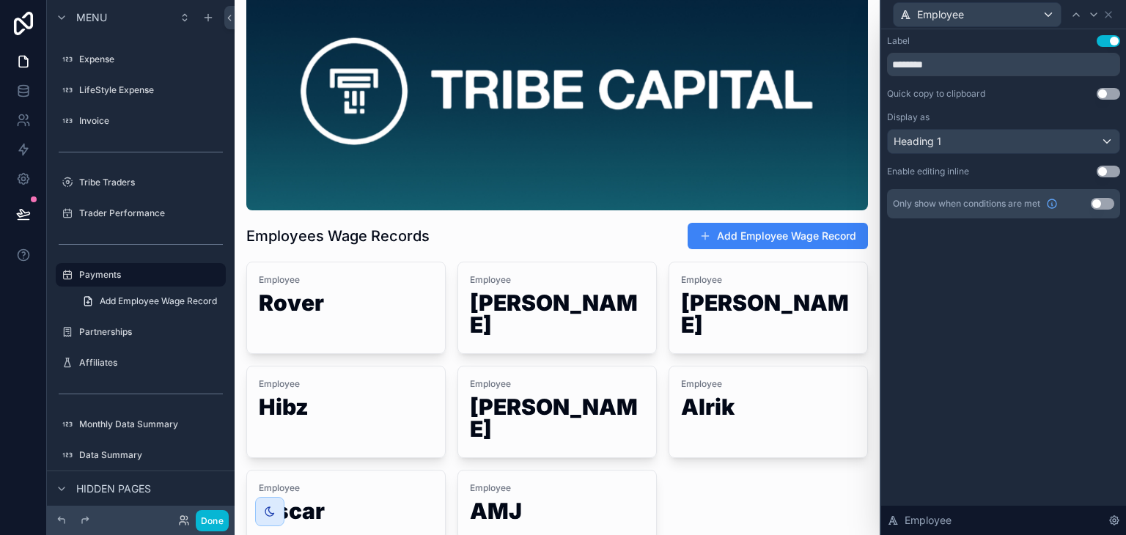
scroll to position [127, 0]
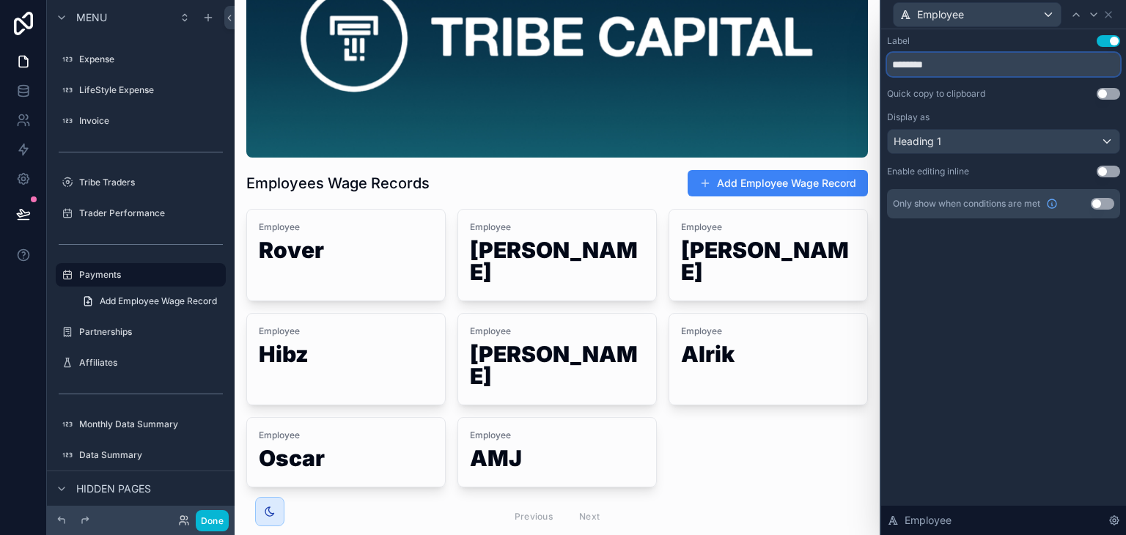
click at [949, 58] on input "********" at bounding box center [1003, 64] width 233 height 23
click at [952, 282] on div "Label Use setting ******** Quick copy to clipboard Use setting Display as Headi…" at bounding box center [1003, 282] width 245 height 506
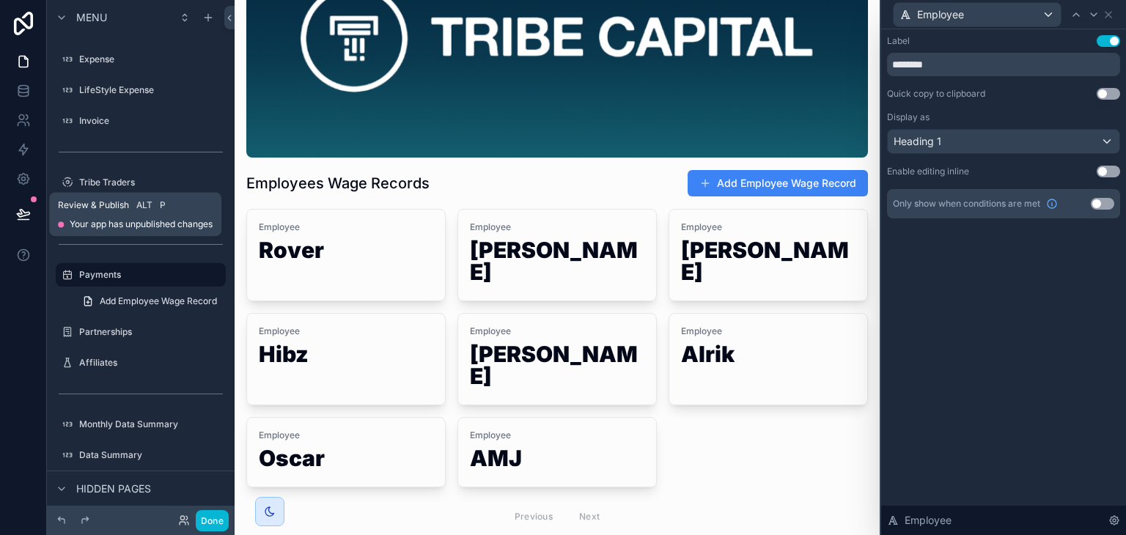
click at [7, 209] on button at bounding box center [23, 214] width 32 height 41
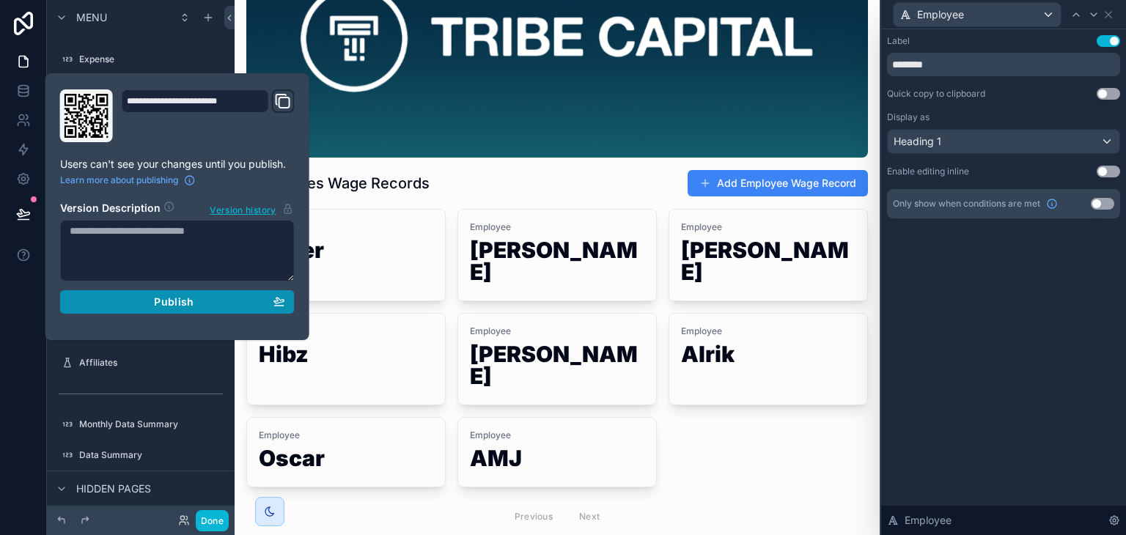
click at [100, 304] on div "Publish" at bounding box center [178, 301] width 216 height 13
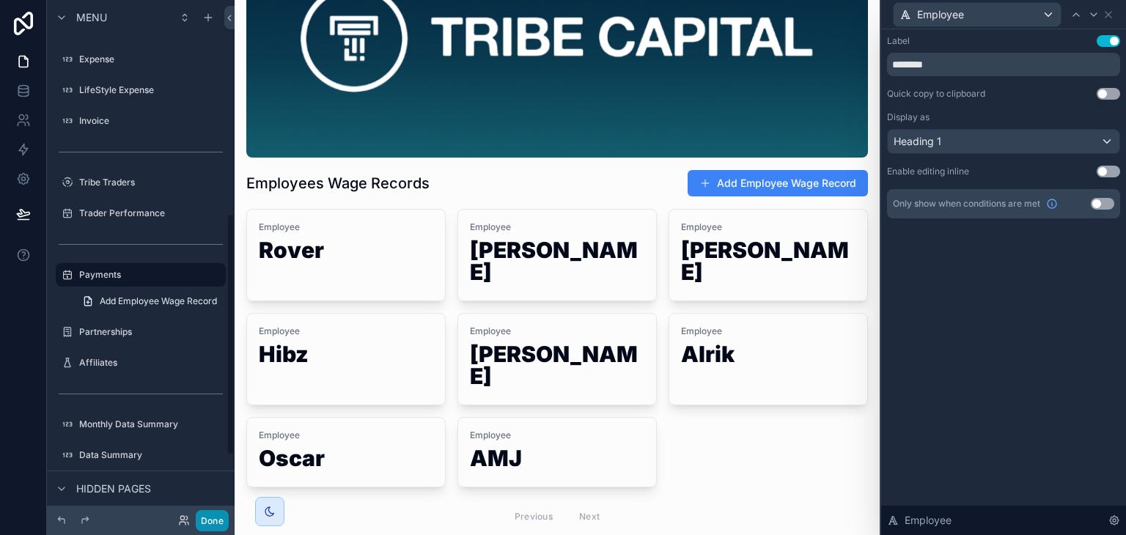
click at [208, 517] on button "Done" at bounding box center [212, 520] width 33 height 21
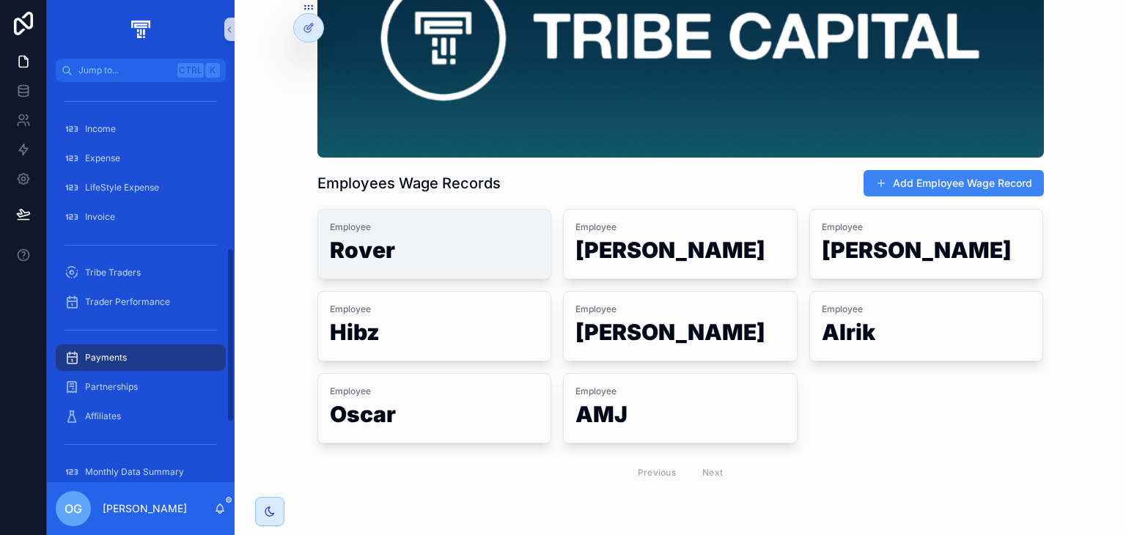
click at [392, 265] on h1 "Rover" at bounding box center [435, 253] width 210 height 28
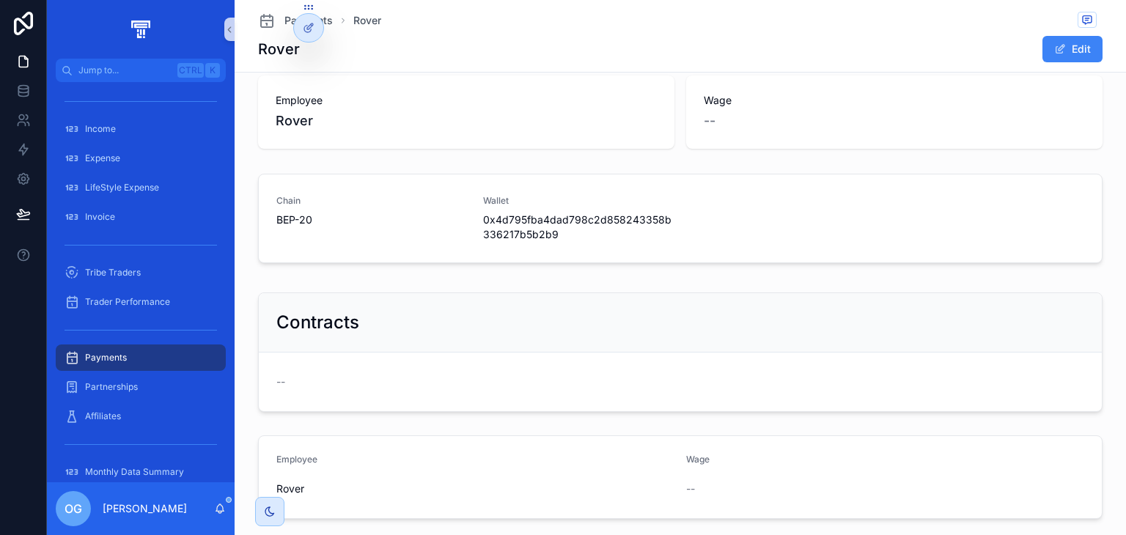
scroll to position [103, 0]
